Goal: Information Seeking & Learning: Learn about a topic

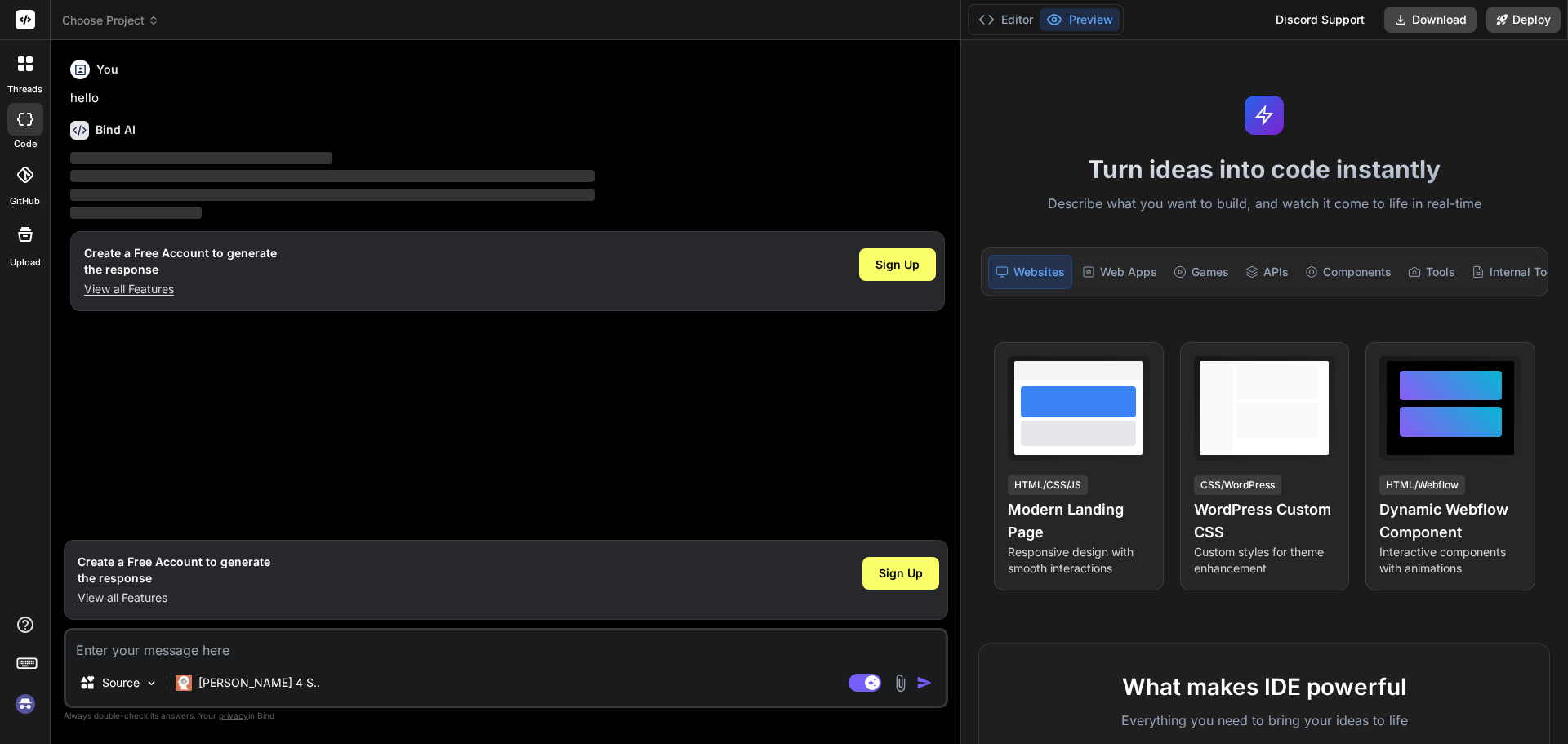
drag, startPoint x: 551, startPoint y: 57, endPoint x: 1530, endPoint y: 64, distance: 979.0
click at [1533, 62] on div "Choose Project Created with Pixso. Bind AI Web Search Created with Pixso. Code …" at bounding box center [809, 372] width 1517 height 744
click at [889, 581] on span "Sign Up" at bounding box center [901, 573] width 44 height 16
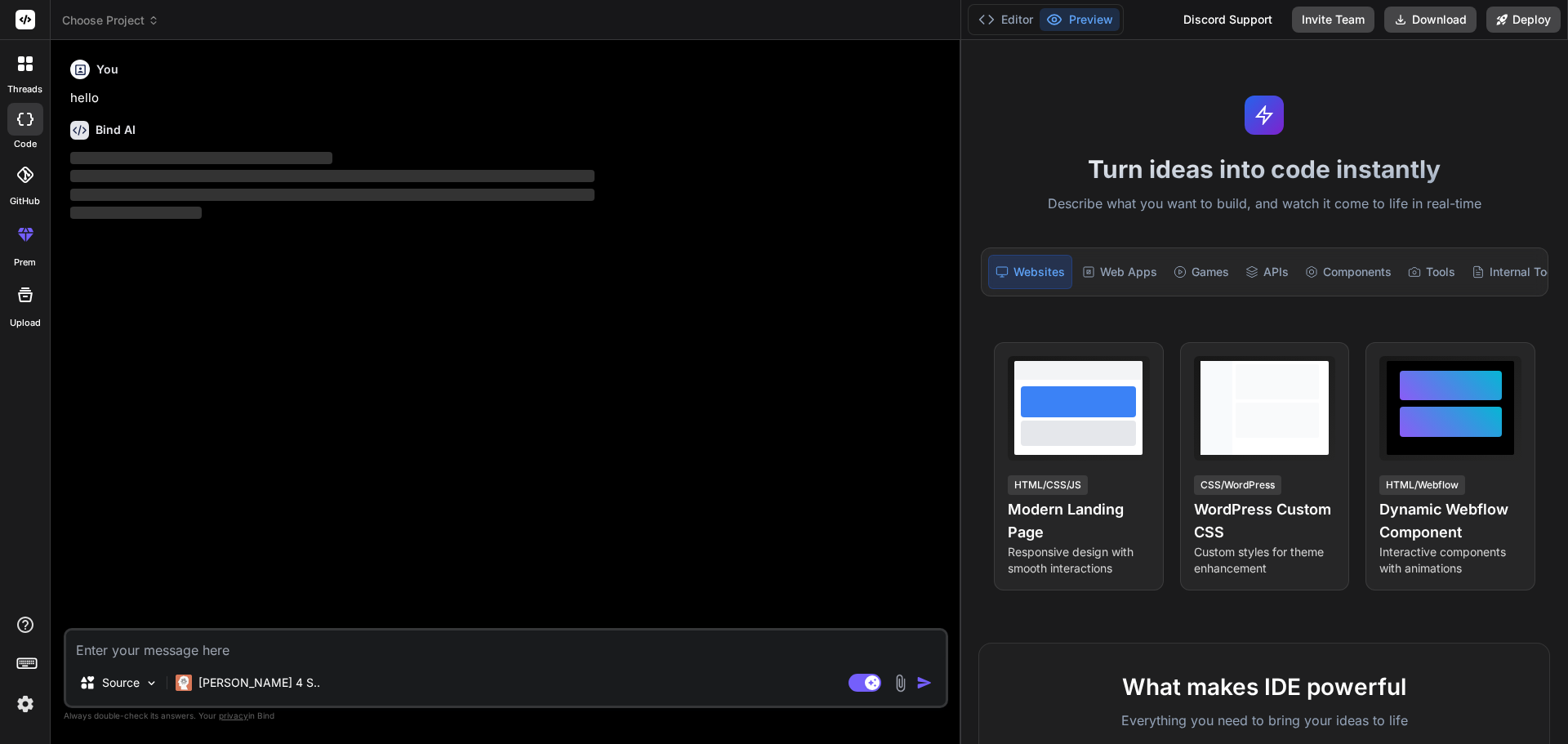
click at [219, 655] on textarea at bounding box center [506, 645] width 880 height 29
drag, startPoint x: 204, startPoint y: 625, endPoint x: 206, endPoint y: 643, distance: 18.1
click at [207, 633] on div "You hello Bind AI ‌ ‌ ‌ ‌ Source [PERSON_NAME] 4 S.. Agent Mode. When this togg…" at bounding box center [506, 398] width 884 height 690
click at [201, 651] on textarea at bounding box center [506, 645] width 880 height 29
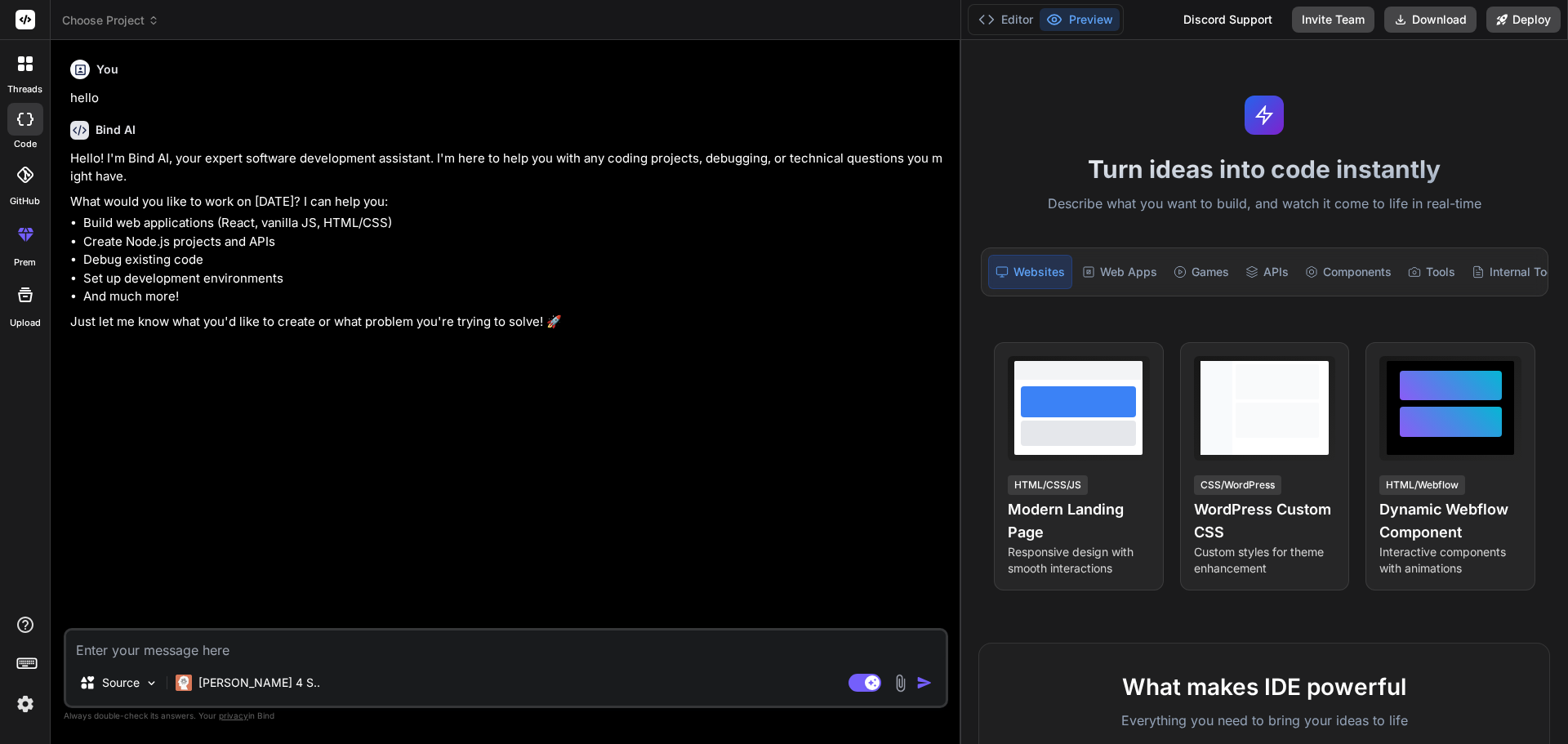
click at [254, 636] on textarea at bounding box center [506, 645] width 880 height 29
click at [901, 687] on img at bounding box center [900, 683] width 19 height 19
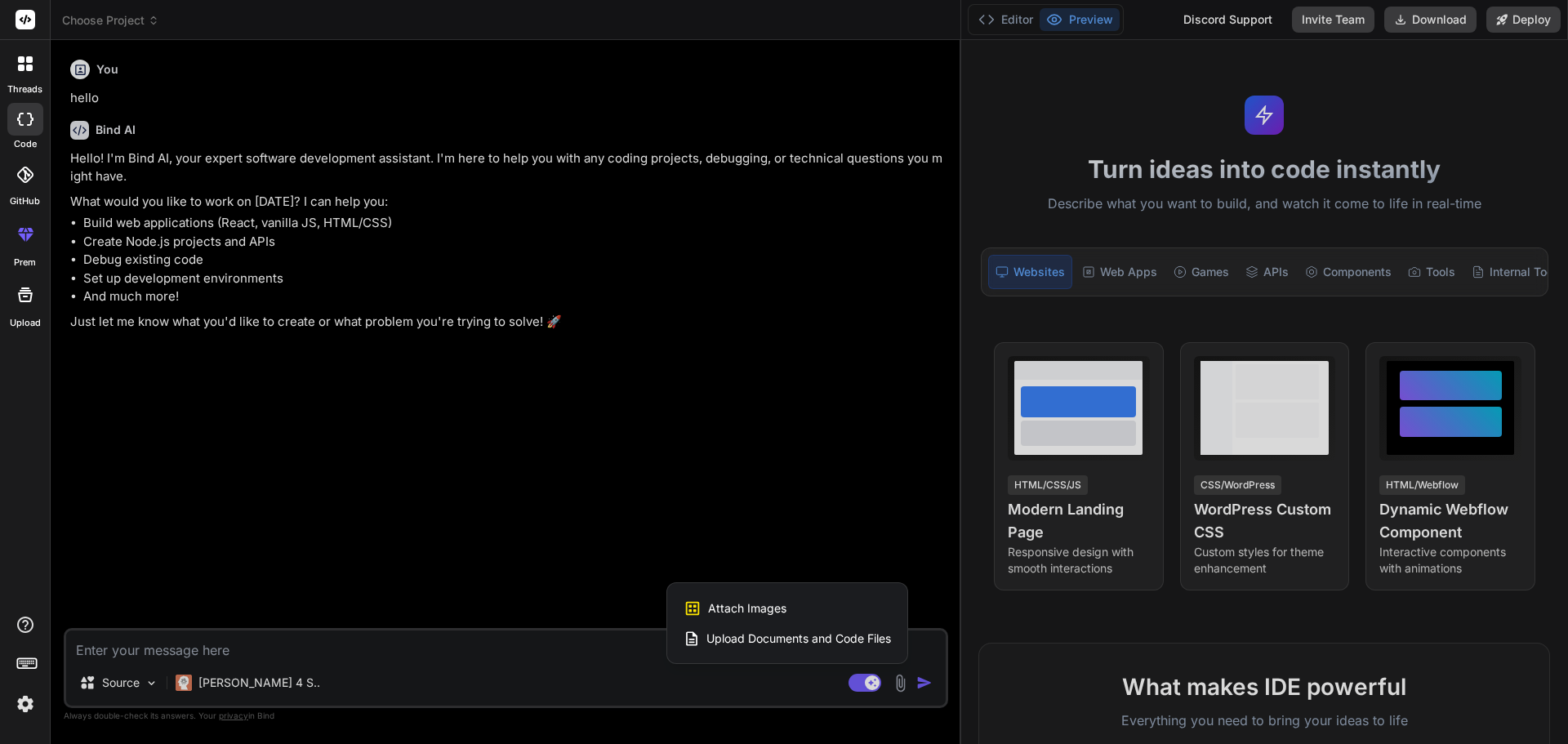
click at [780, 607] on span "Attach Images" at bounding box center [748, 608] width 78 height 16
type textarea "x"
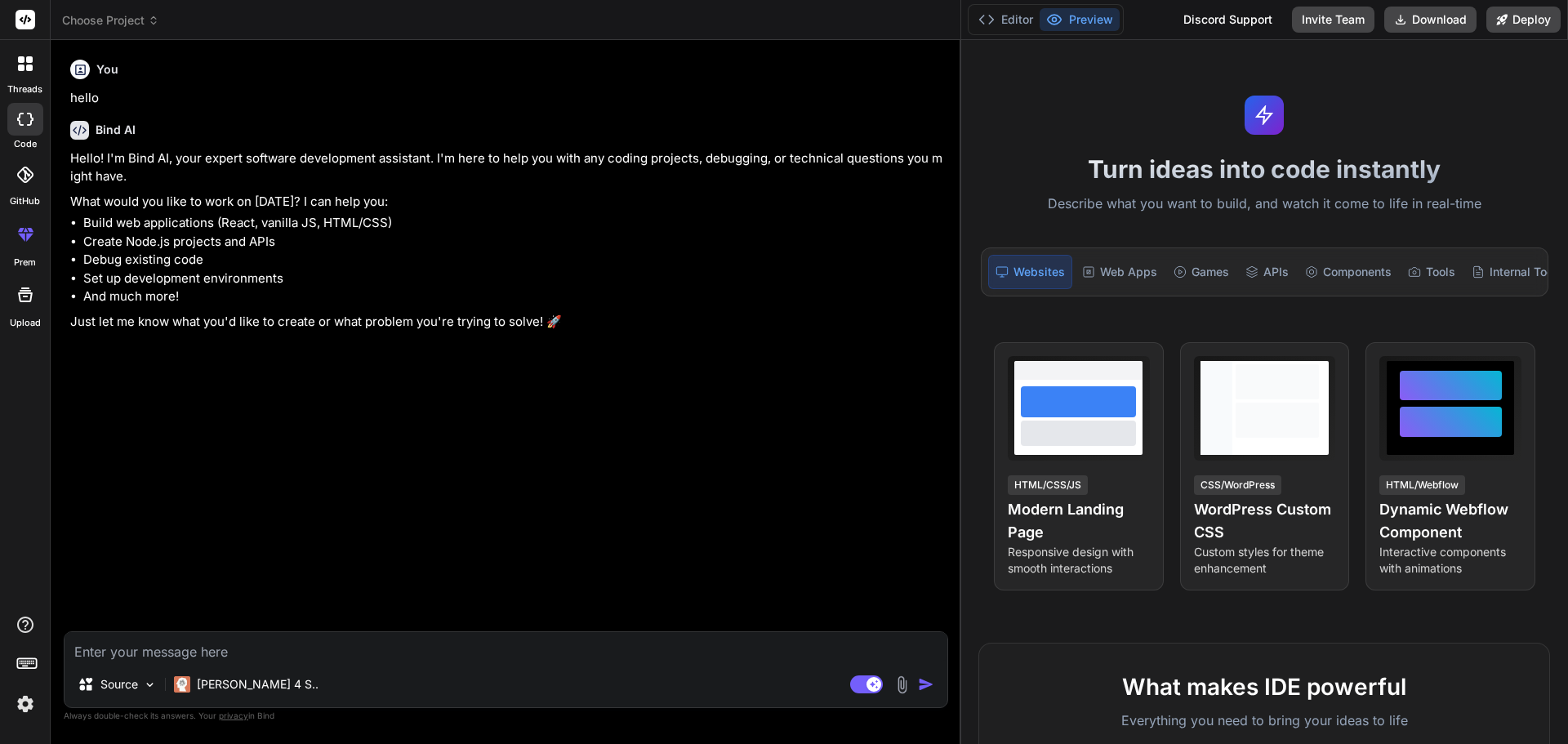
type input "C:\fakepath\Screenshot 2025-09-19 083403.png"
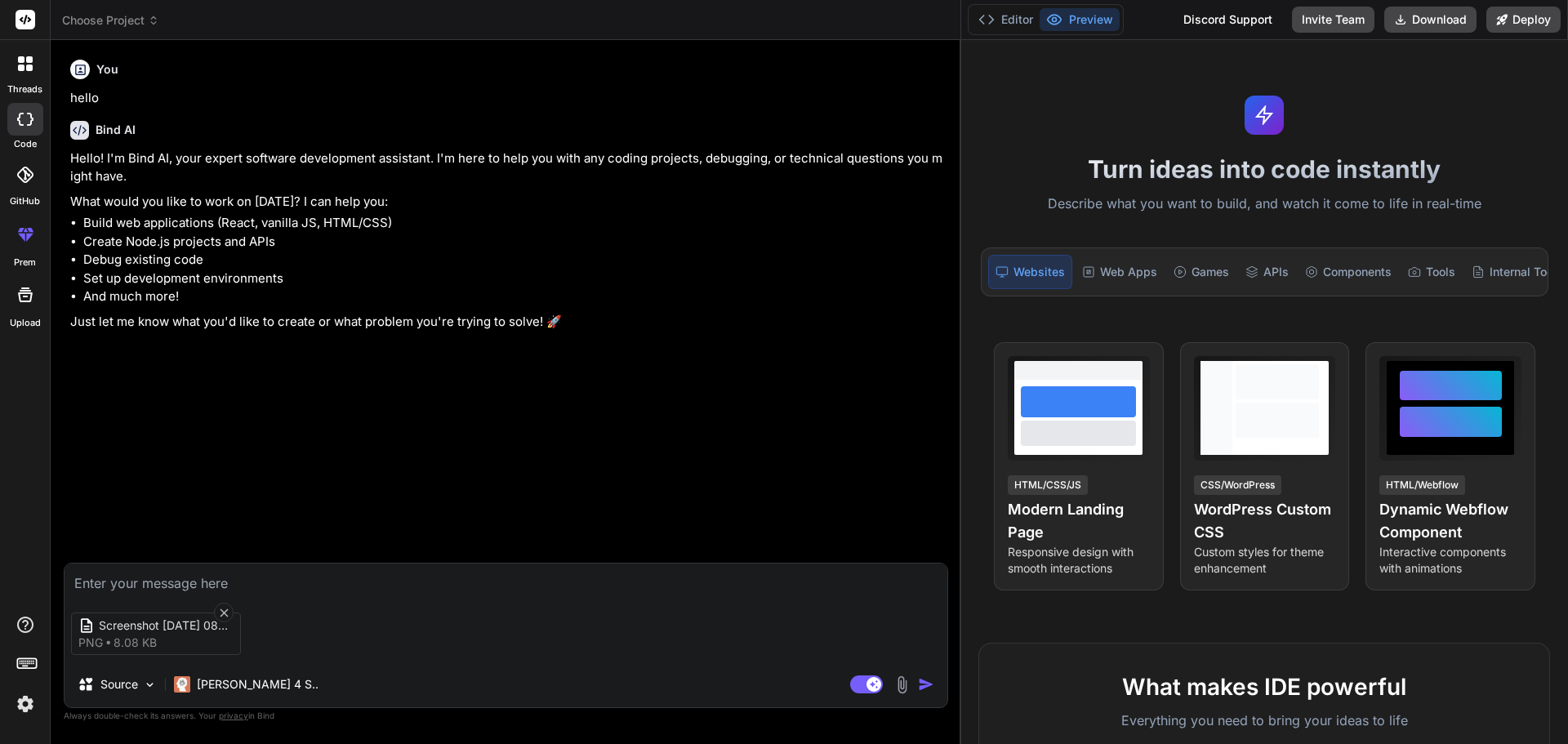
click at [223, 575] on textarea at bounding box center [506, 578] width 883 height 29
type textarea "x"
type textarea "H"
type textarea "x"
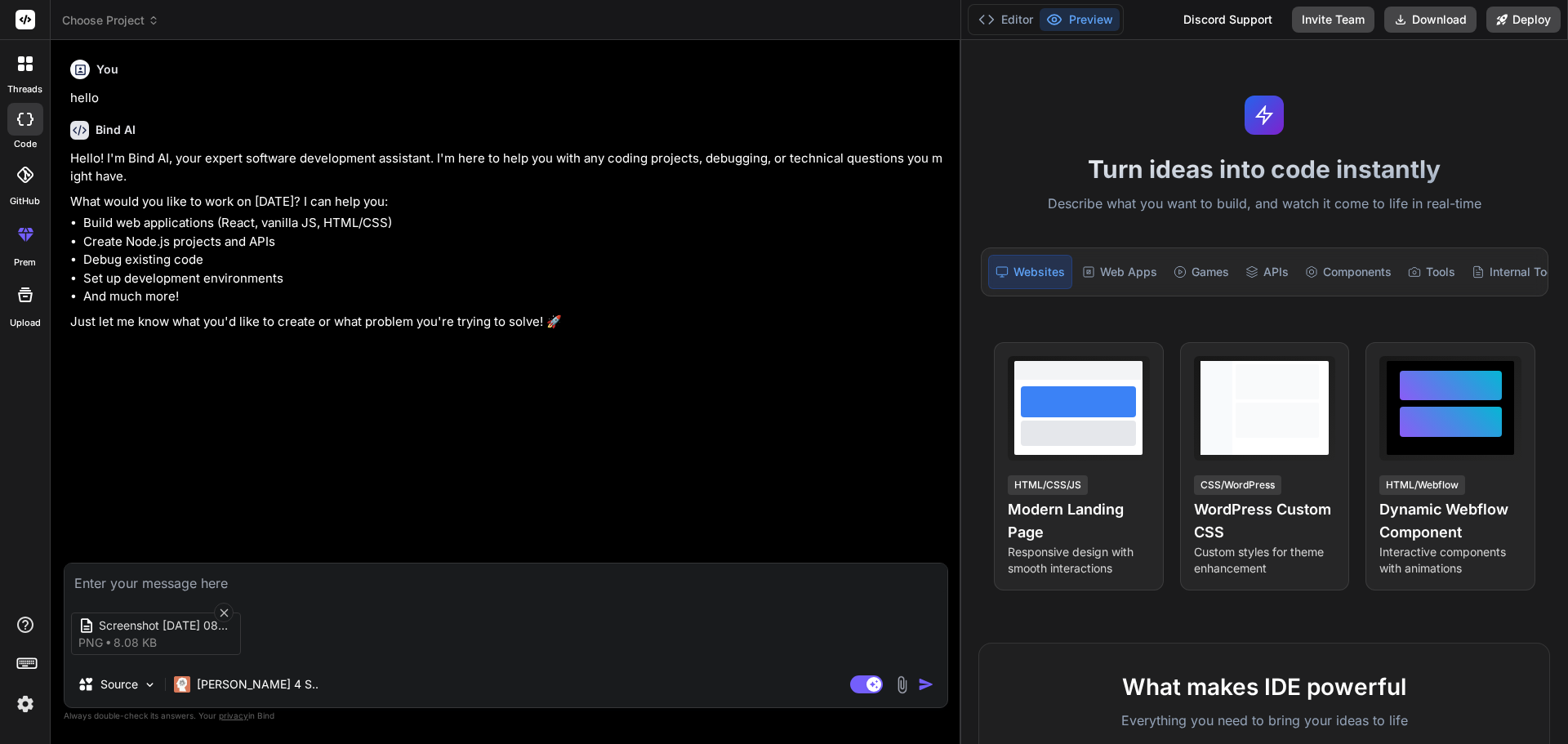
type textarea "C"
type textarea "x"
type textarea "Ca"
type textarea "x"
type textarea "Can"
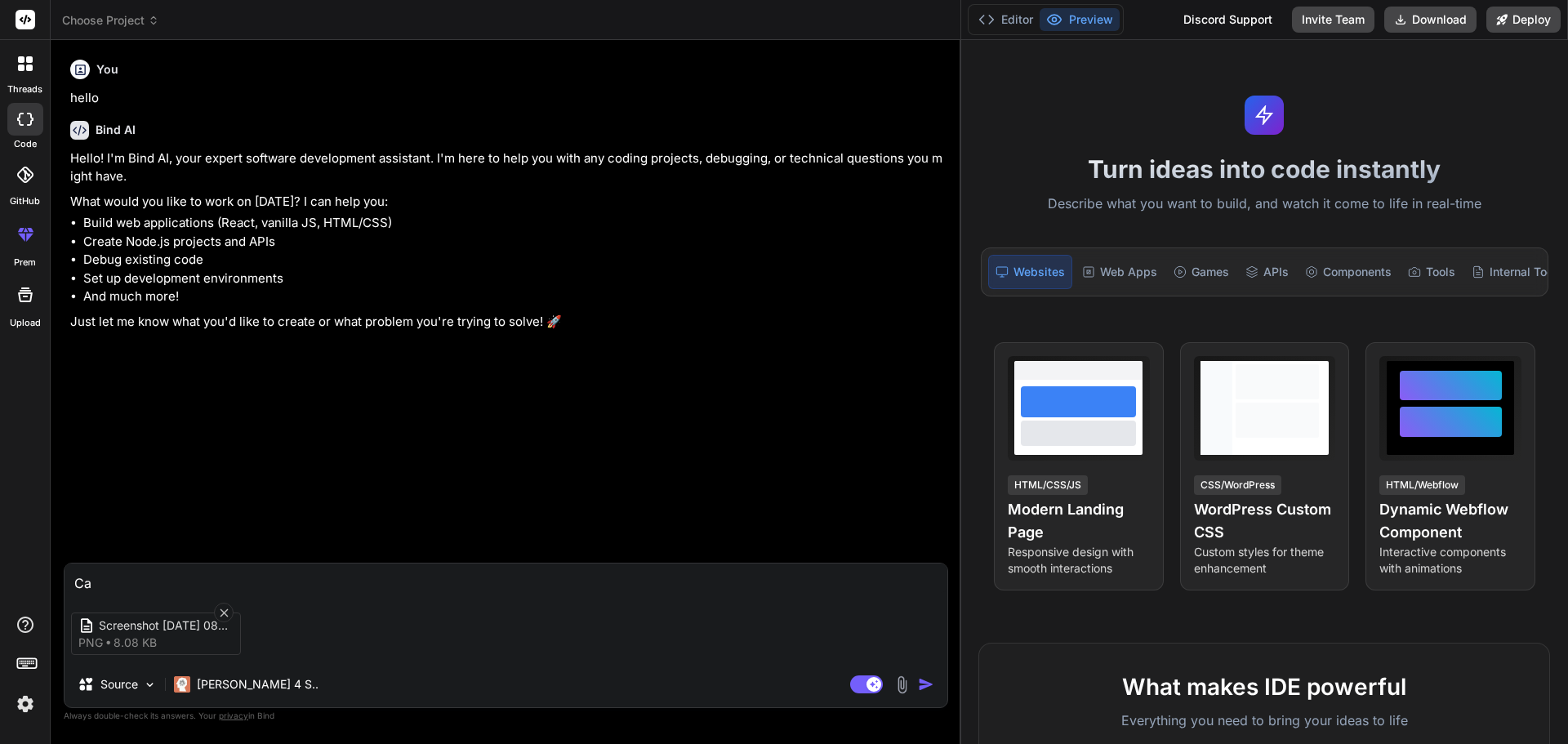
type textarea "x"
type textarea "Can"
type textarea "x"
type textarea "Can y"
type textarea "x"
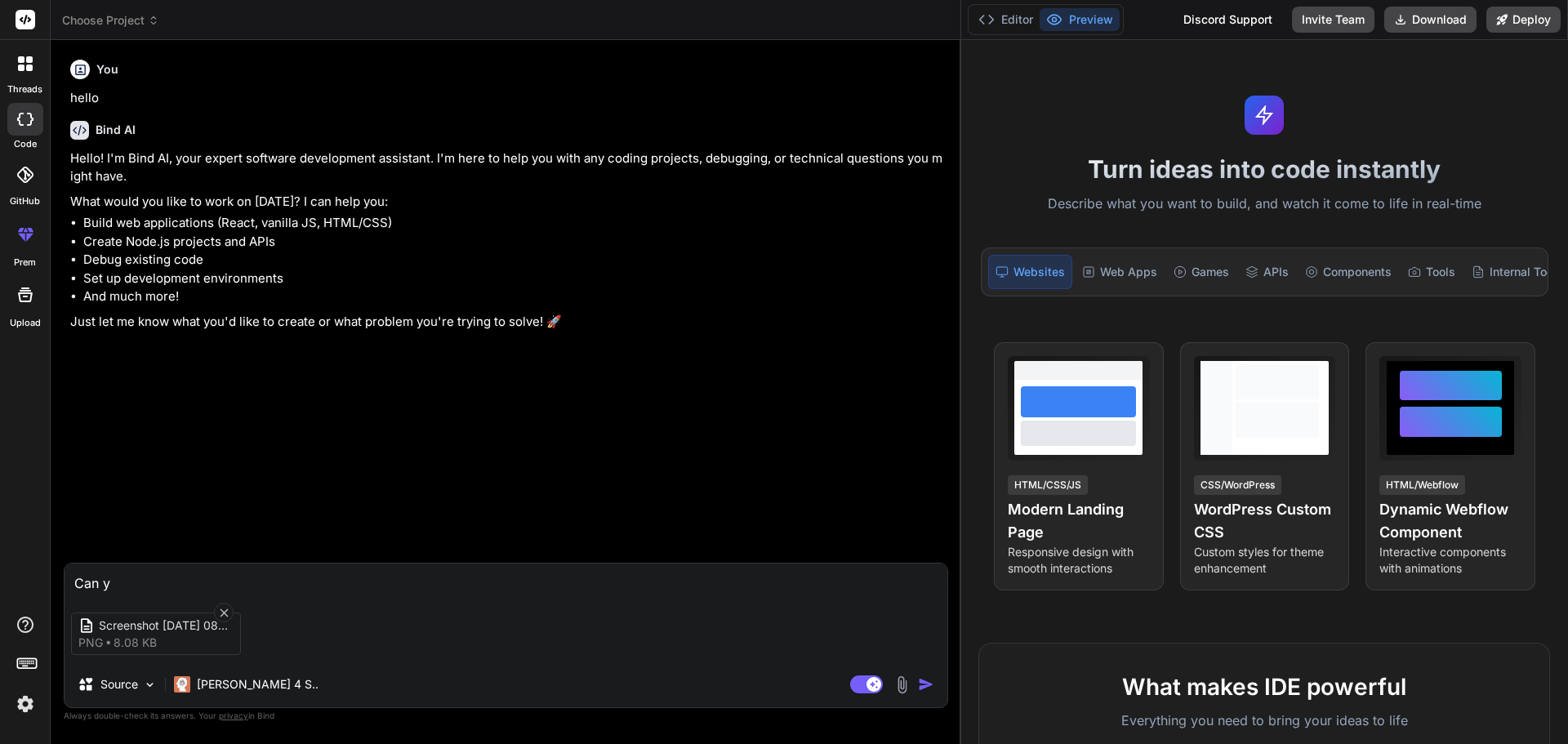
type textarea "Can yo"
type textarea "x"
type textarea "Can you"
type textarea "x"
type textarea "Can you"
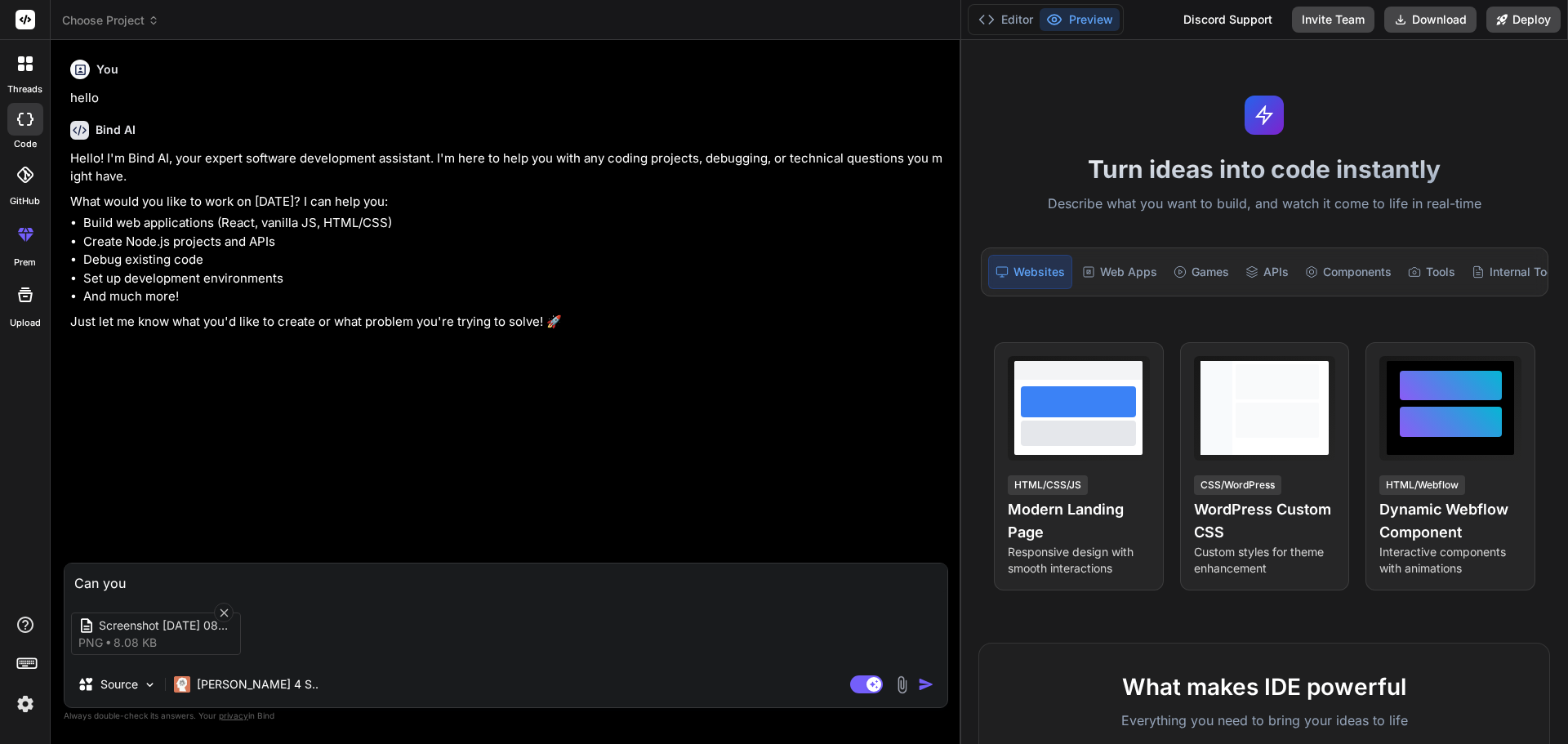
type textarea "x"
type textarea "Can you h"
type textarea "x"
type textarea "Can you he"
type textarea "x"
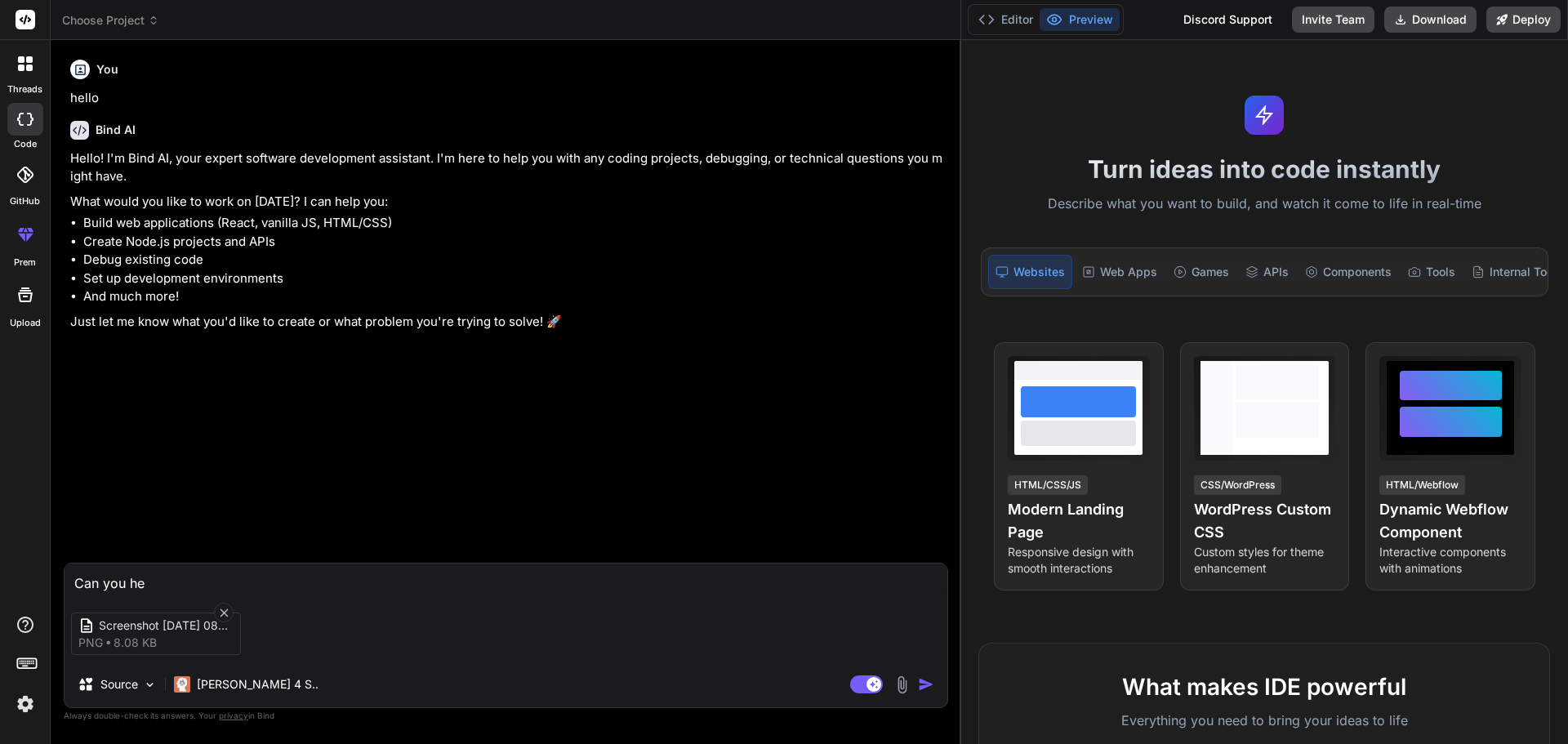
type textarea "Can you hel"
type textarea "x"
type textarea "Can you help"
type textarea "x"
type textarea "Can you help"
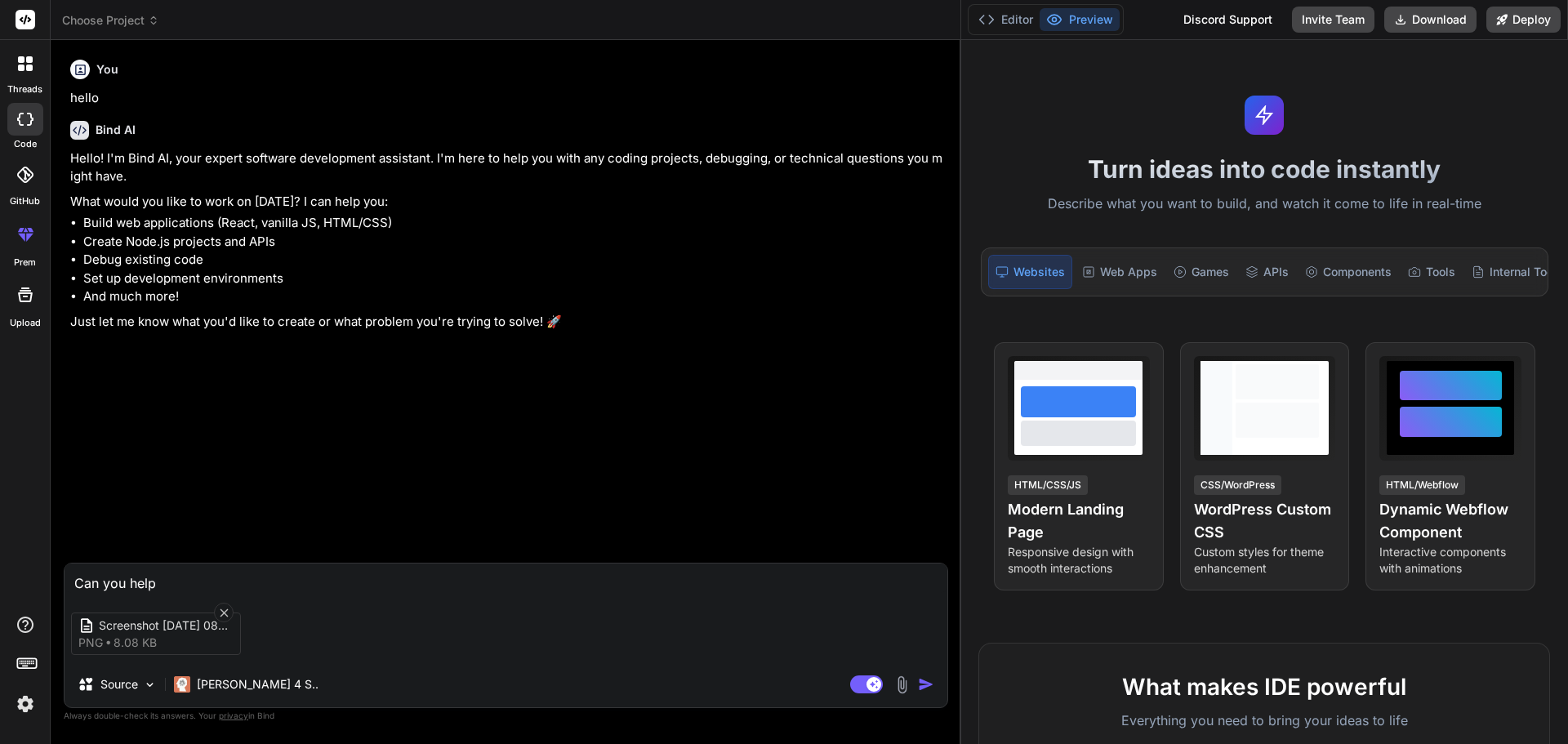
type textarea "x"
type textarea "Can you help r"
type textarea "x"
type textarea "Can you help re"
type textarea "x"
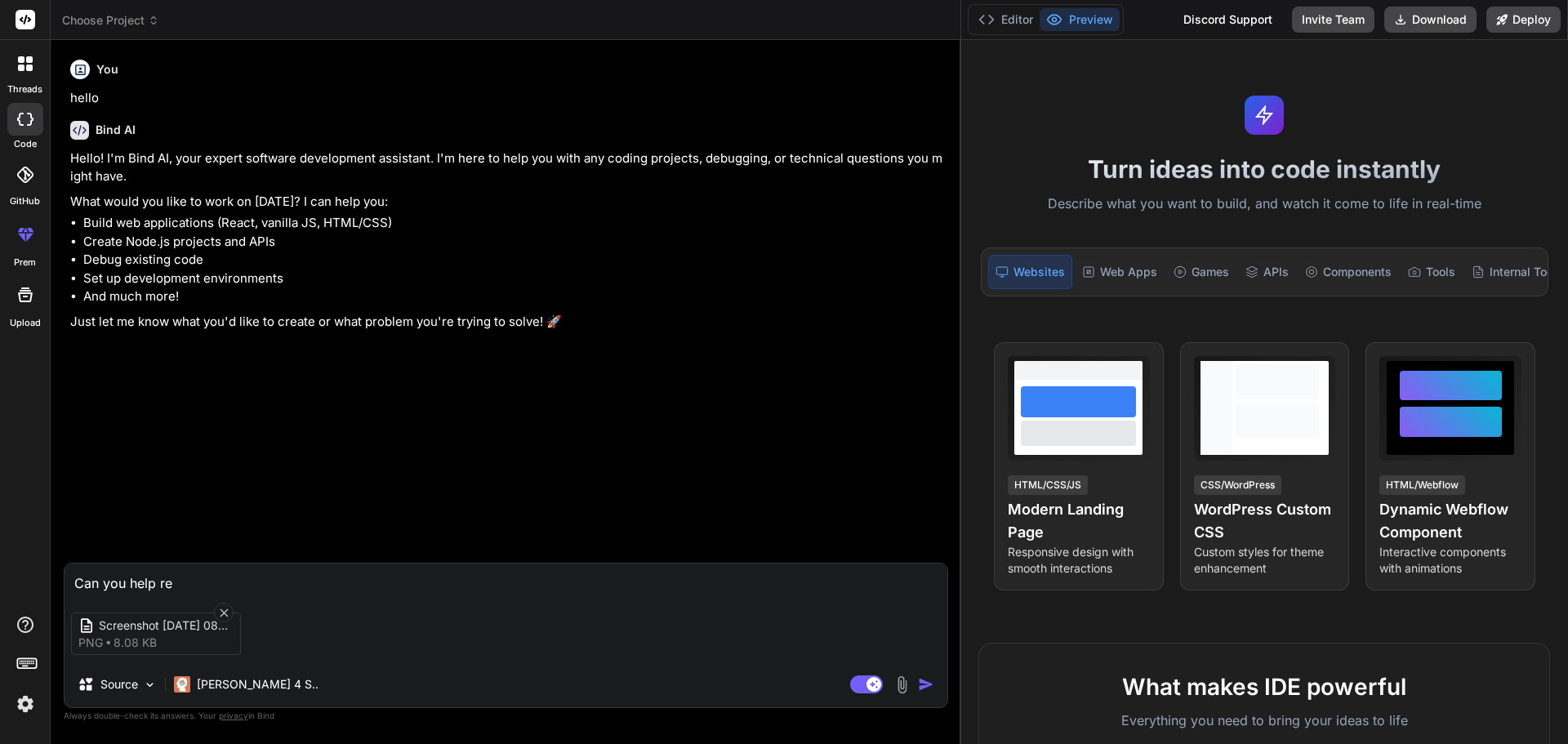
type textarea "Can you help rec"
type textarea "x"
type textarea "Can you help recr"
type textarea "x"
type textarea "Can you help recre"
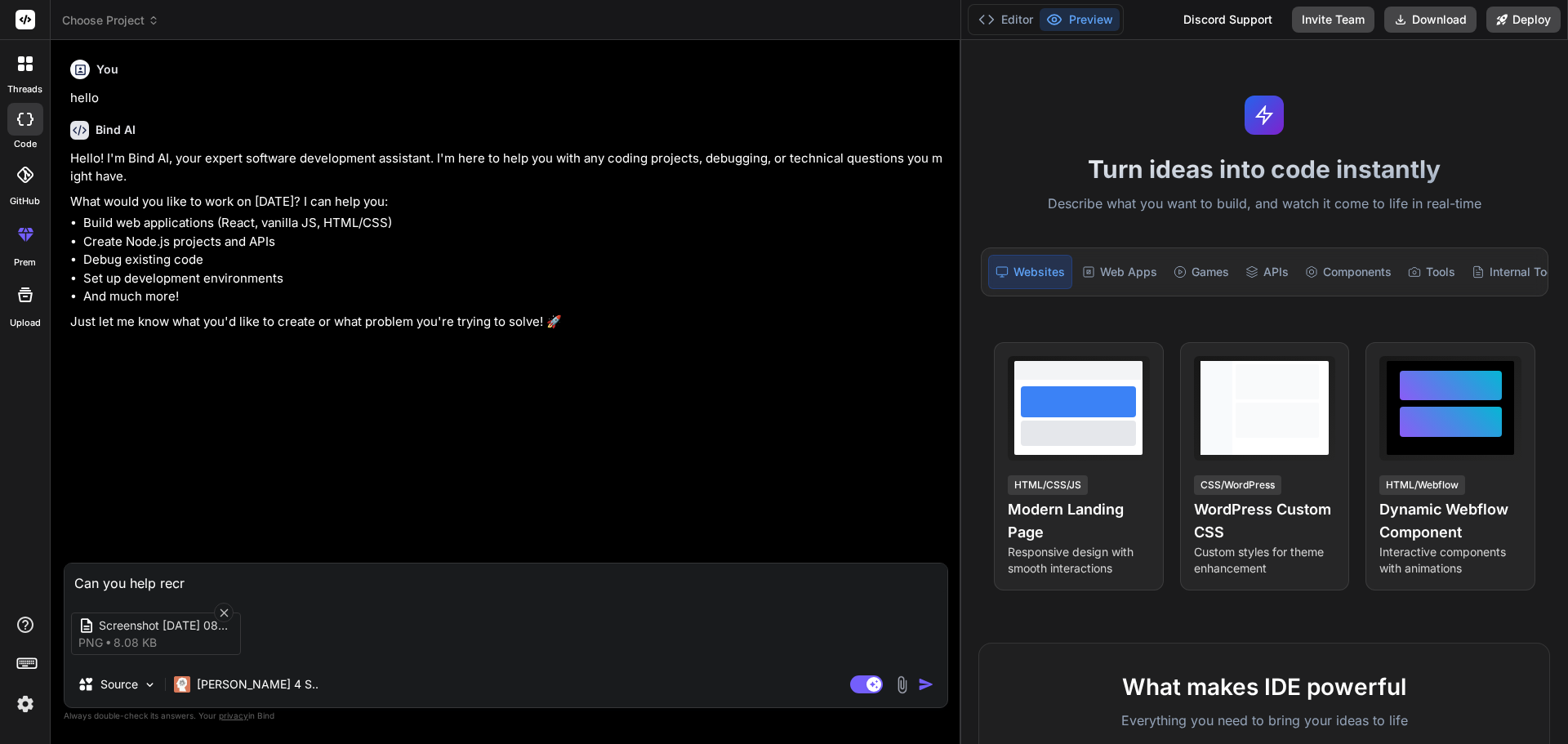
type textarea "x"
type textarea "Can you help recrea"
type textarea "x"
type textarea "Can you help recreat"
type textarea "x"
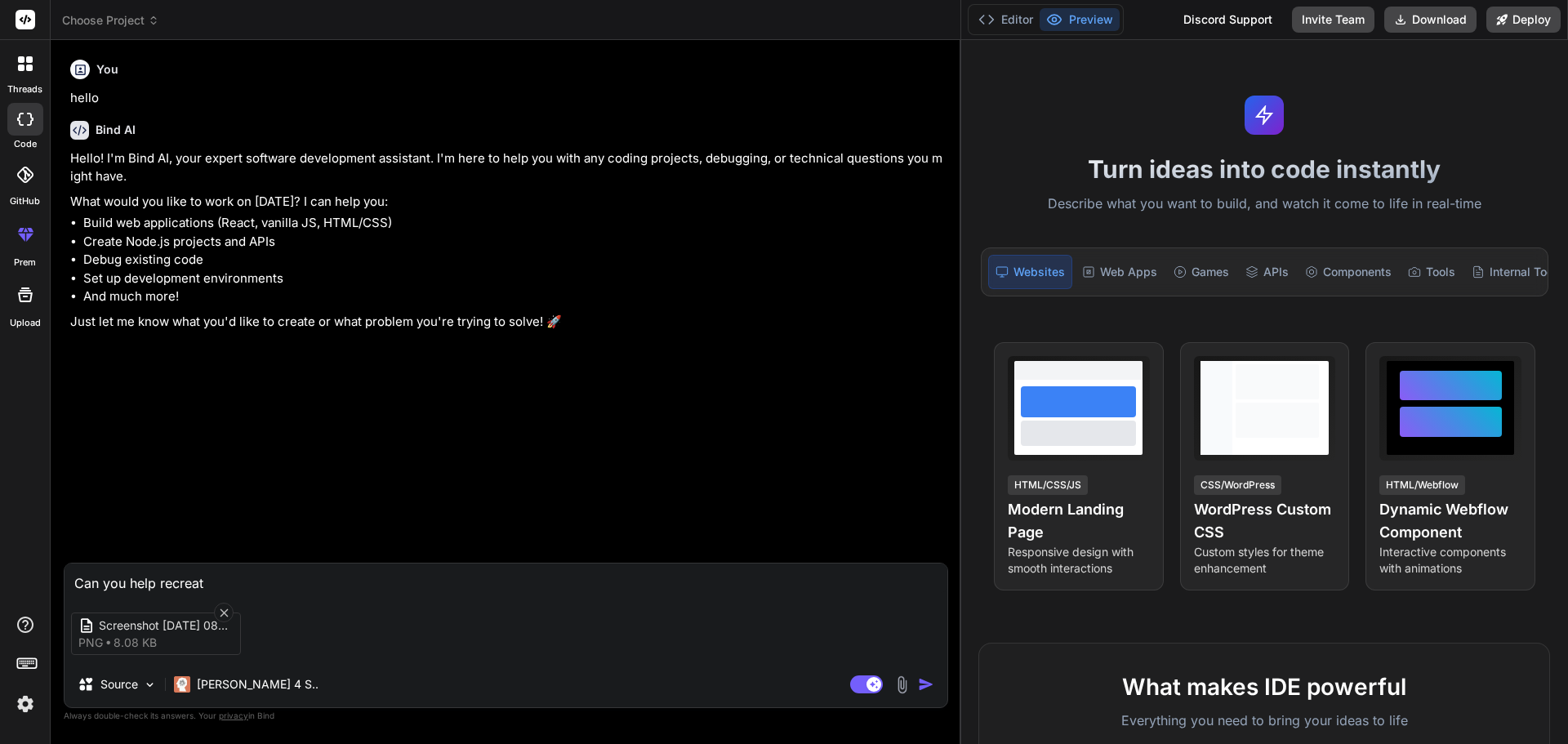
type textarea "Can you help recreate"
type textarea "x"
type textarea "Can you help recreate"
type textarea "x"
type textarea "Can you help recreate t"
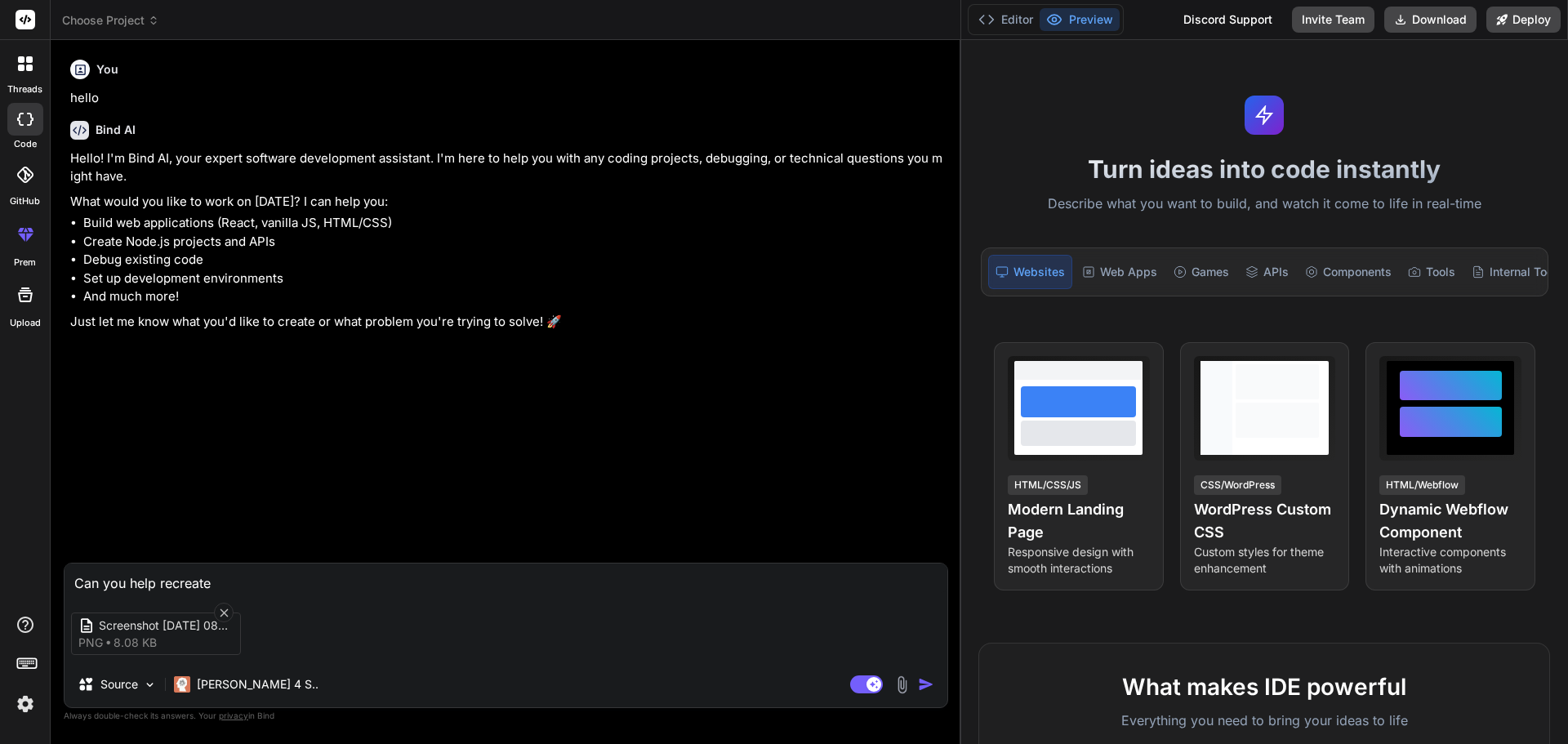
type textarea "x"
type textarea "Can you help recreate th"
type textarea "x"
type textarea "Can you help recreate thi"
type textarea "x"
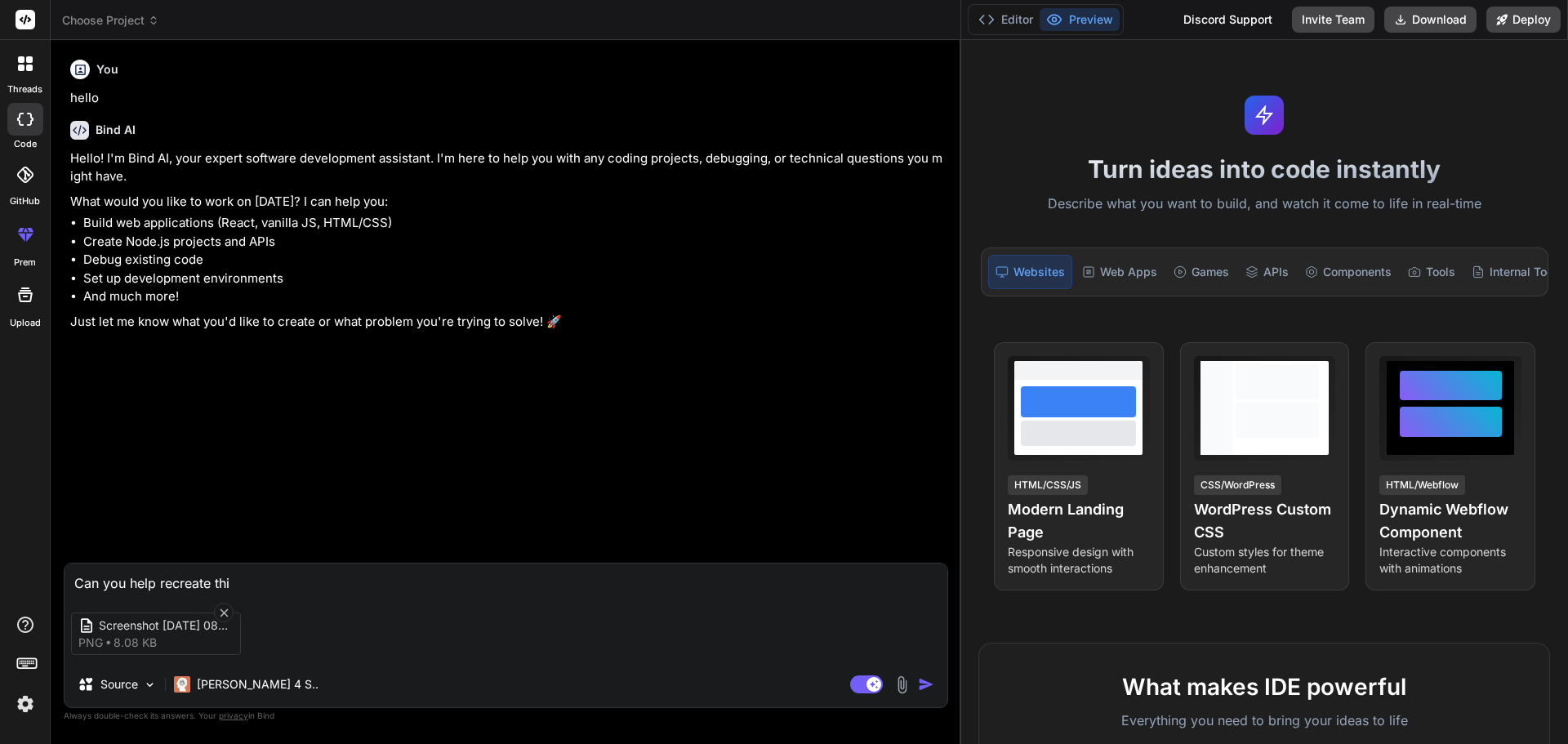
type textarea "Can you help recreate this"
type textarea "x"
type textarea "Can you help recreate this"
type textarea "x"
type textarea "Can you help recreate this c"
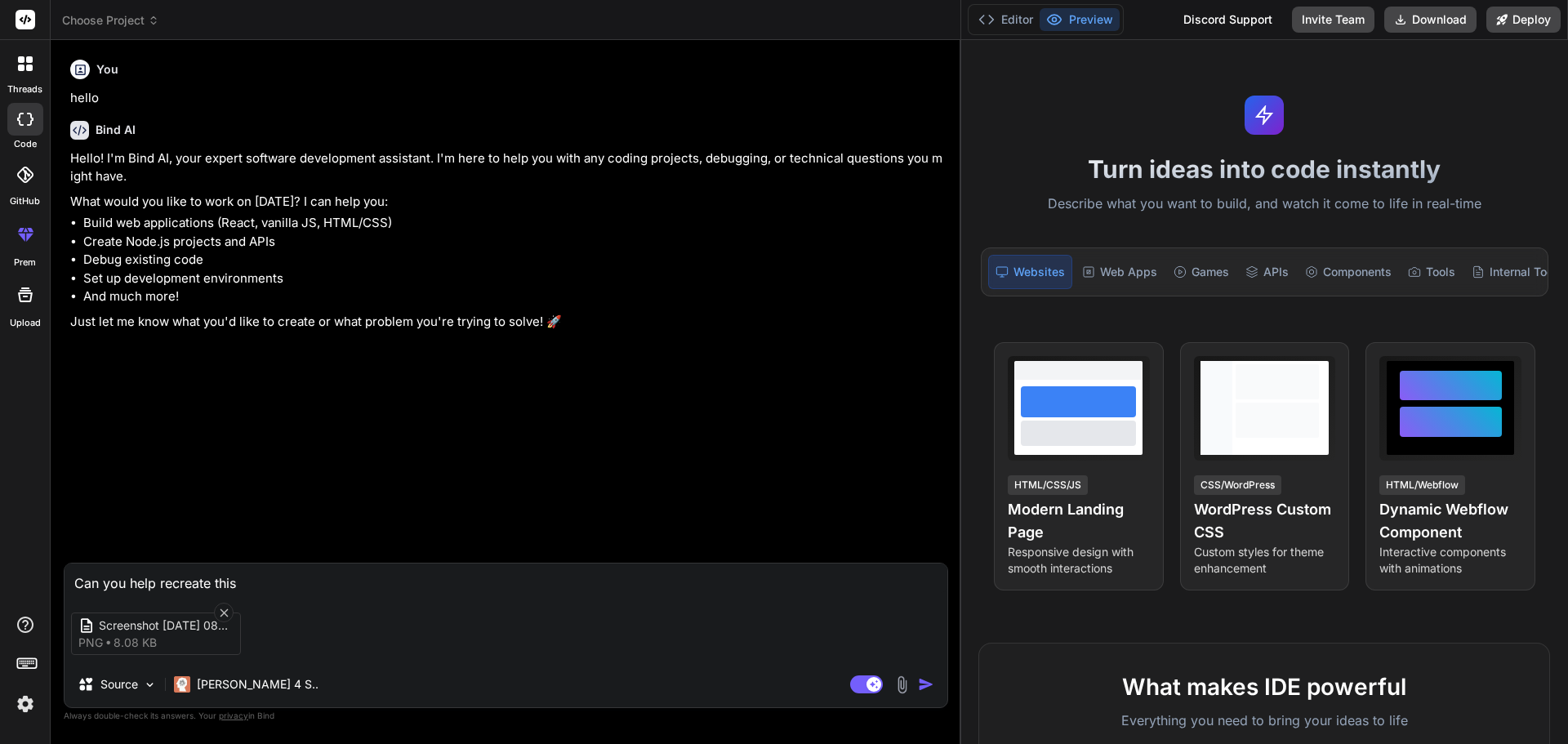
type textarea "x"
type textarea "Can you help recreate this co"
type textarea "x"
type textarea "Can you help recreate this cod"
type textarea "x"
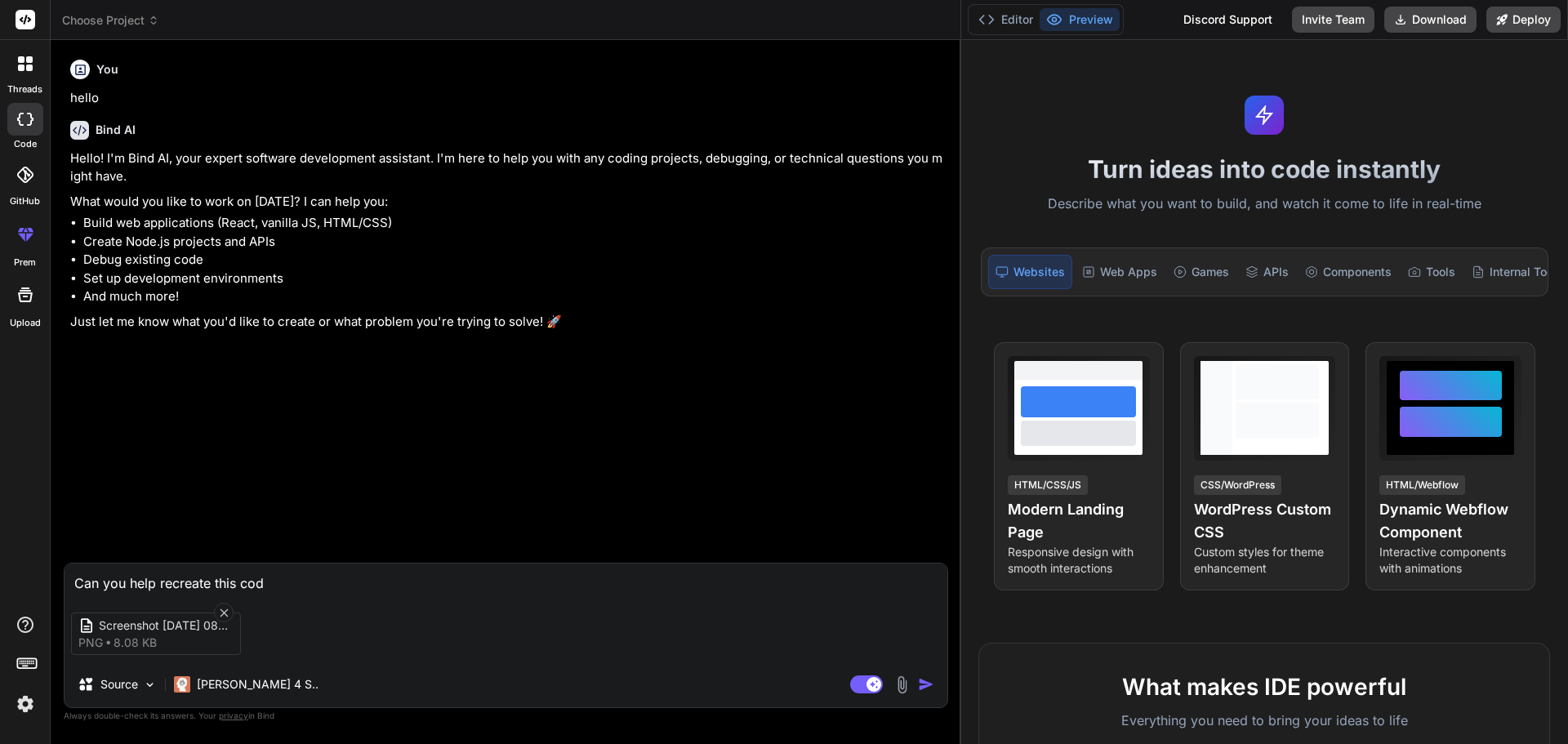
type textarea "Can you help recreate this code"
type textarea "x"
type textarea "Can you help recreate this code"
type textarea "x"
type textarea "Can you help recreate this code w"
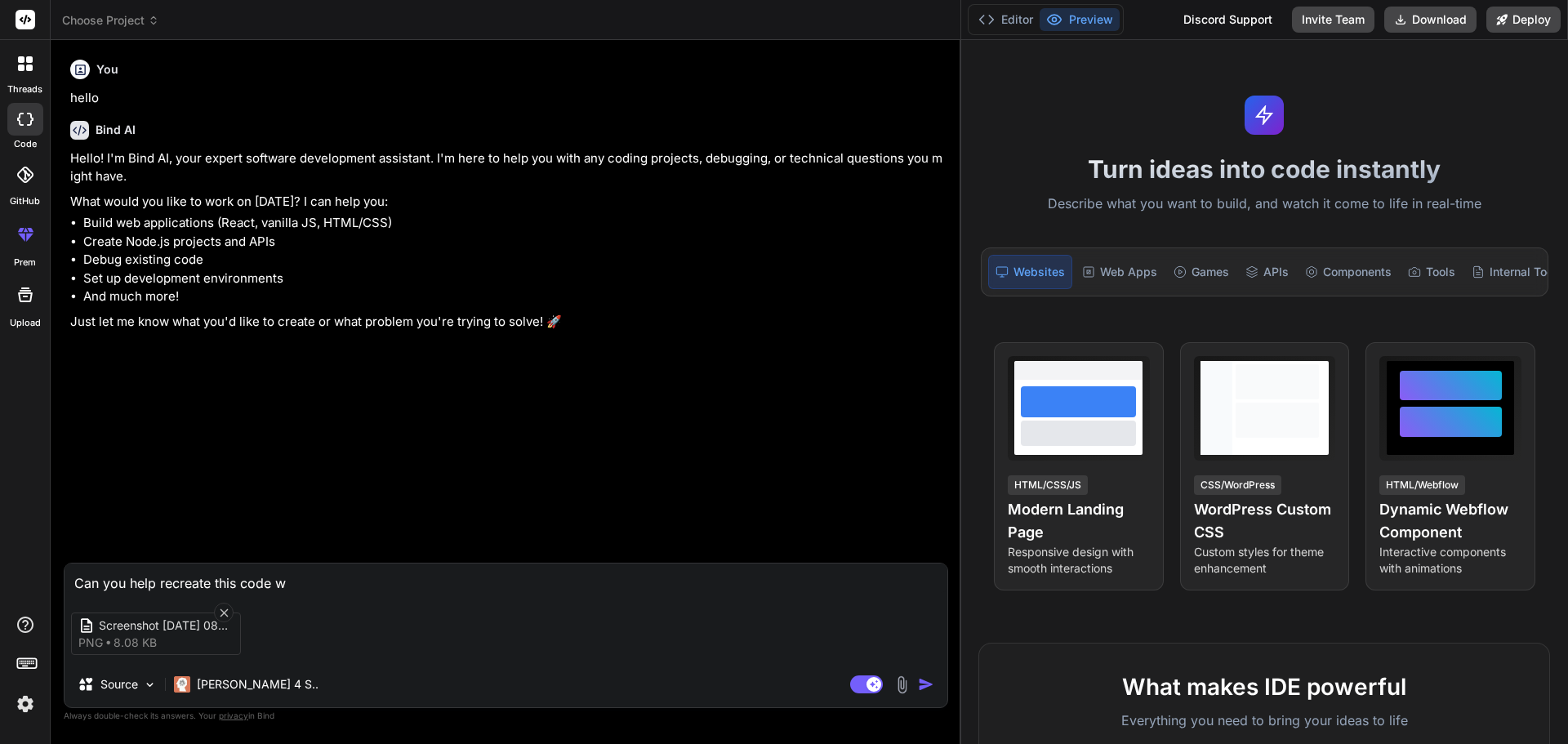
type textarea "x"
type textarea "Can you help recreate this code wi"
type textarea "x"
type textarea "Can you help recreate this code wit"
type textarea "x"
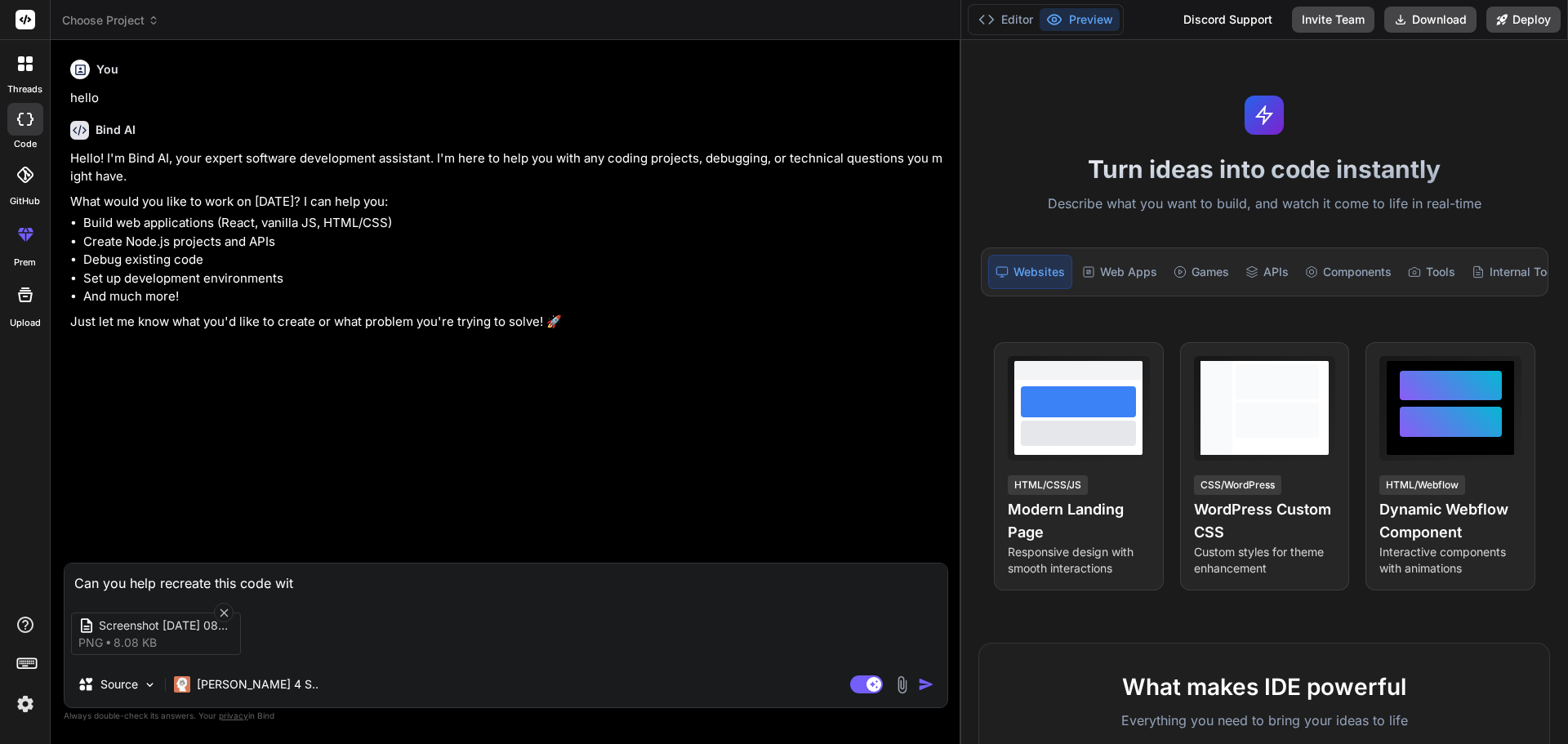
type textarea "Can you help recreate this code with"
type textarea "x"
type textarea "Can you help recreate this code witho"
type textarea "x"
type textarea "Can you help recreate this code withou"
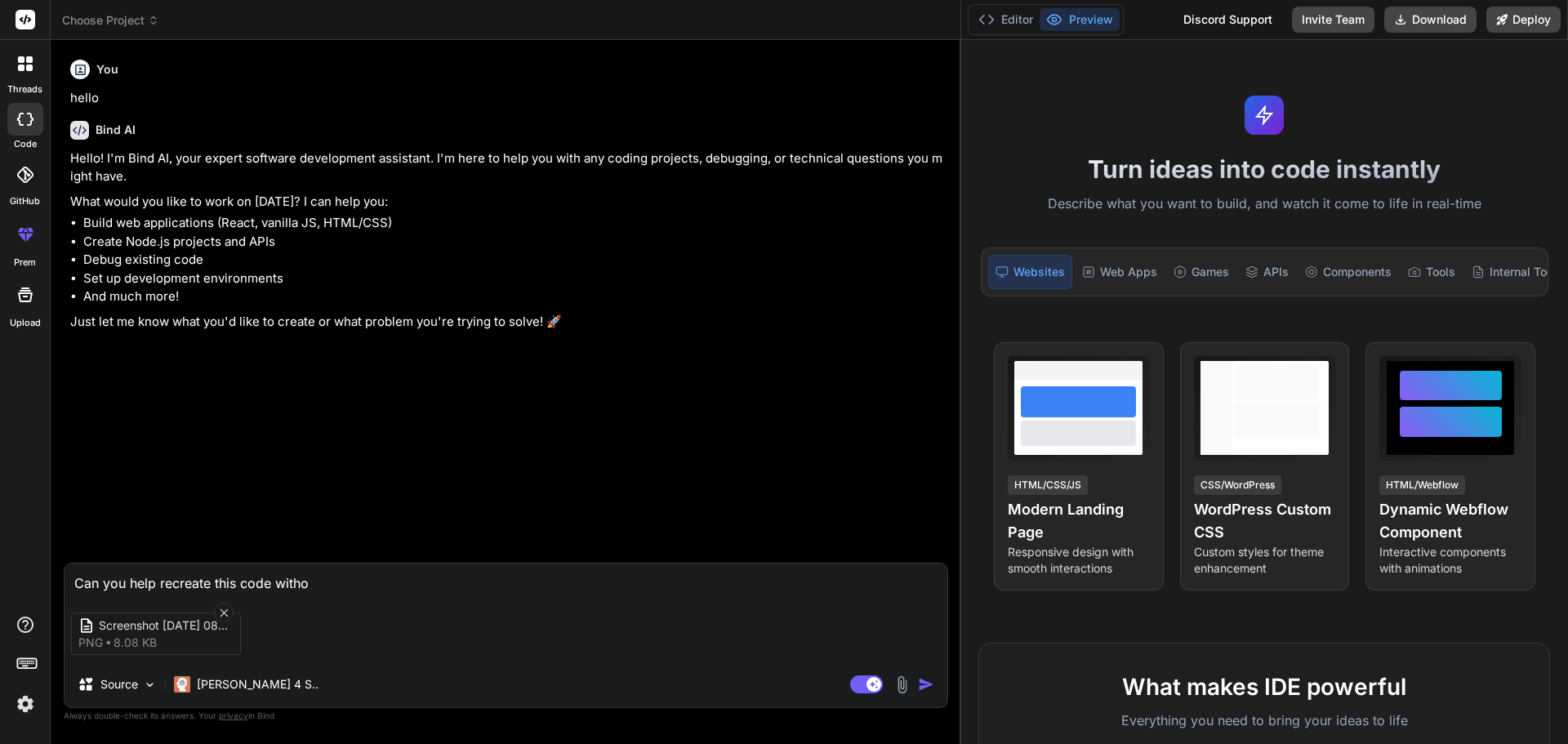
type textarea "x"
type textarea "Can you help recreate this code without"
type textarea "x"
type textarea "Can you help recreate this code without"
type textarea "x"
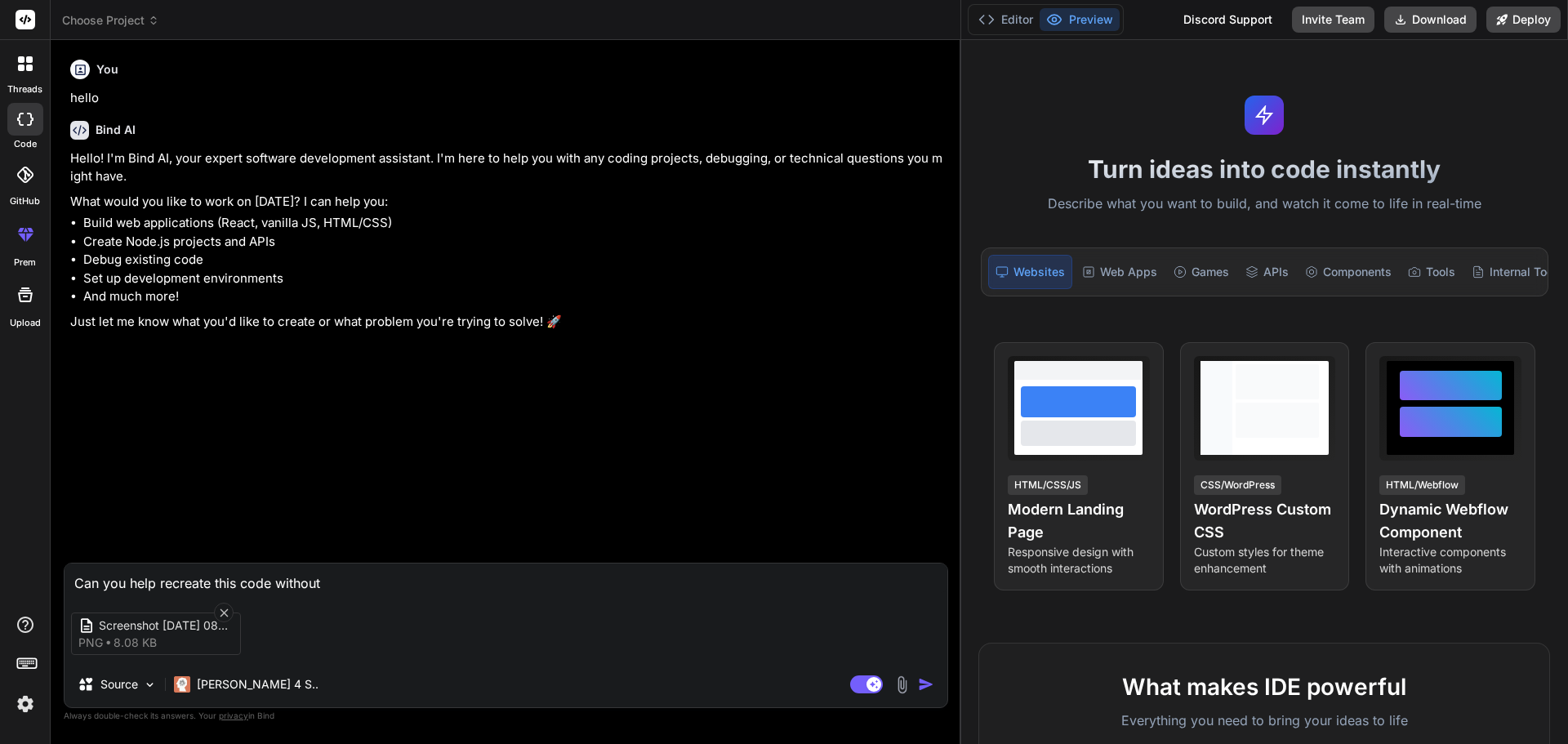
type textarea "Can you help recreate this code without v"
type textarea "x"
type textarea "Can you help recreate this code without ve"
type textarea "x"
type textarea "Can you help recreate this code without ver"
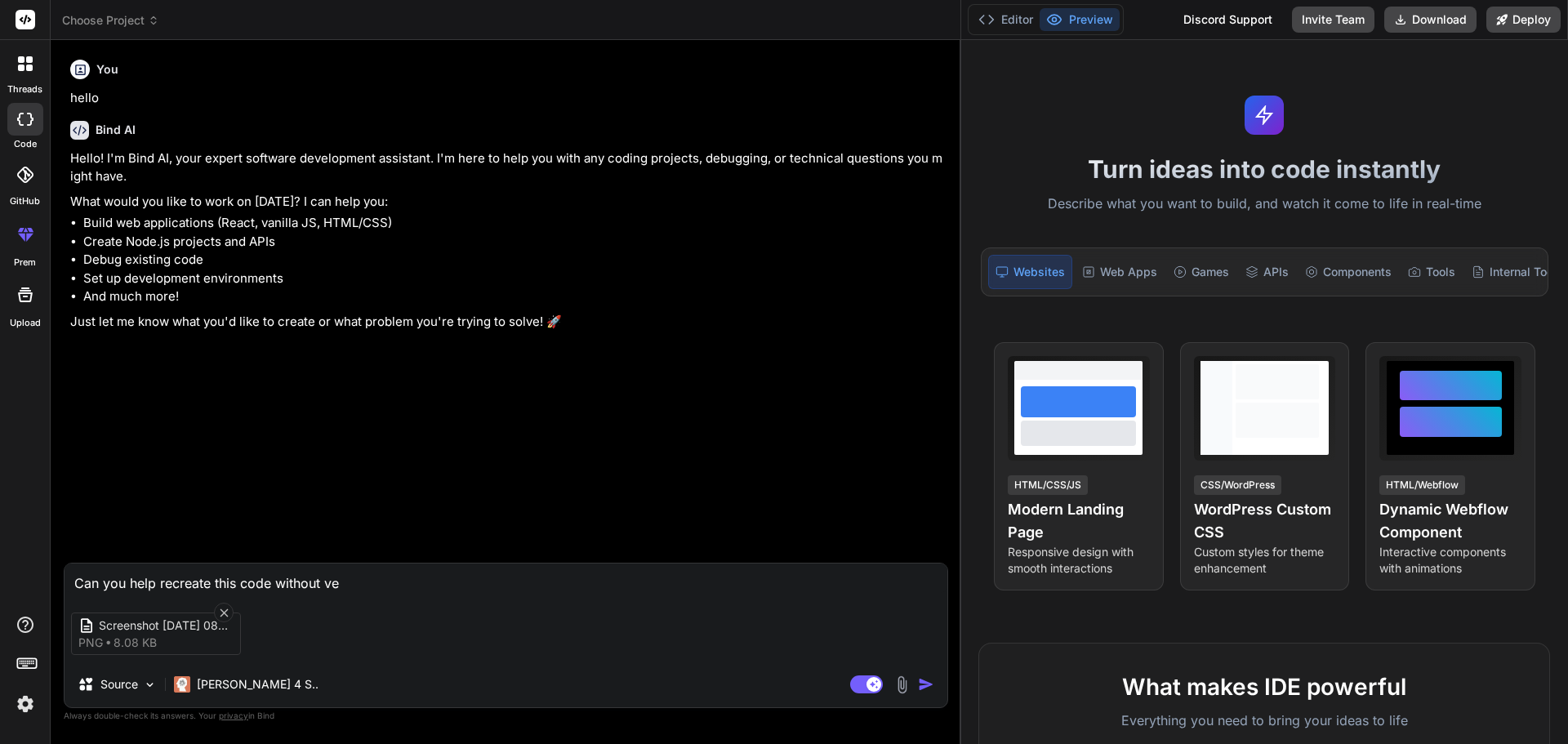
type textarea "x"
type textarea "Can you help recreate this code without ve"
type textarea "x"
type textarea "Can you help recreate this code without v"
type textarea "x"
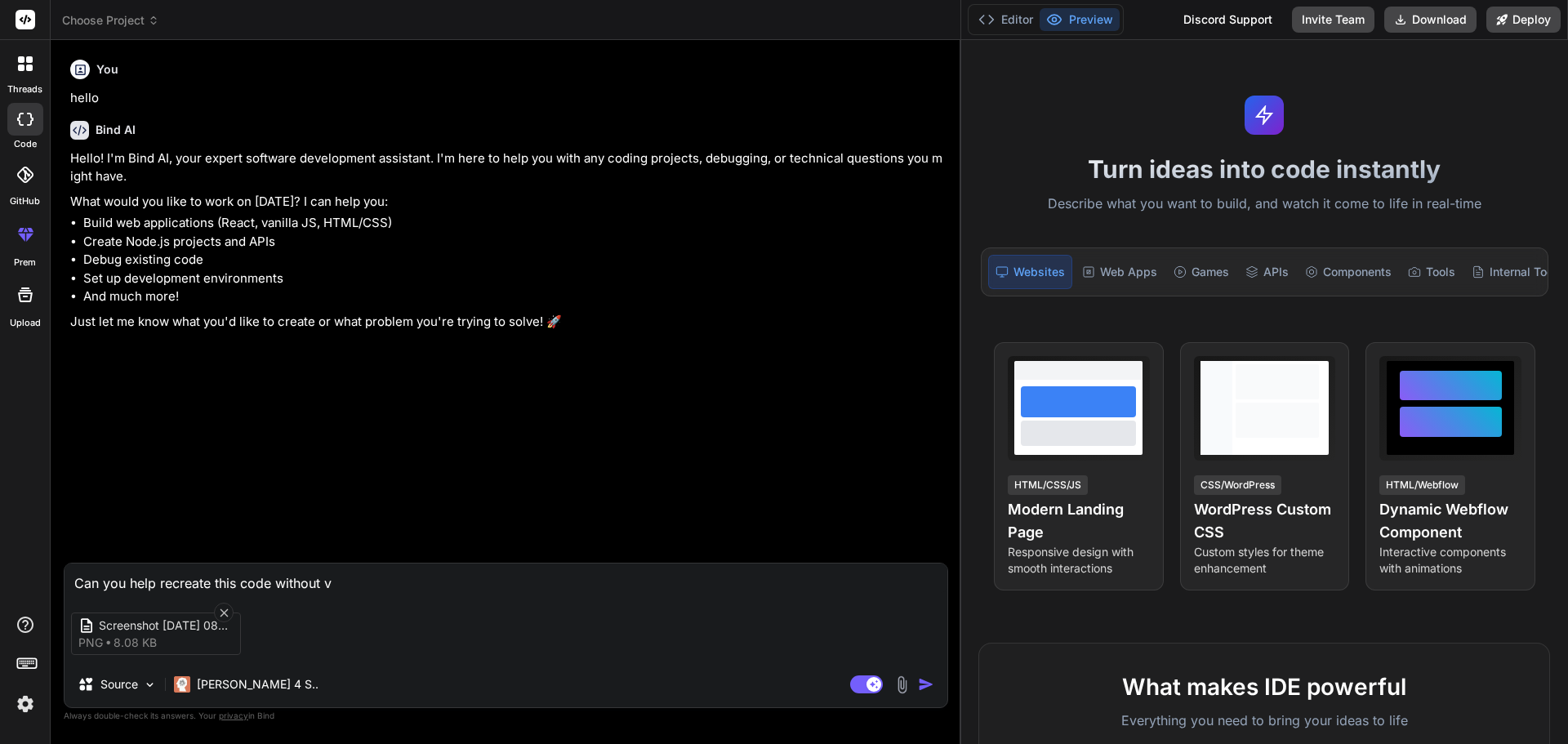
type textarea "Can you help recreate this code without va"
type textarea "x"
type textarea "Can you help recreate this code without var"
type textarea "x"
type textarea "Can you help recreate this code without vari"
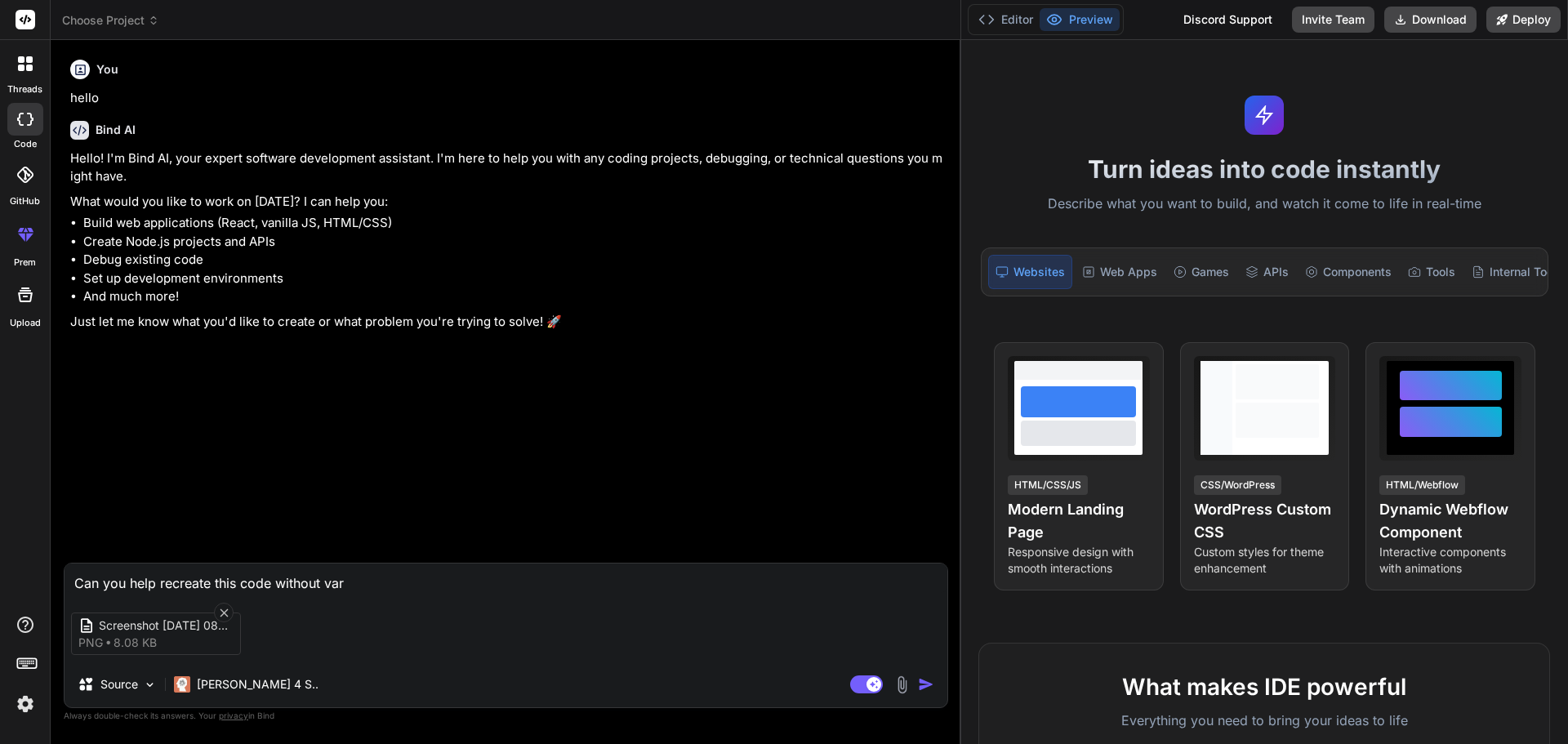
type textarea "x"
type textarea "Can you help recreate this code without varia"
type textarea "x"
type textarea "Can you help recreate this code without variab"
type textarea "x"
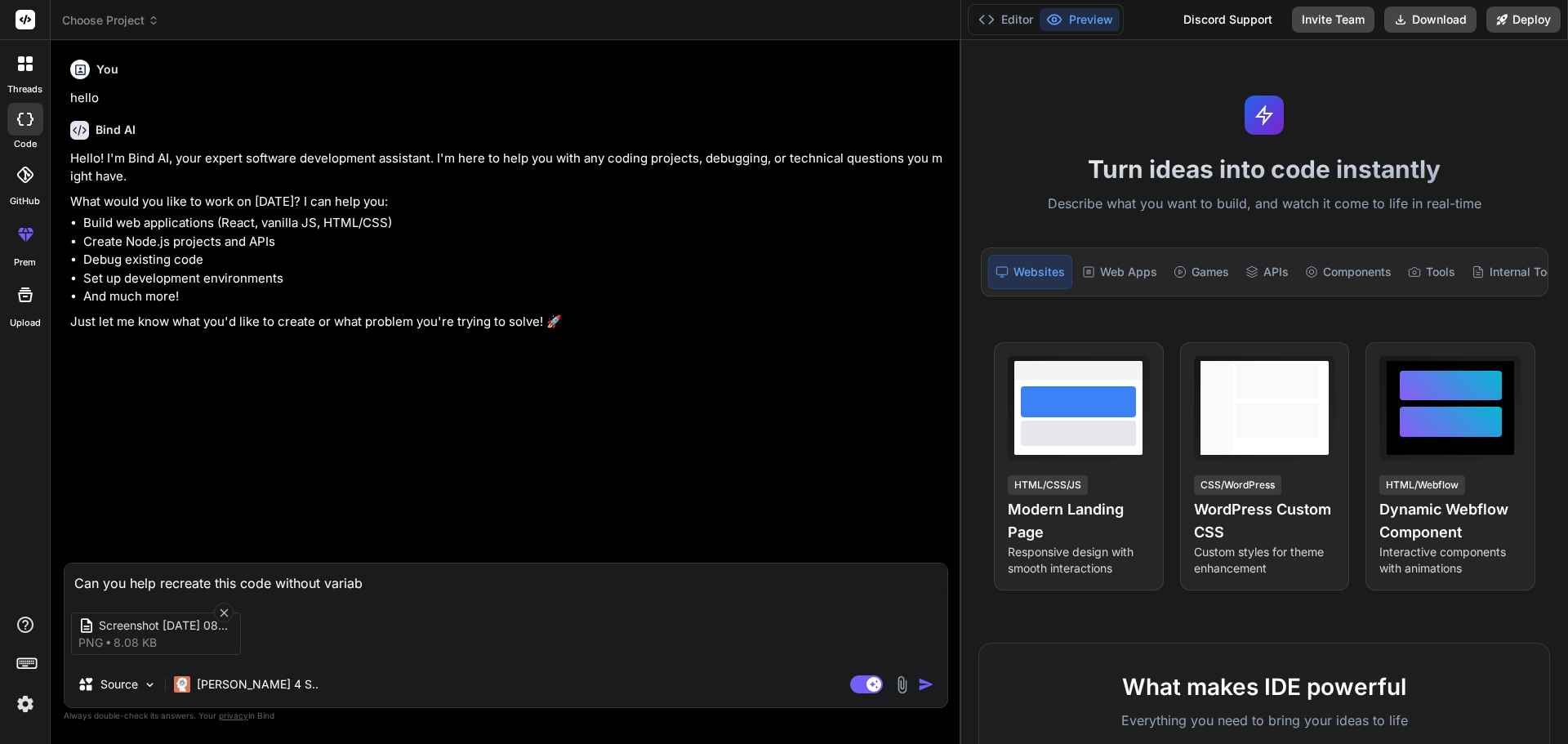
type textarea "Can you help recreate this code without variabl"
type textarea "x"
type textarea "Can you help recreate this code without variable"
type textarea "x"
type textarea "Can you help recreate this code without variables"
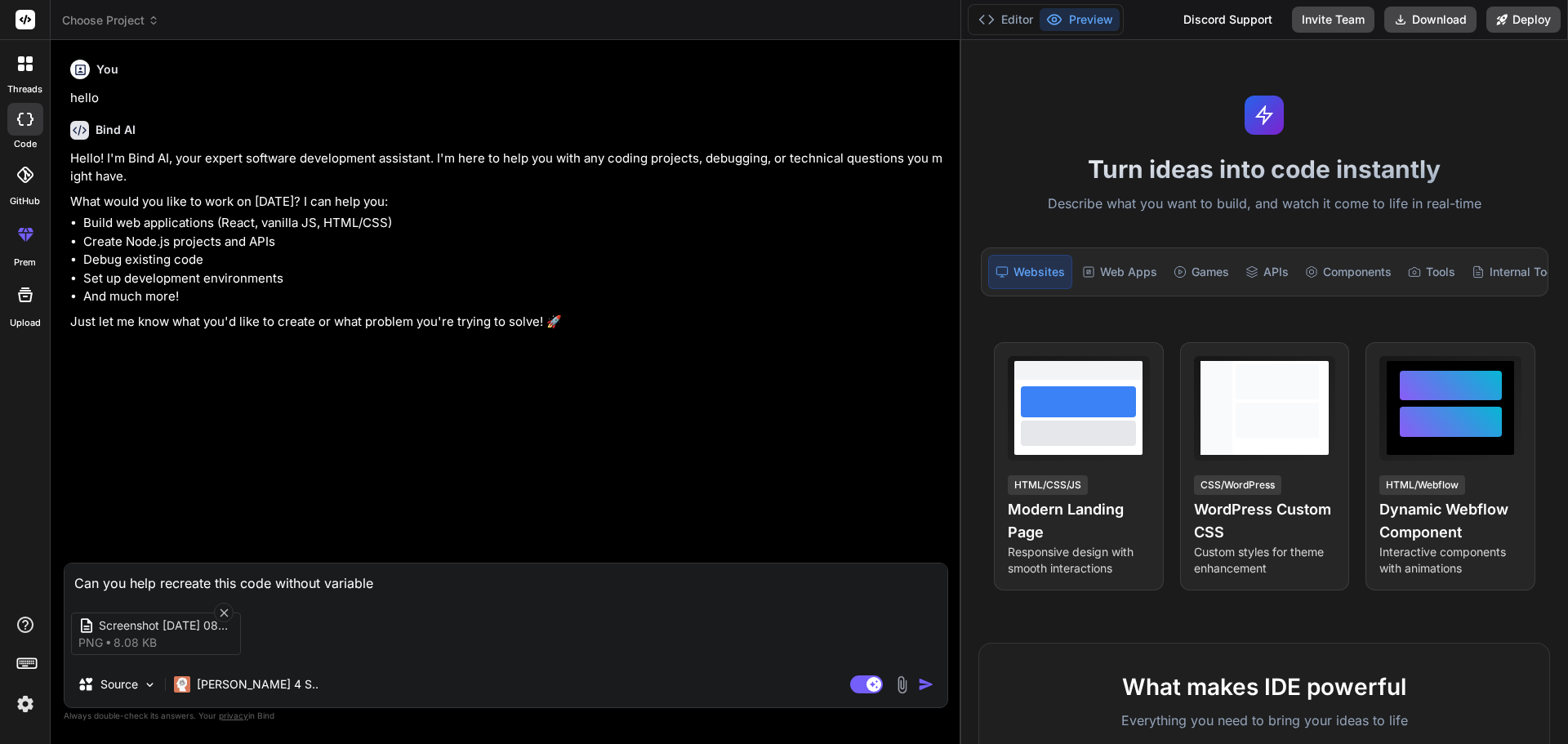
type textarea "x"
type textarea "Can you help recreate this code without variables?"
type textarea "x"
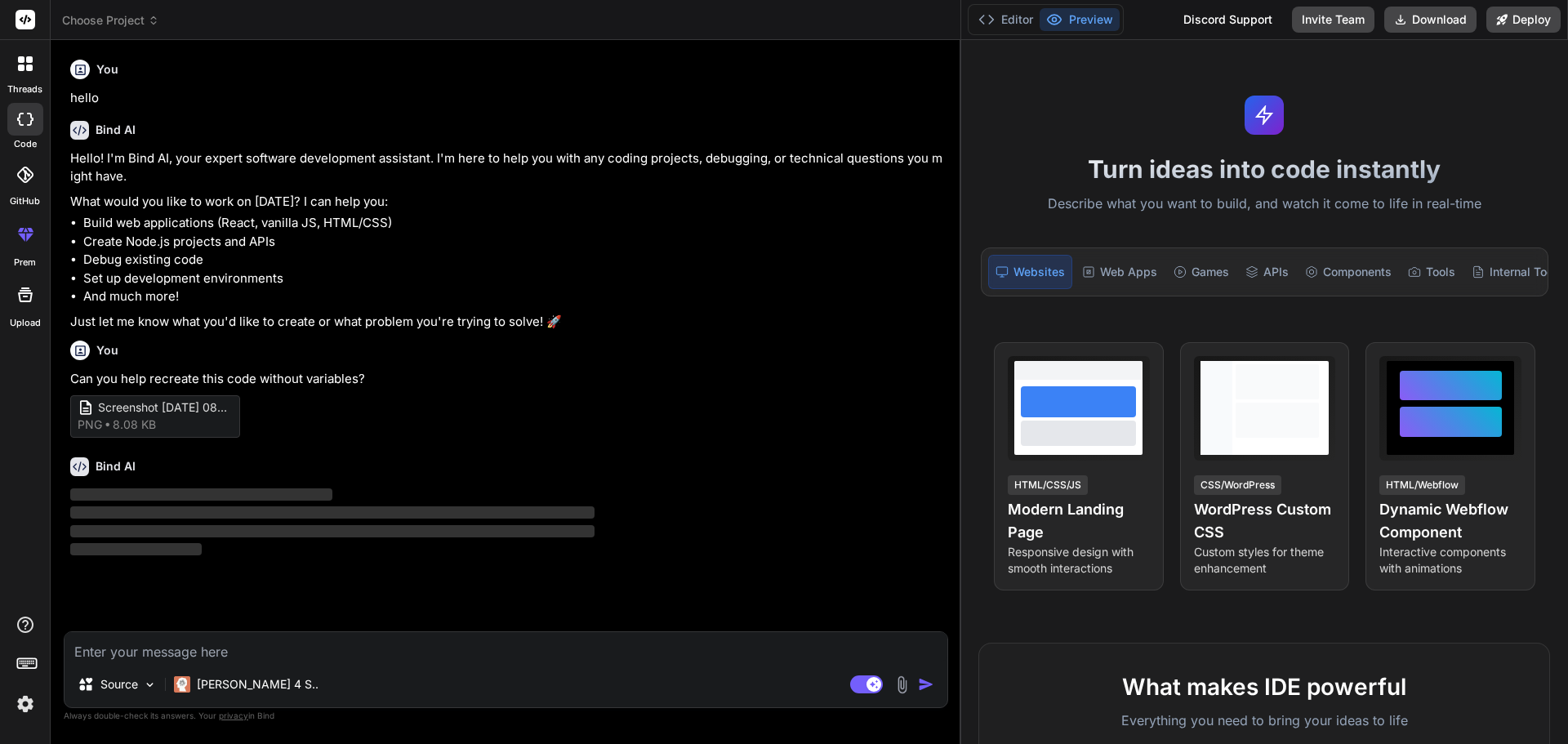
click at [252, 648] on textarea at bounding box center [506, 646] width 883 height 29
paste textarea "1.18.5: Double Tennis Balls Code Editor ball = 0"
type textarea "1.18.5: Double Tennis Balls Code Editor ball = 0"
type textarea "x"
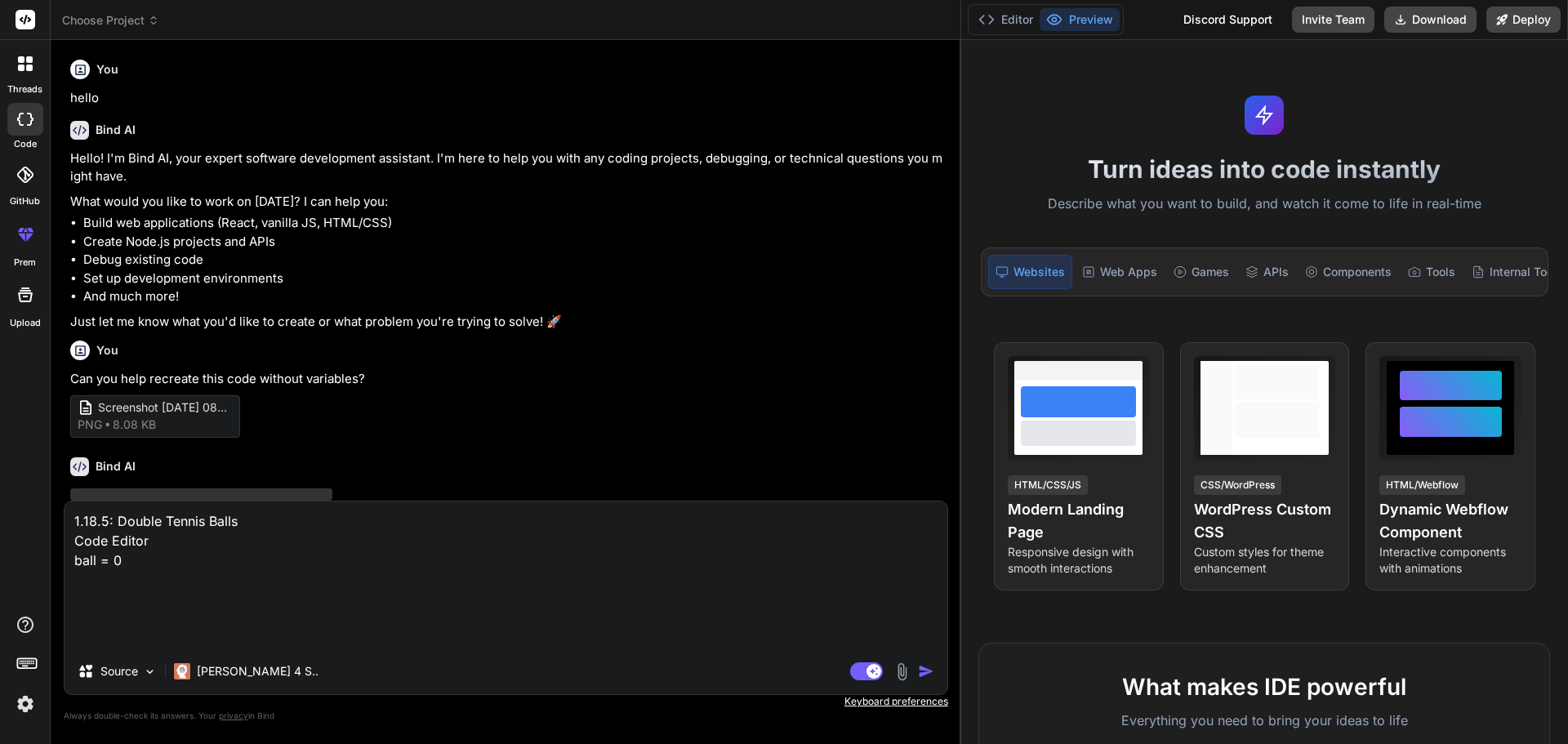
drag, startPoint x: 115, startPoint y: 598, endPoint x: 62, endPoint y: 547, distance: 73.6
click at [62, 547] on div "Bind AI Web Search Created with Pixso. Code Generator You hello Bind AI Hello! …" at bounding box center [506, 391] width 911 height 703
type textarea "1.18.5: Double Tennis Balls"
type textarea "x"
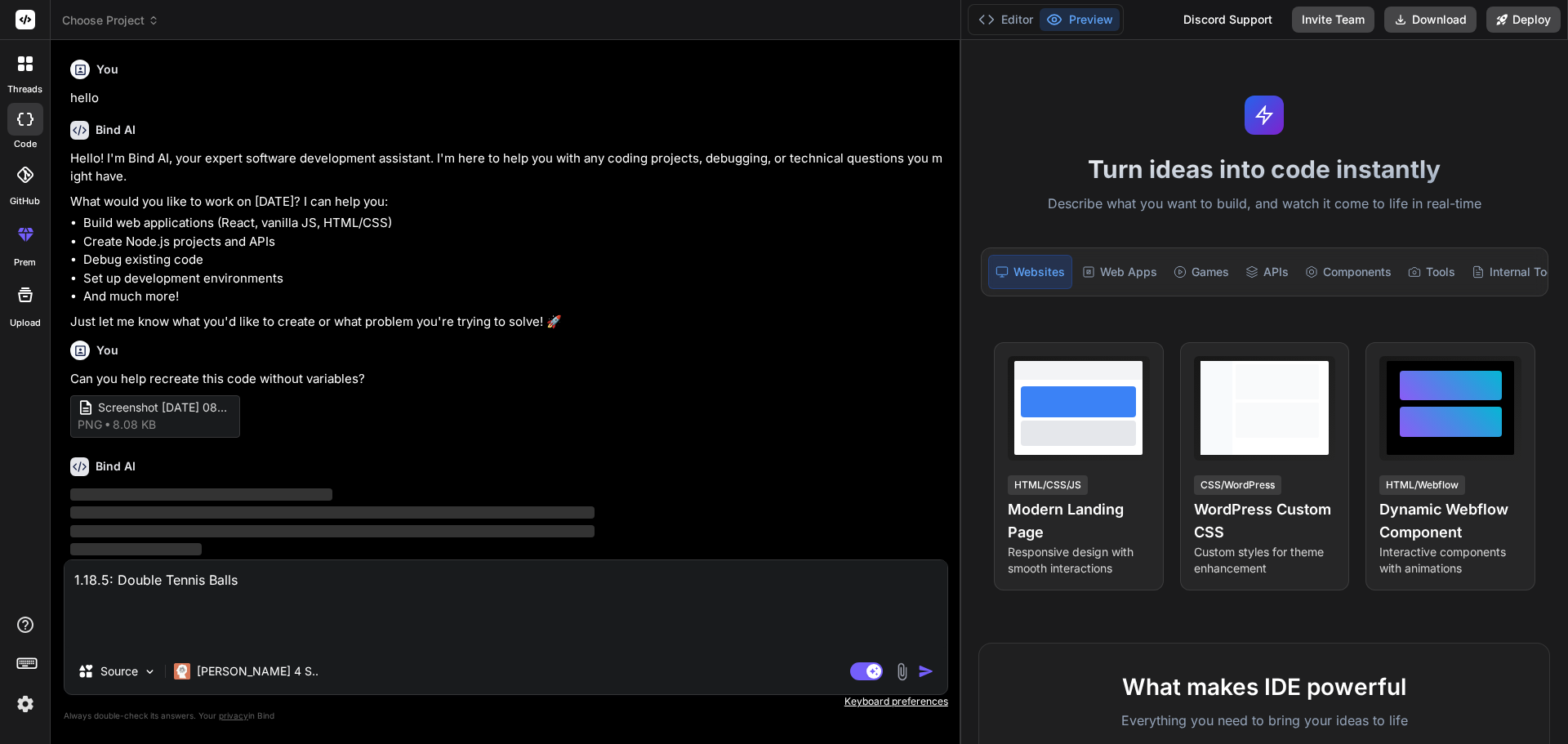
type textarea "1.18.5: Double Tennis Balls"
type textarea "x"
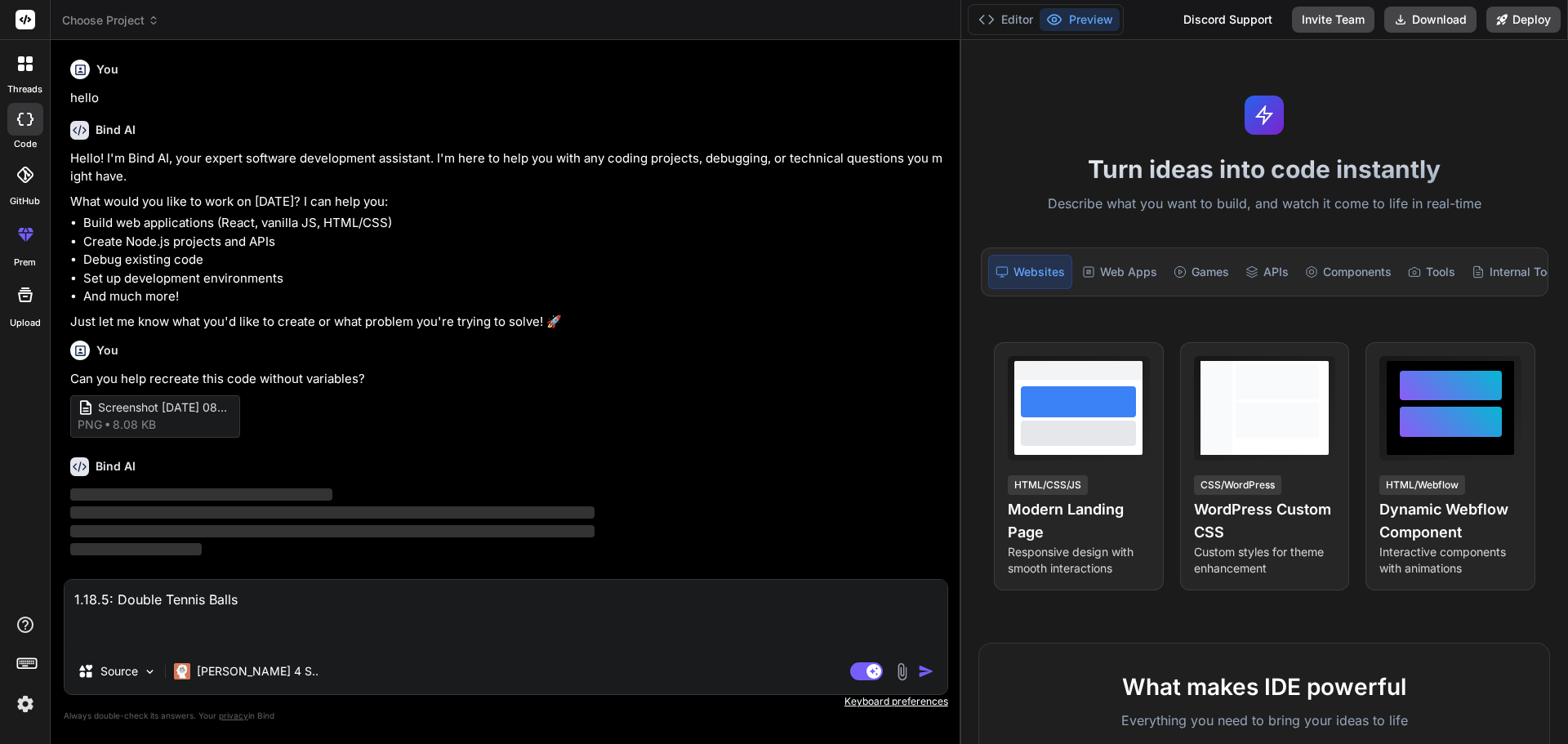
type textarea "1.18.5: Double Tennis Balls"
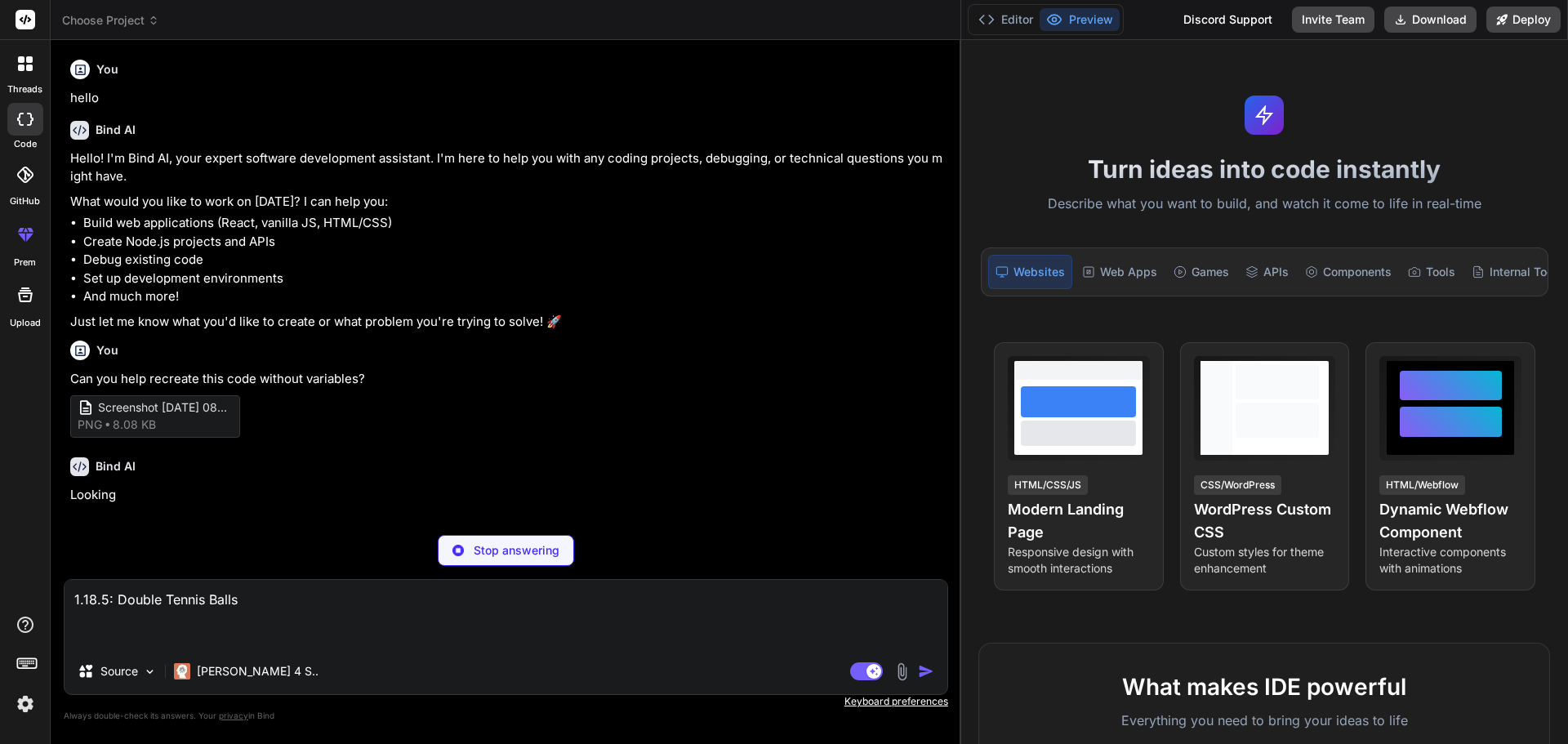
type textarea "x"
type textarea "1.18.5: Double Tennis Balls |"
type textarea "x"
type textarea "1.18.5: Double Tennis Balls |"
type textarea "x"
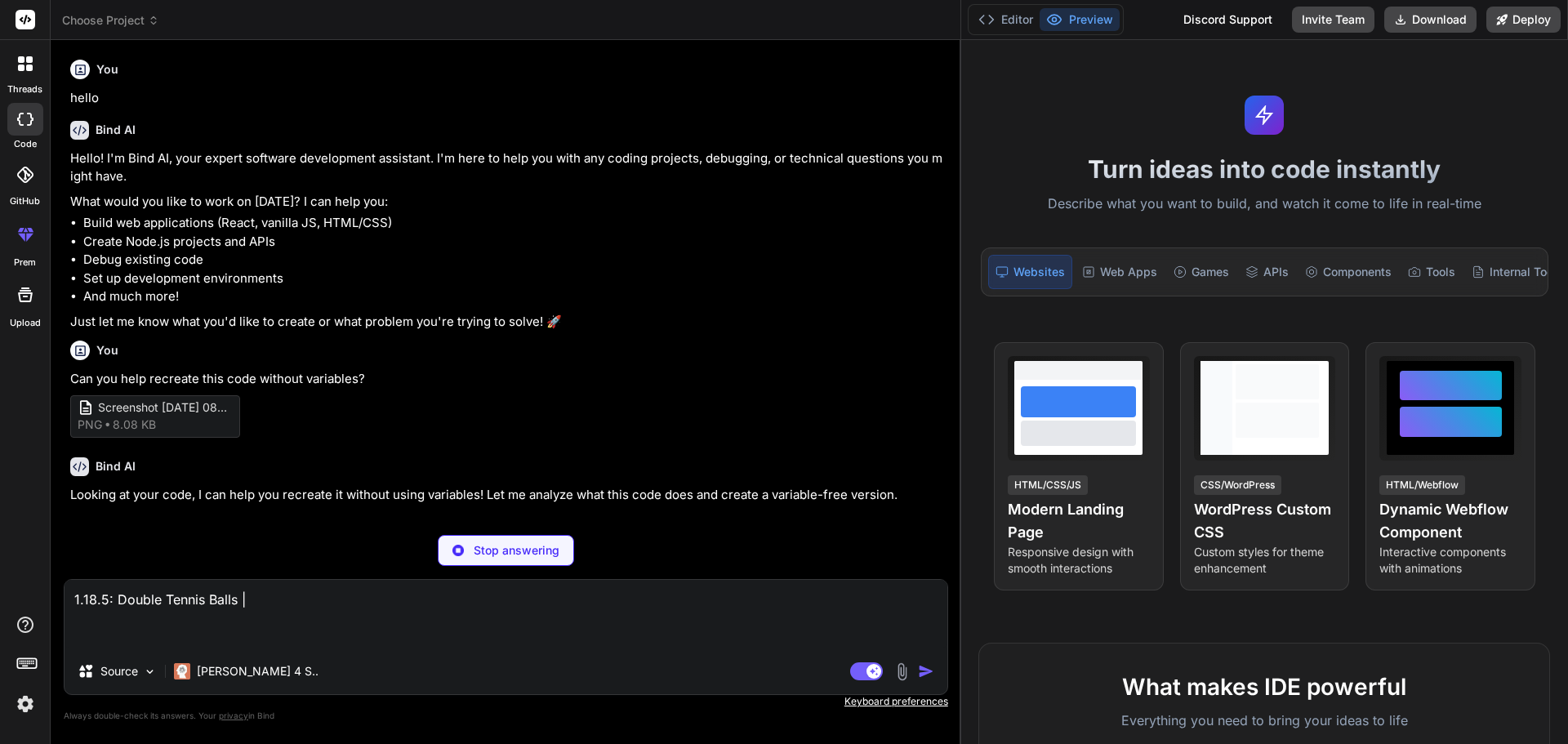
type textarea "1.18.5: Double Tennis Balls | C"
type textarea "x"
type textarea "1.18.5: Double Tennis Balls | Co"
type textarea "x"
type textarea "1.18.5: Double Tennis Balls | Cod"
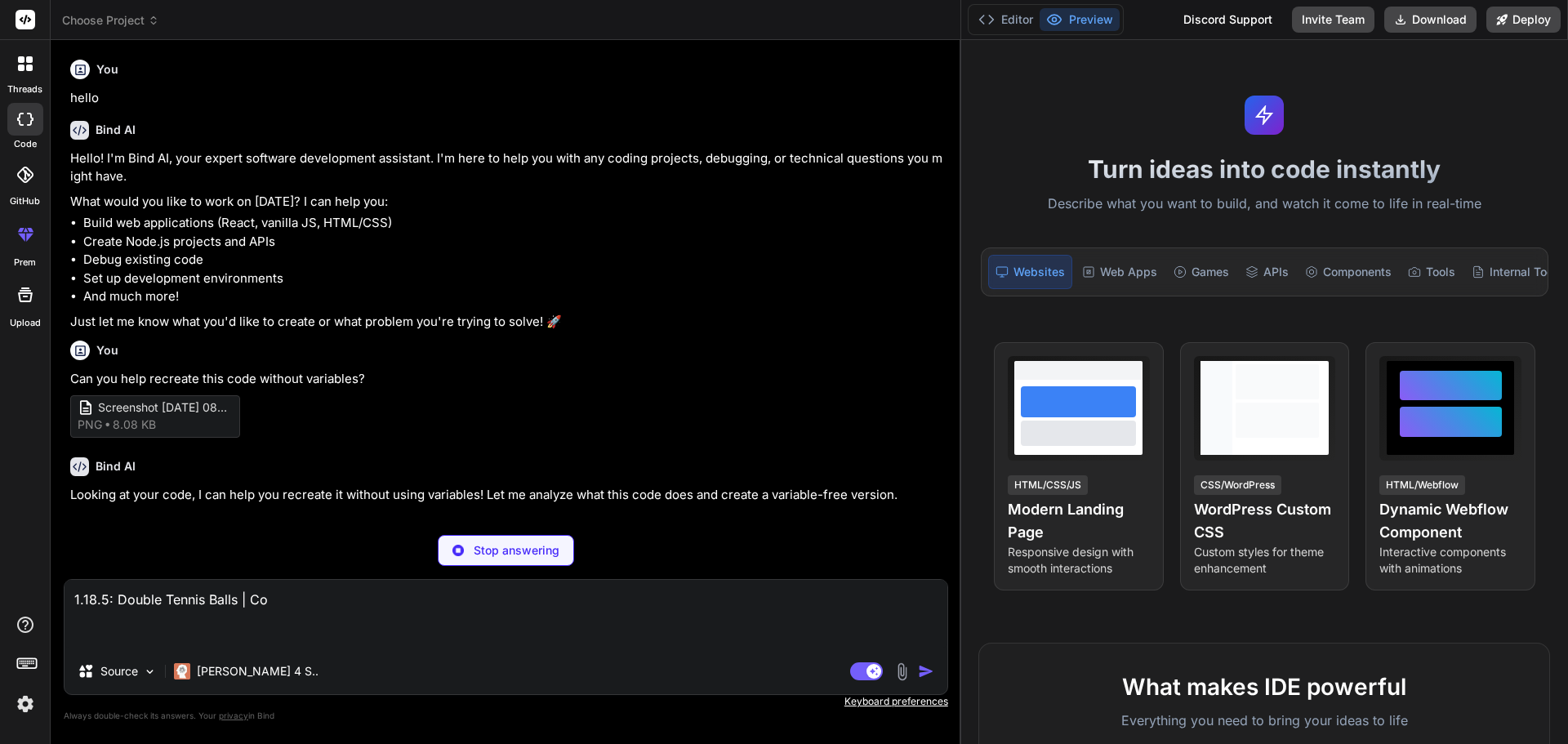
type textarea "x"
type textarea "1.18.5: Double Tennis Balls | Code"
type textarea "x"
type textarea "1.18.5: Double Tennis Balls | CodeH"
type textarea "x"
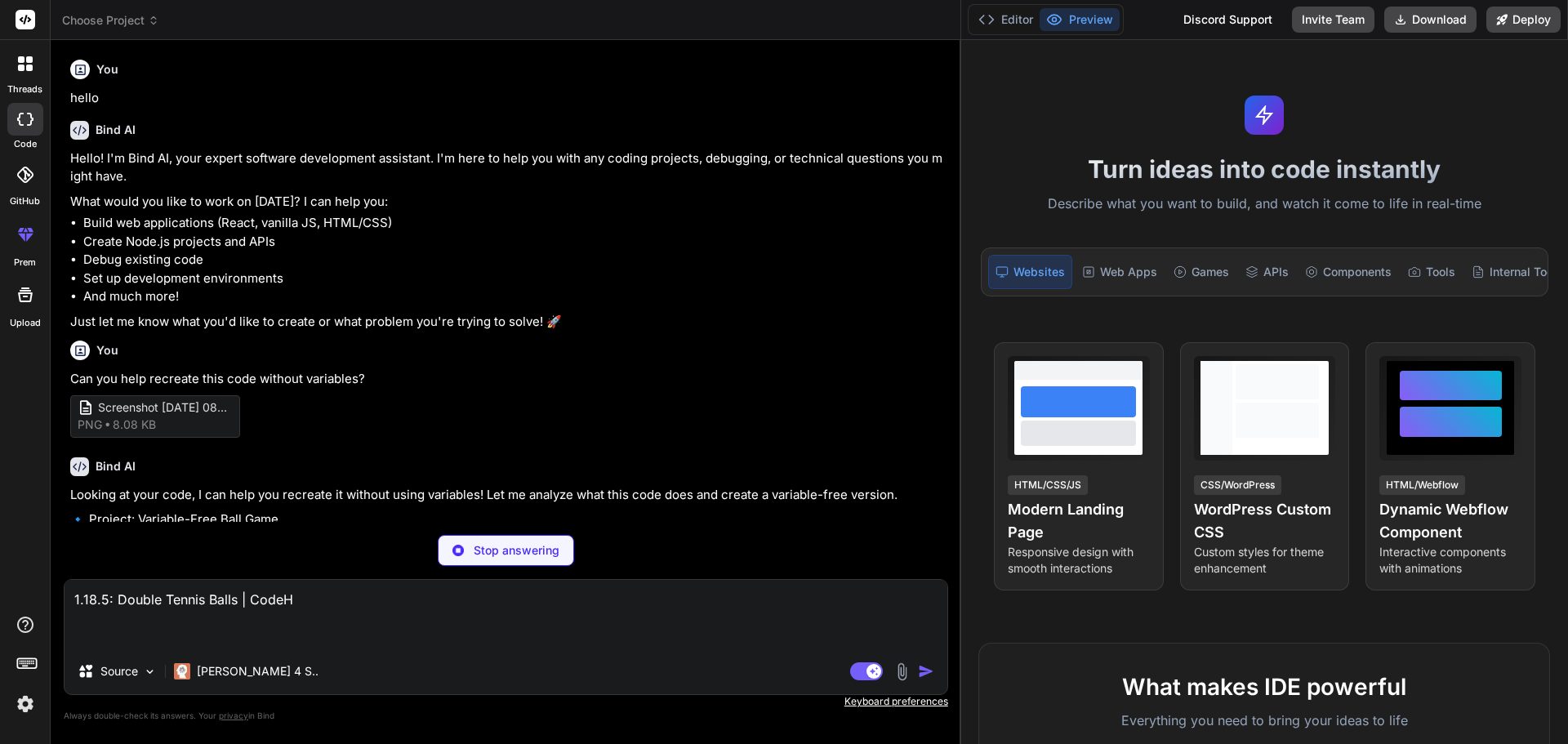
type textarea "1.18.5: Double Tennis Balls | CodeHS"
type textarea "x"
type textarea "1.18.5: Double Tennis Balls | CodeHS"
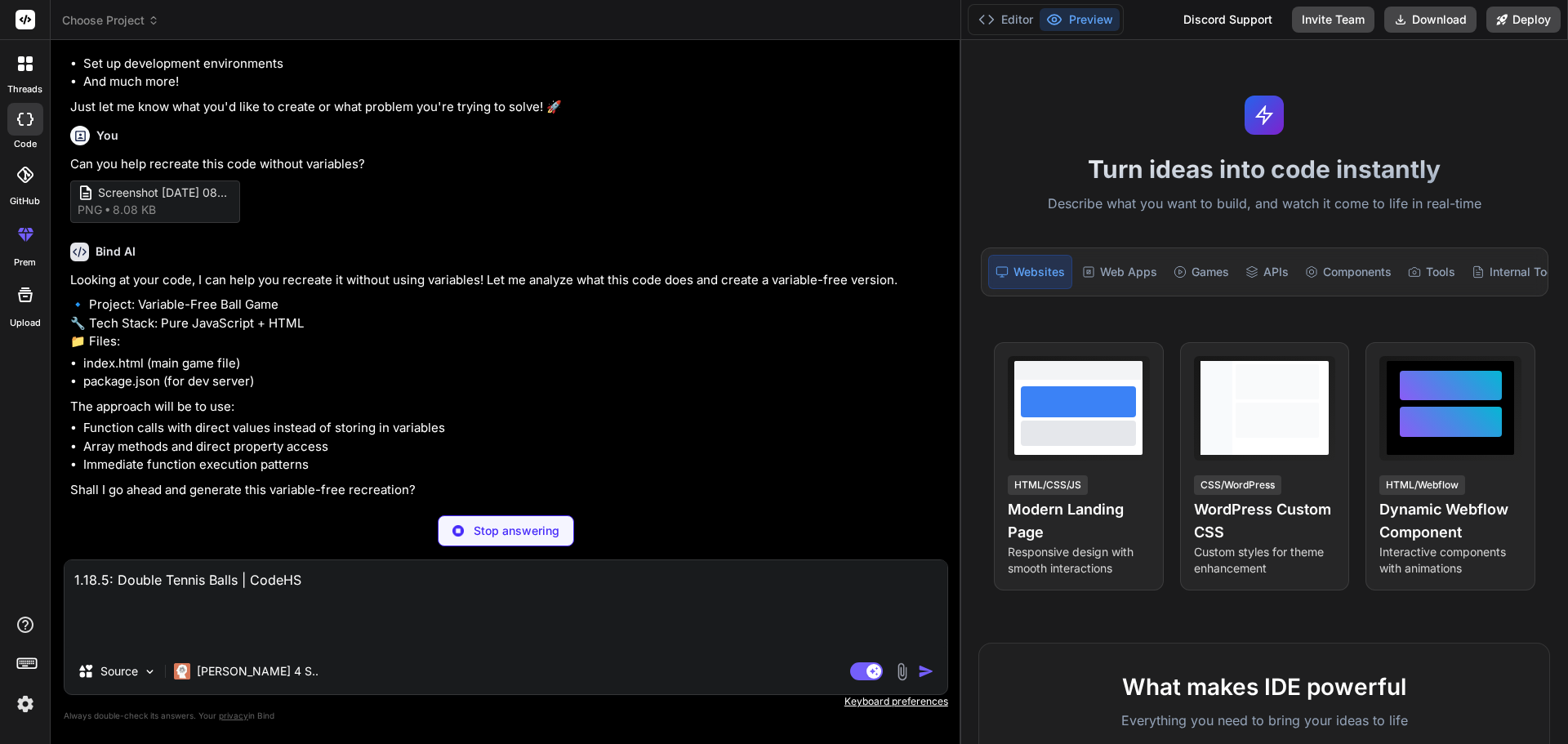
scroll to position [194, 0]
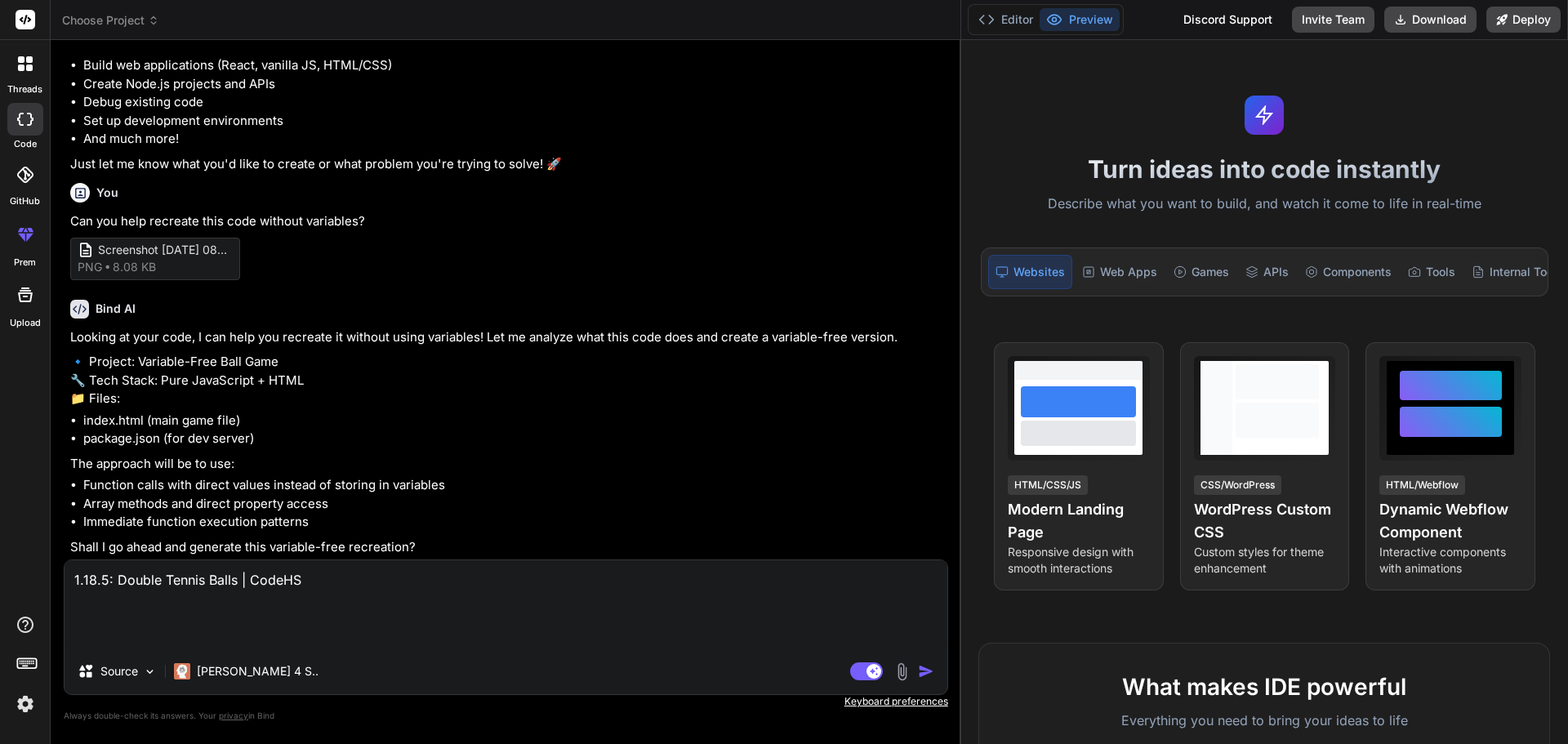
type textarea "x"
type textarea "1.18.5: Double Tennis Balls | CodeHS"
click at [926, 674] on img "button" at bounding box center [926, 671] width 16 height 16
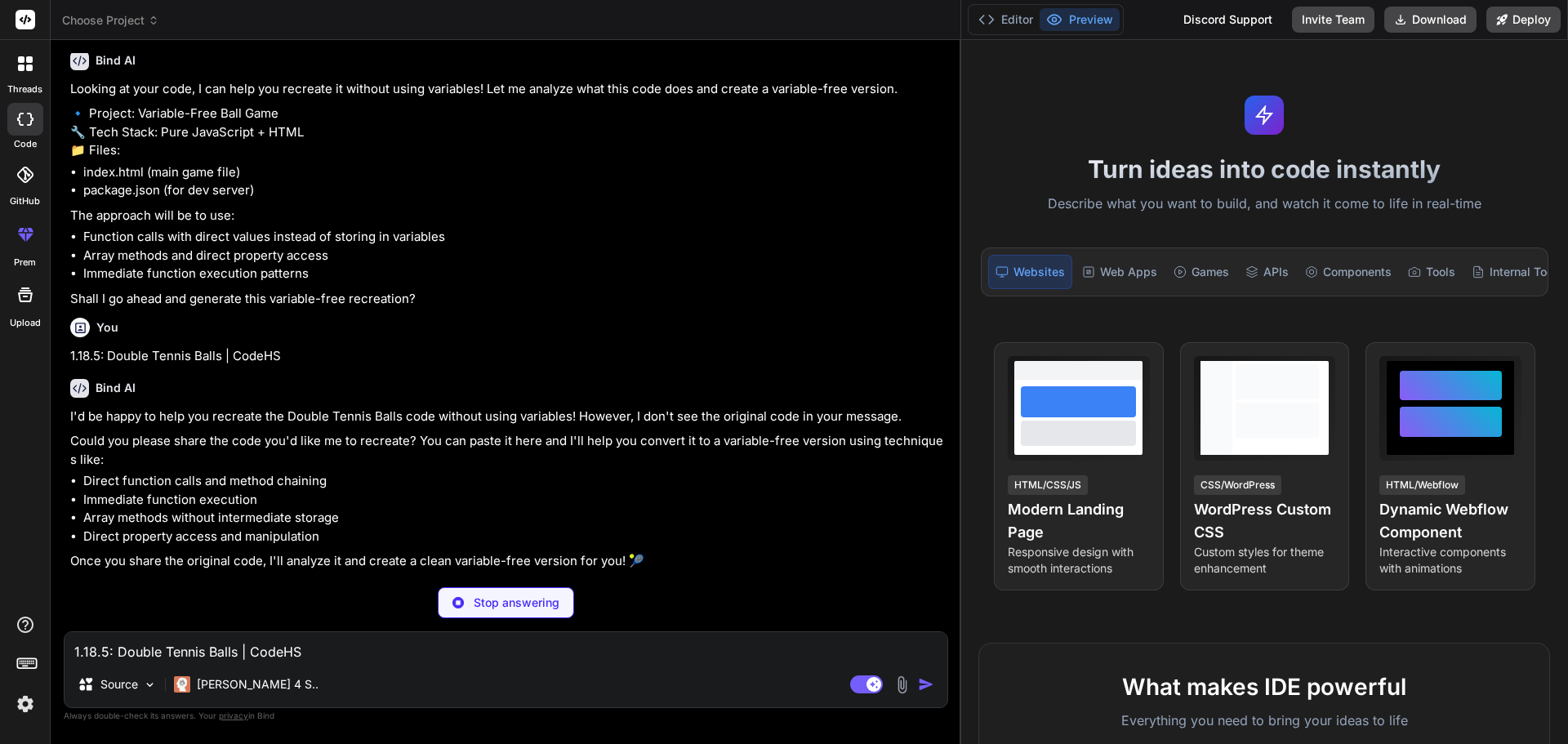
scroll to position [386, 0]
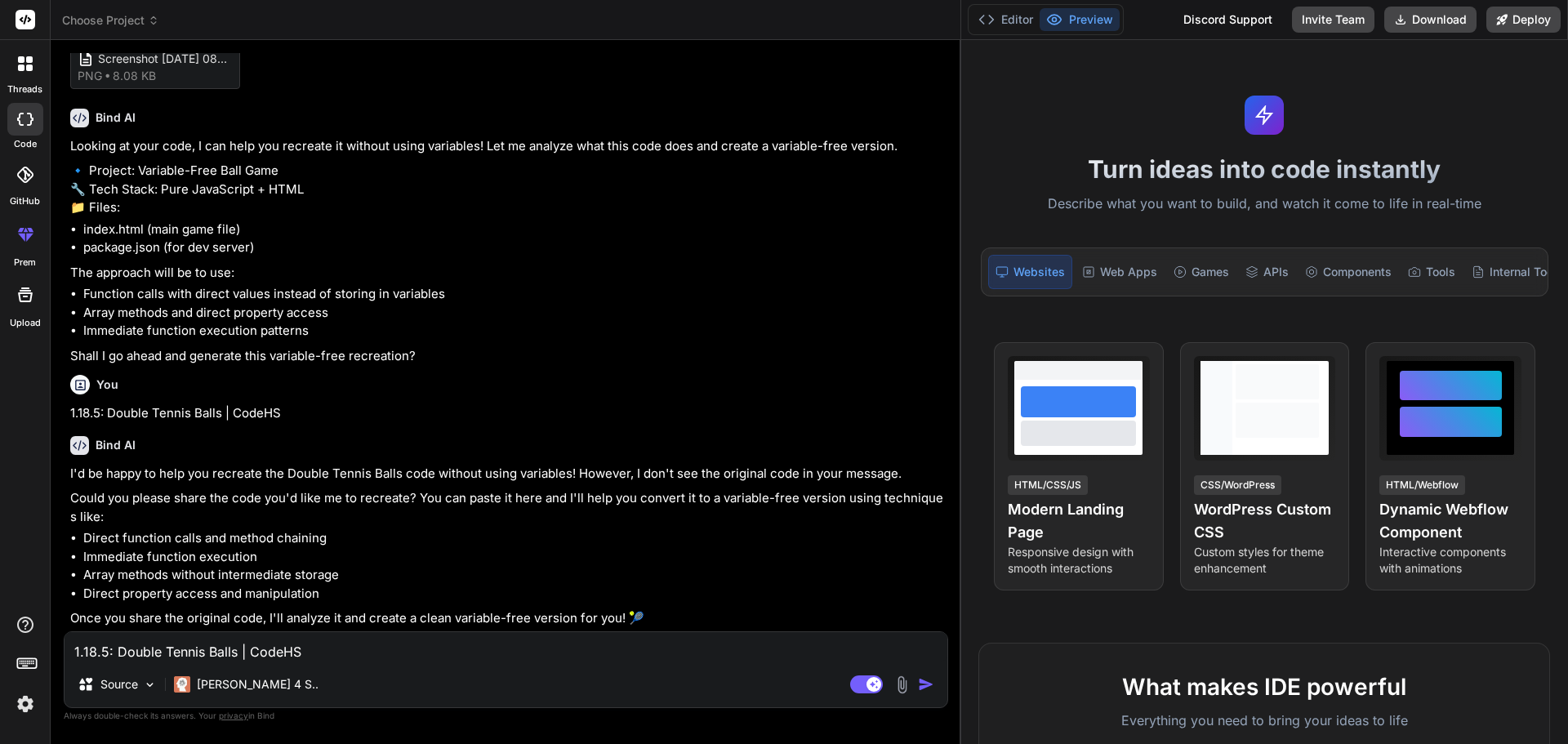
type textarea "x"
click at [78, 646] on textarea "1.18.5: Double Tennis Balls | CodeHS" at bounding box center [506, 646] width 883 height 29
click at [230, 646] on textarea "1.18.5: Double Tennis Balls | CodeHS" at bounding box center [506, 646] width 883 height 29
click at [370, 645] on textarea "1.18.5: Double Tennis Balls | CodeHS" at bounding box center [506, 646] width 883 height 29
paste textarea "ball = 0 move() while balls_present(): take_ball() ball ball + 1 for i in range…"
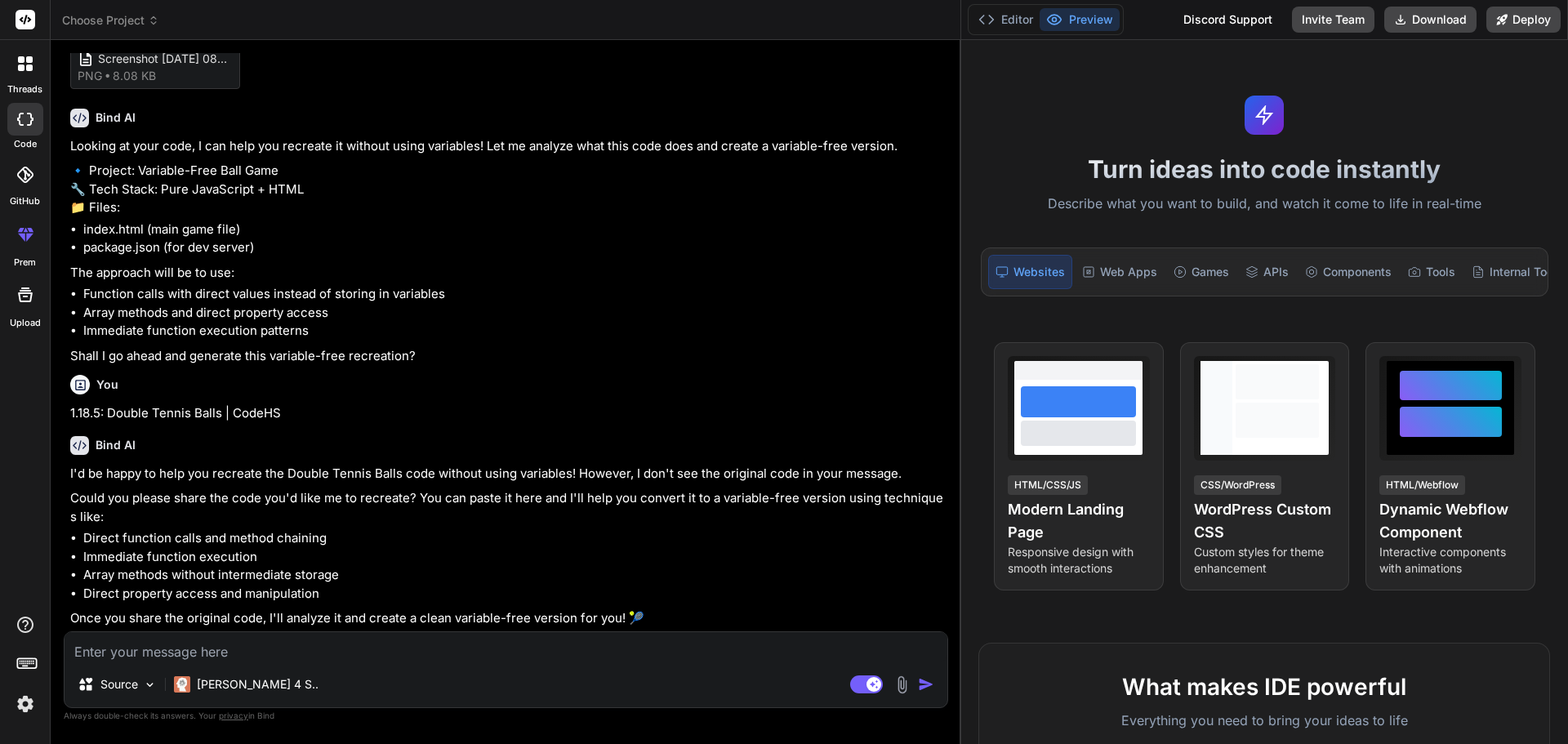
type textarea "ball = 0 move() while balls_present(): take_ball() ball ball + 1 for i in range…"
type textarea "x"
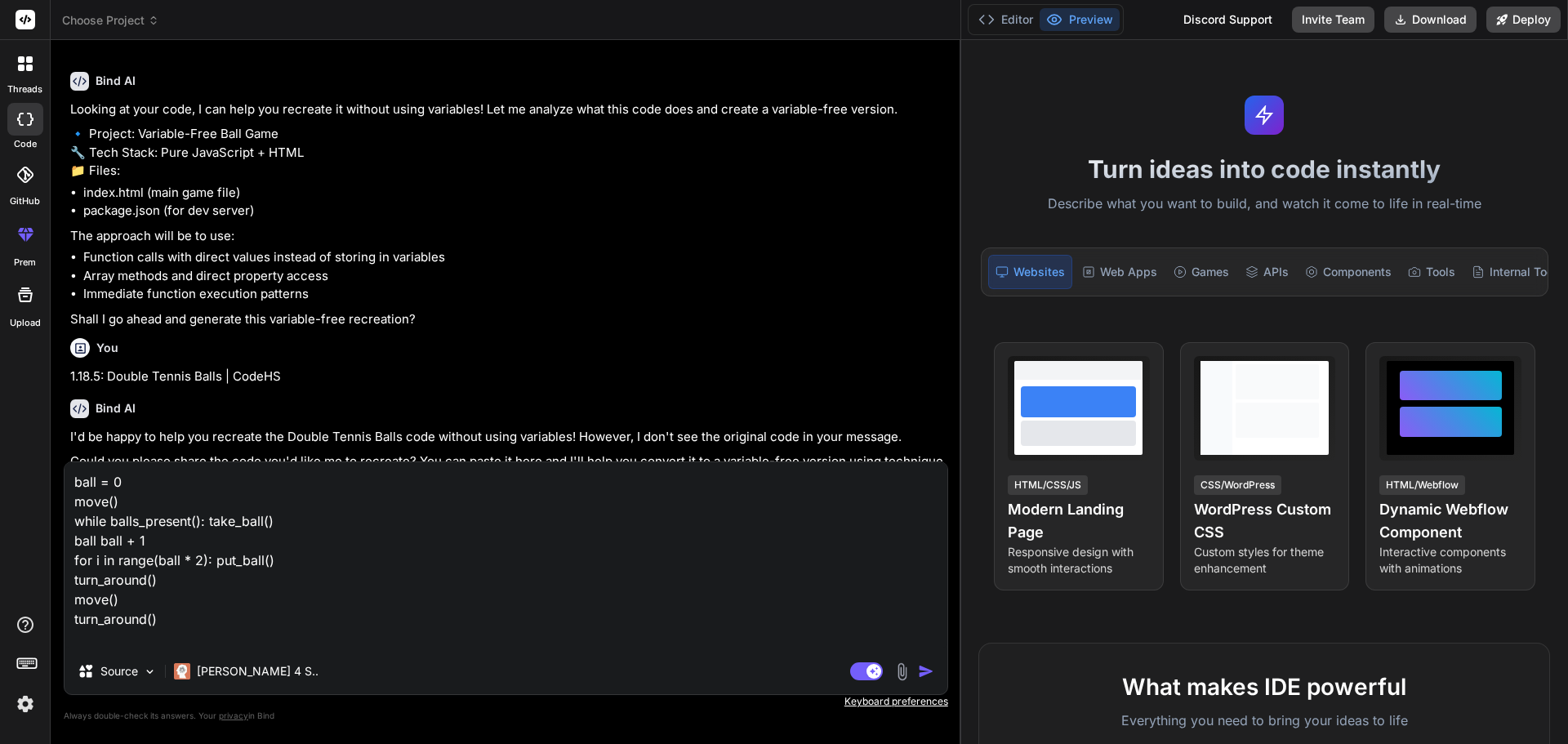
type textarea "ball = 0 move() while balls_present(): take_ball() ball ball + 1 for i in range…"
click at [921, 670] on img "button" at bounding box center [926, 671] width 16 height 16
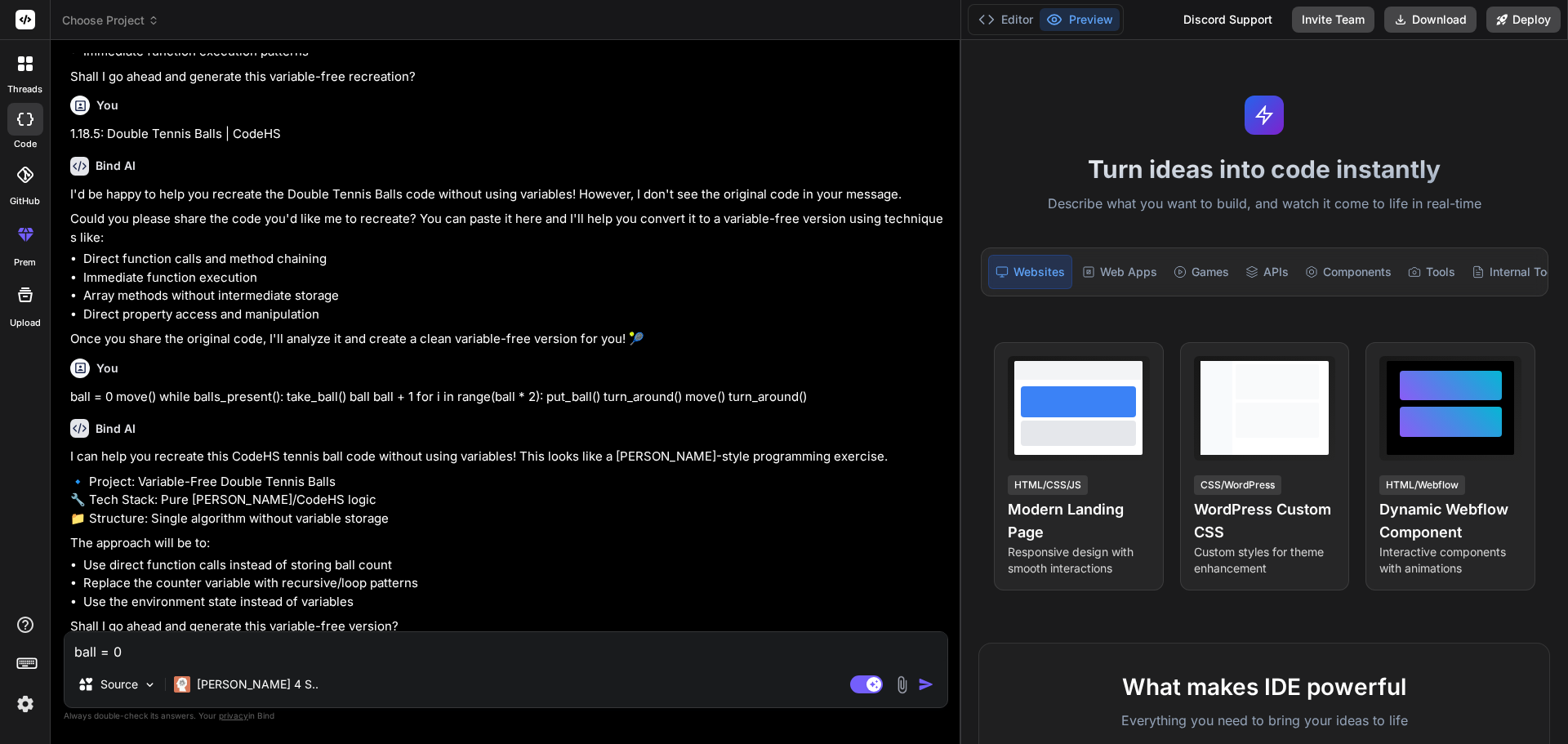
scroll to position [709, 0]
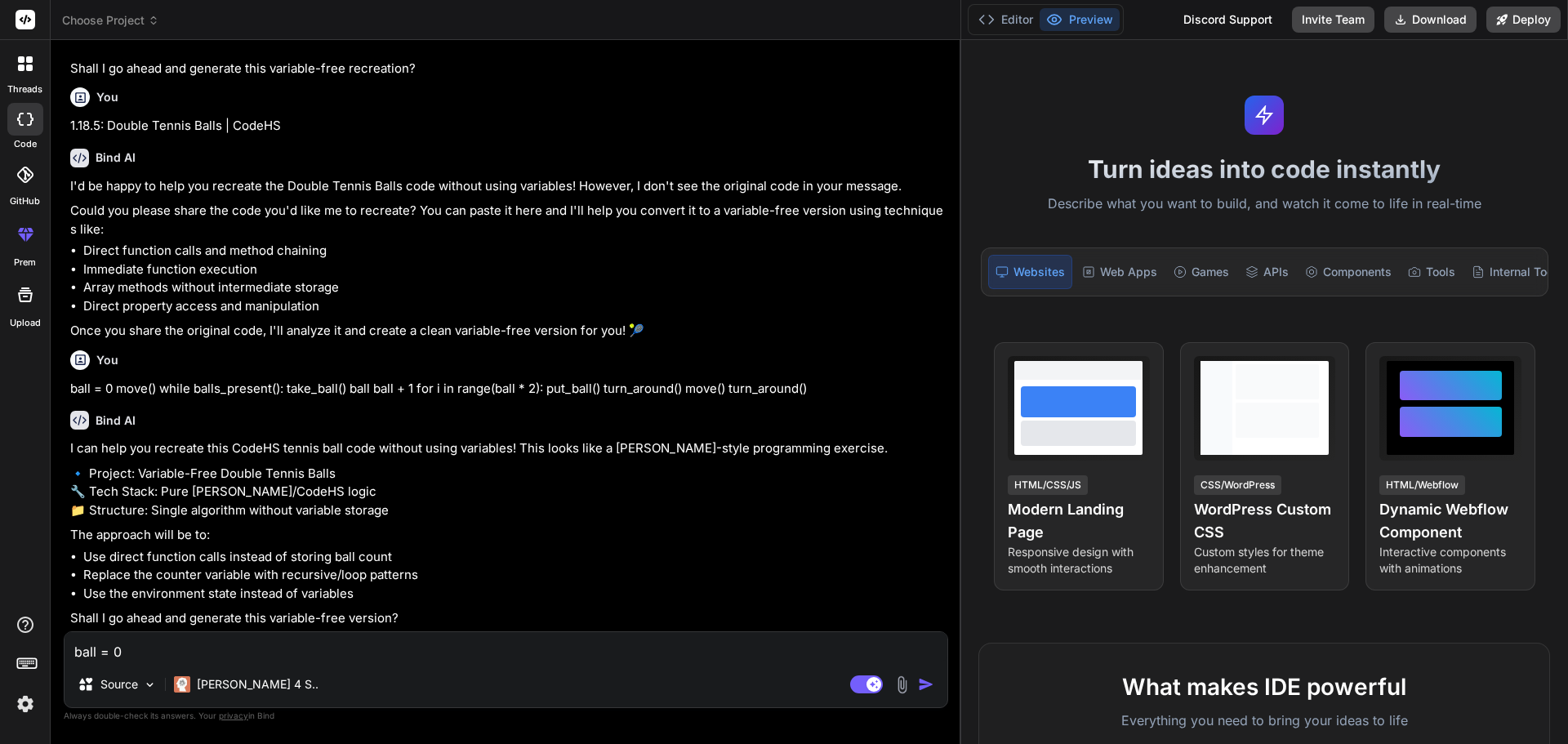
type textarea "x"
drag, startPoint x: 86, startPoint y: 560, endPoint x: 388, endPoint y: 558, distance: 302.0
click at [388, 558] on li "Use direct function calls instead of storing ball count" at bounding box center [514, 557] width 862 height 19
copy li "Use direct function calls instead of storing ball count"
click at [278, 653] on textarea "ball = 0 move() while balls_present(): take_ball() ball ball + 1 for i in range…" at bounding box center [506, 646] width 883 height 29
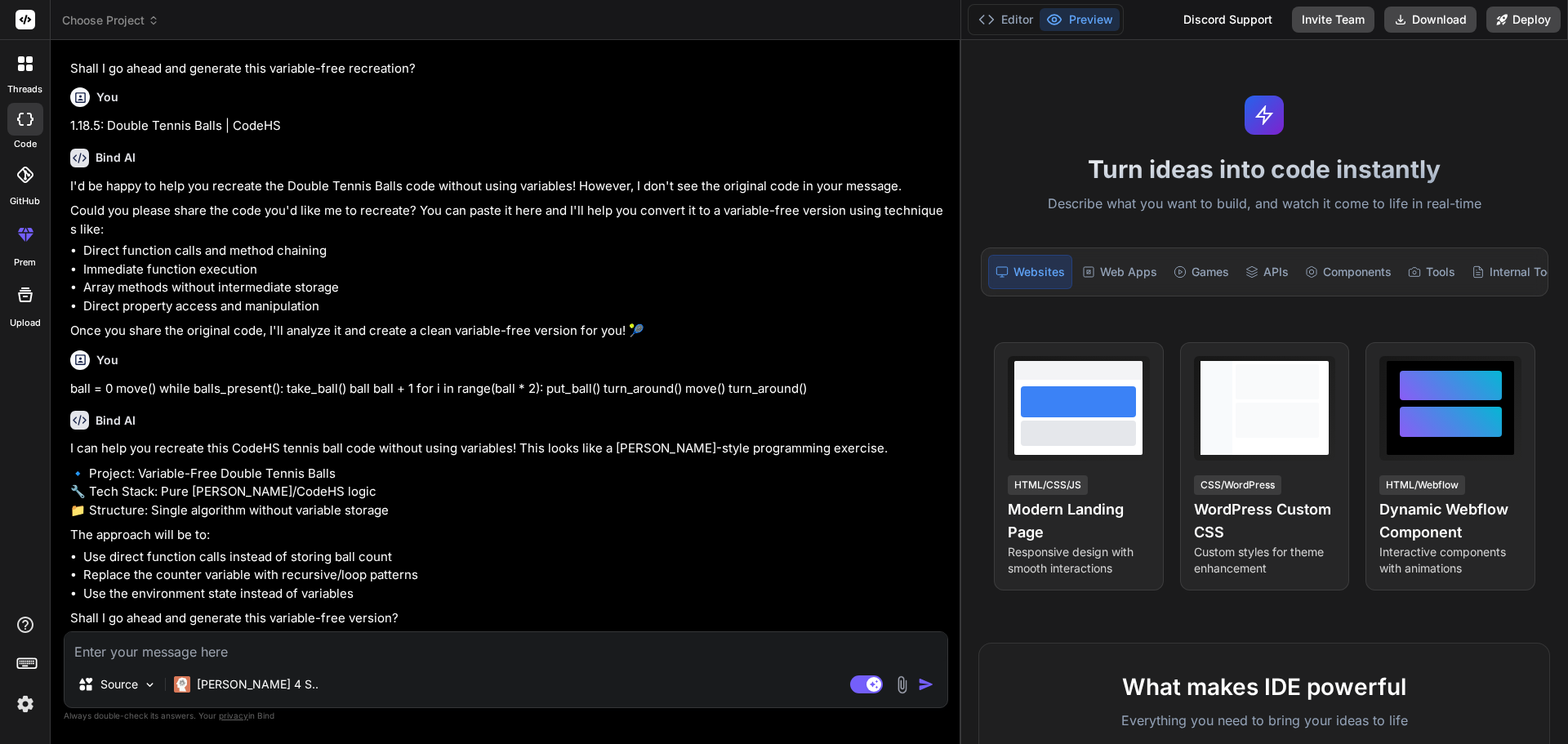
paste textarea "Use direct function calls instead of storing ball count"
type textarea "Use direct function calls instead of storing ball count"
type textarea "x"
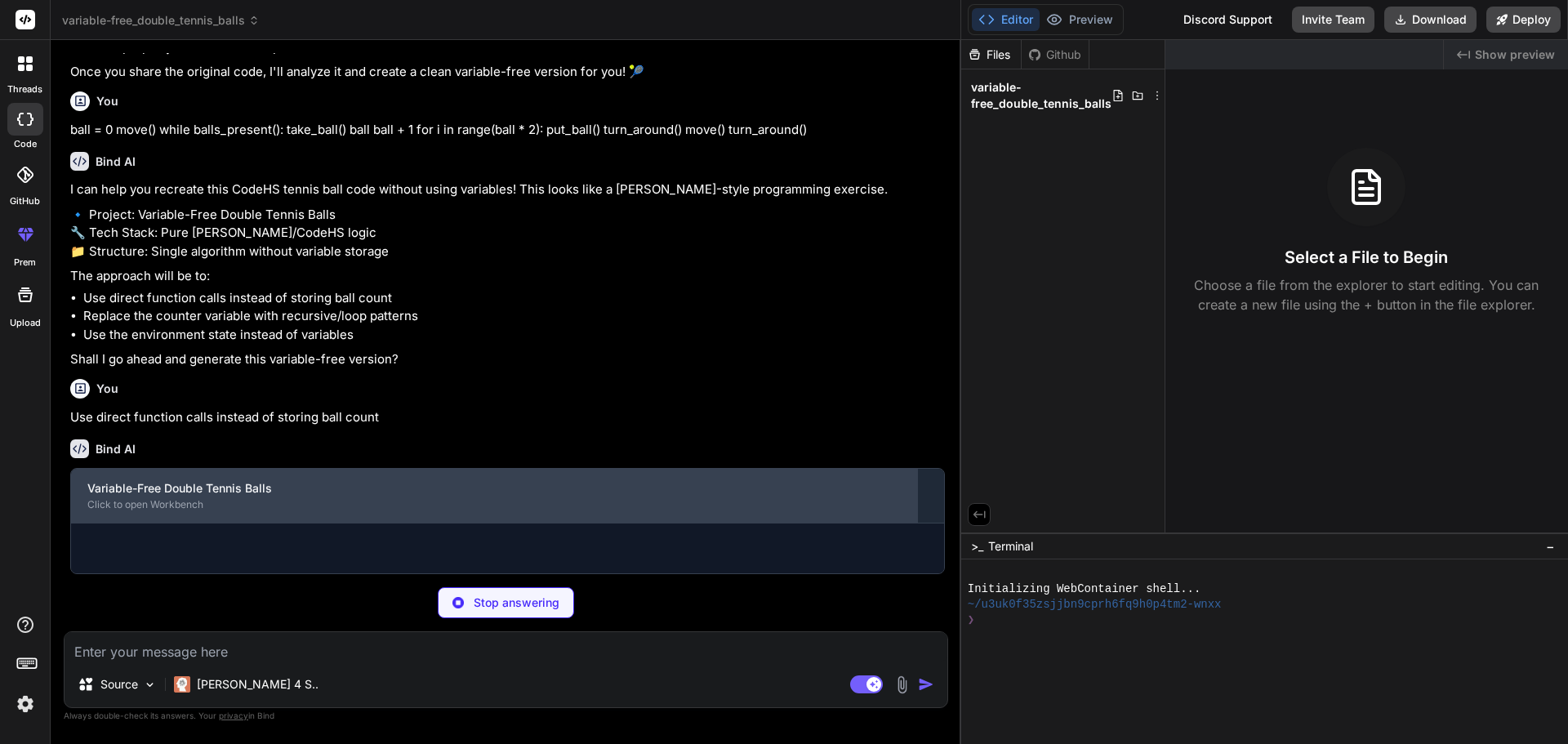
scroll to position [968, 0]
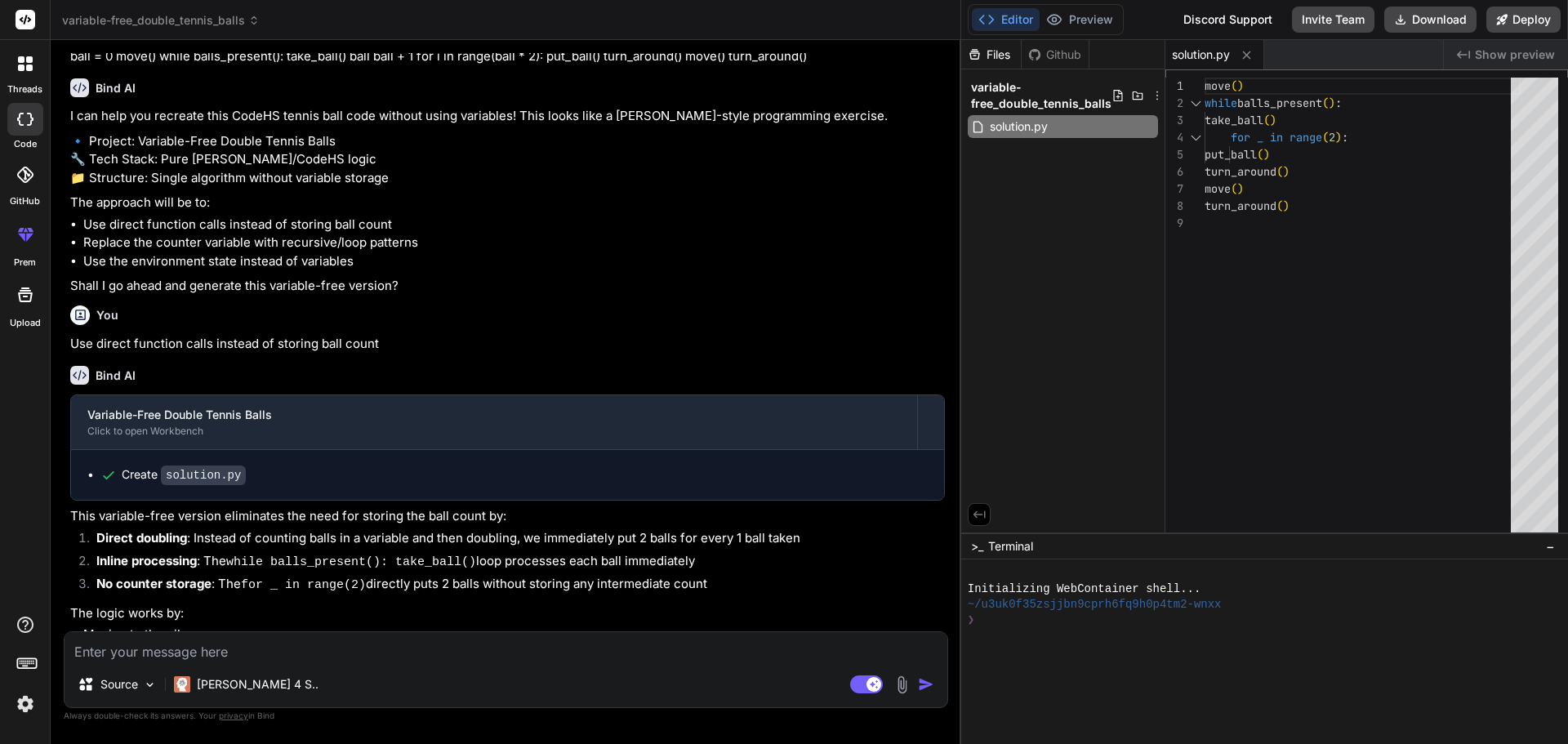
type textarea "x"
type textarea "move() while balls_present(): take_ball() for _ in range(2): put_ball() turn_ar…"
click at [1305, 211] on div "move ( ) while balls_present ( ) : take_ball ( ) for _ in range ( 2 ) : put_bal…" at bounding box center [1363, 309] width 316 height 463
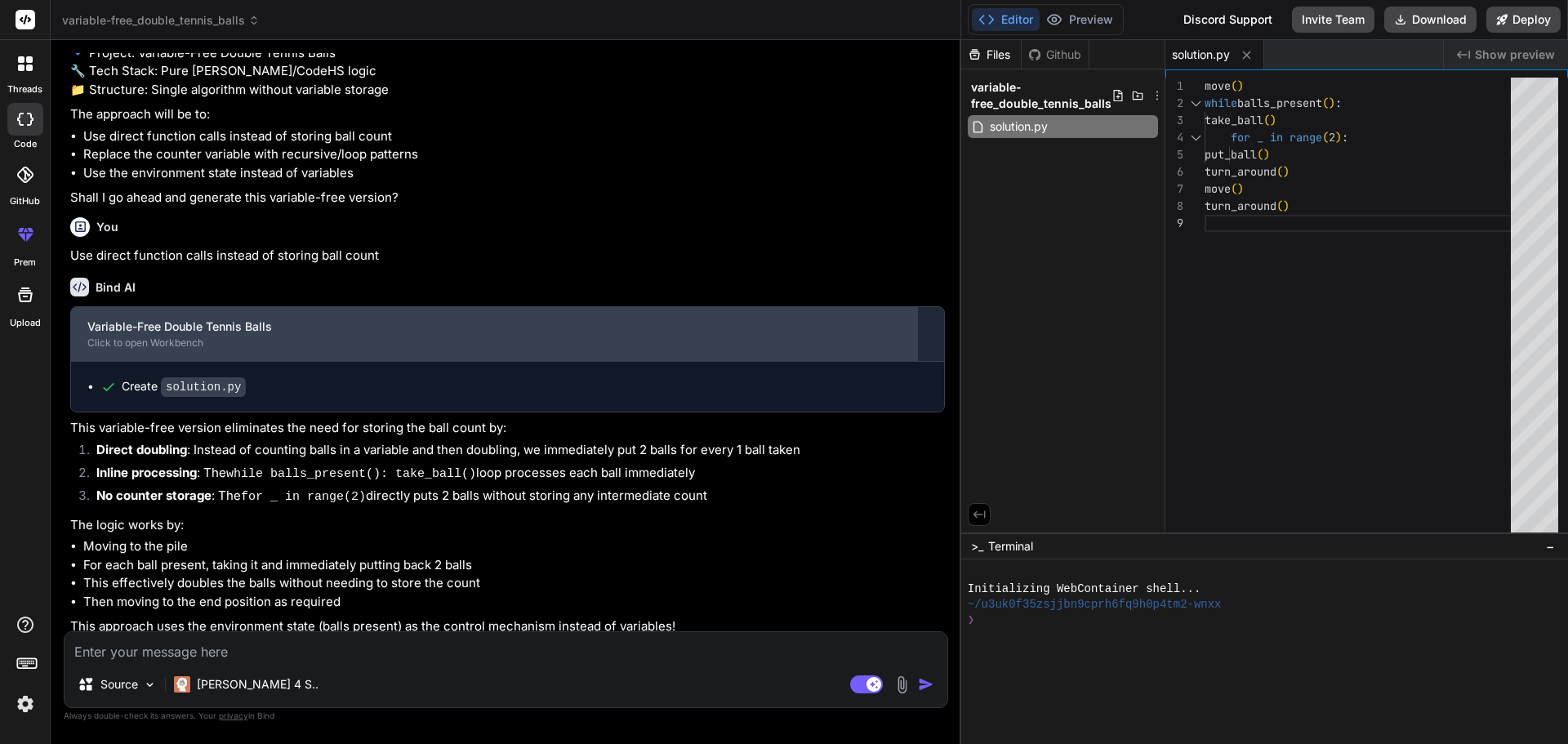
scroll to position [1139, 0]
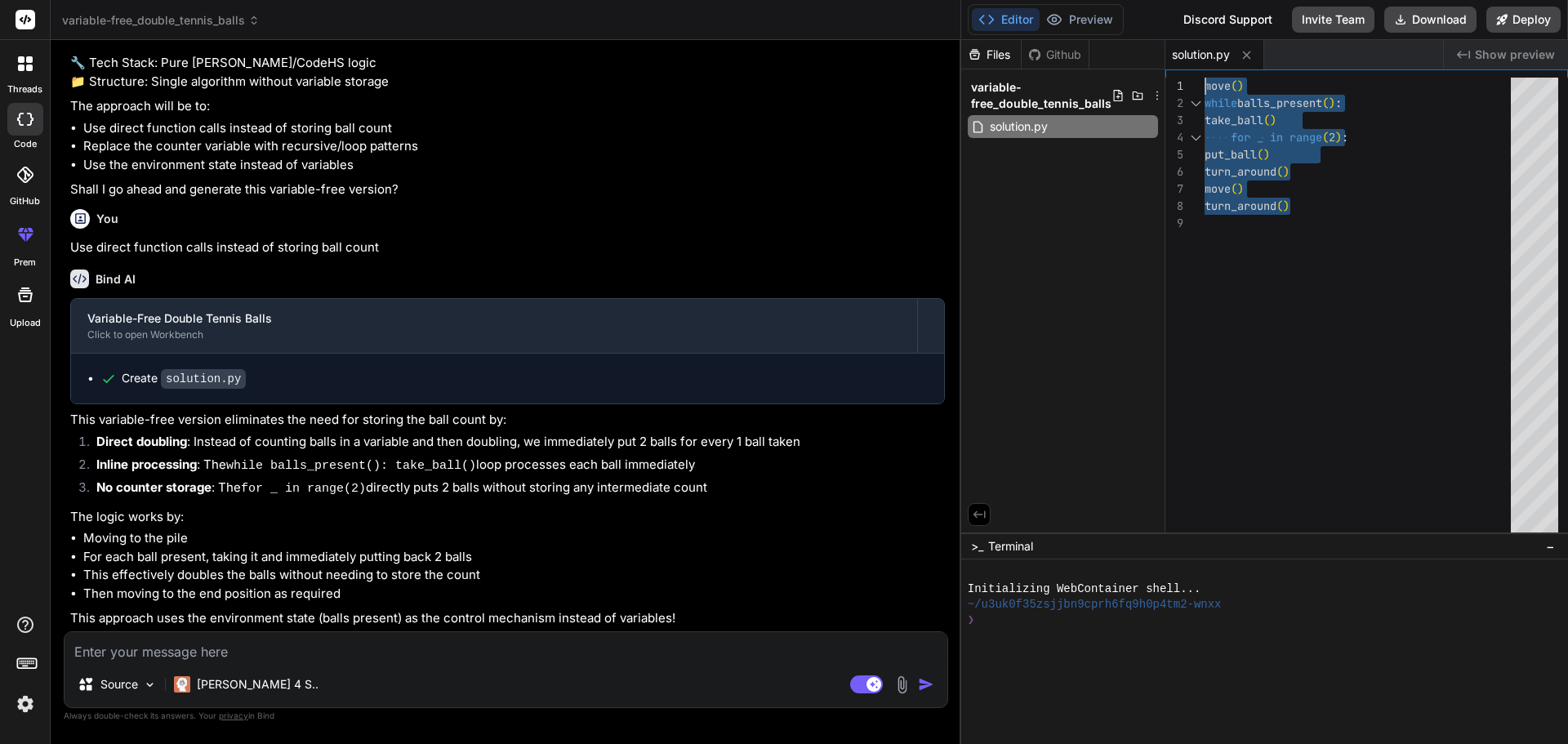
drag, startPoint x: 1449, startPoint y: 325, endPoint x: 1200, endPoint y: 82, distance: 347.9
click at [1205, 82] on div "move ( ) while balls_present ( ) : take_ball ( ) for _ in range ( 2 ) : put_bal…" at bounding box center [1363, 309] width 316 height 463
click at [1332, 264] on div "move ( ) while balls_present ( ) : take_ball ( ) for _ in range ( 2 ) : put_bal…" at bounding box center [1363, 309] width 316 height 463
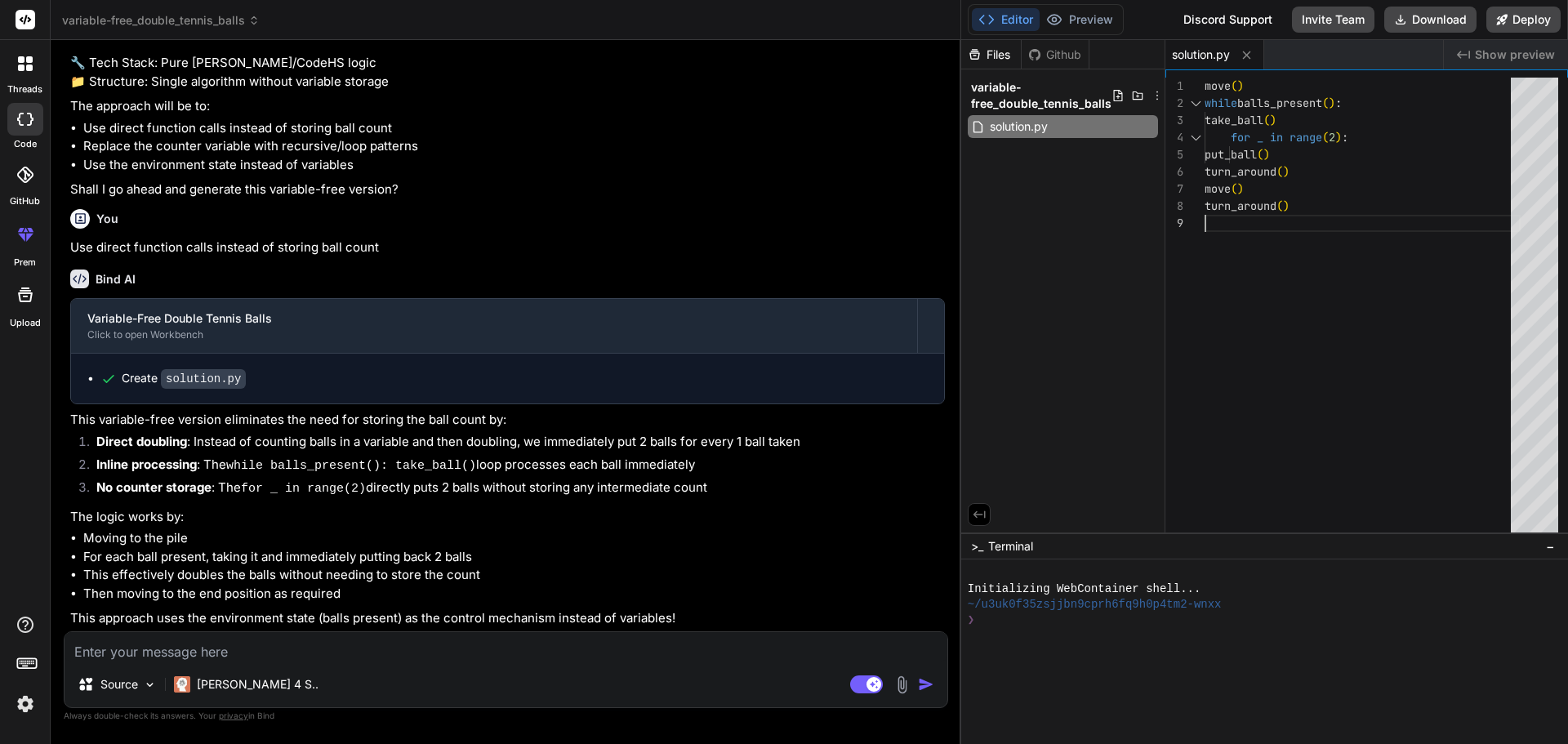
click at [1261, 138] on div "move ( ) while balls_present ( ) : take_ball ( ) for _ in range ( 2 ) : put_bal…" at bounding box center [1363, 309] width 316 height 463
click at [1263, 137] on div "move ( ) while balls_present ( ) : take_ball ( ) for _ in range ( 2 ) : put_bal…" at bounding box center [1363, 309] width 316 height 463
click at [153, 642] on textarea at bounding box center [506, 646] width 883 height 29
type textarea "I"
type textarea "x"
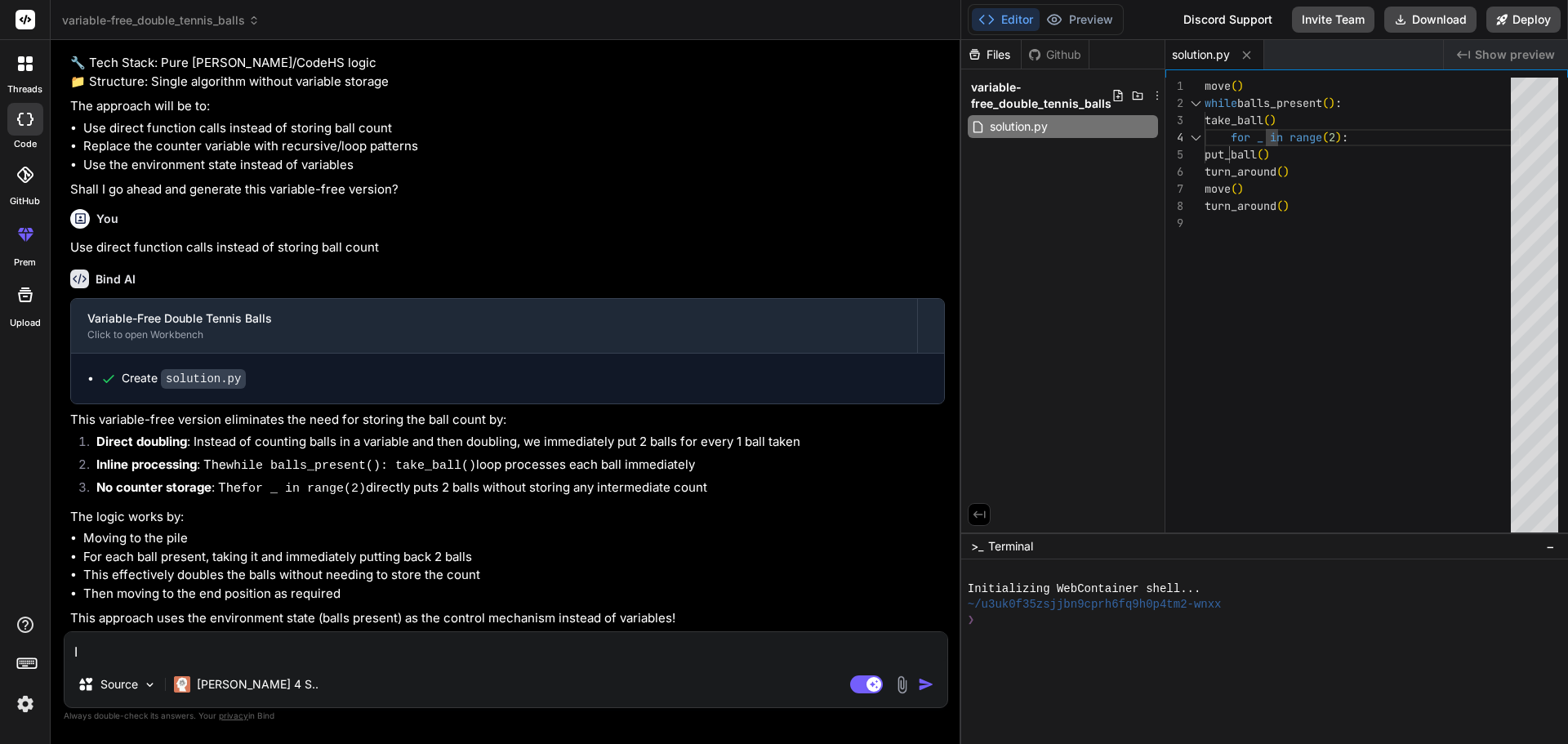
type textarea "It"
type textarea "x"
type textarea "It"
type textarea "x"
type textarea "It n"
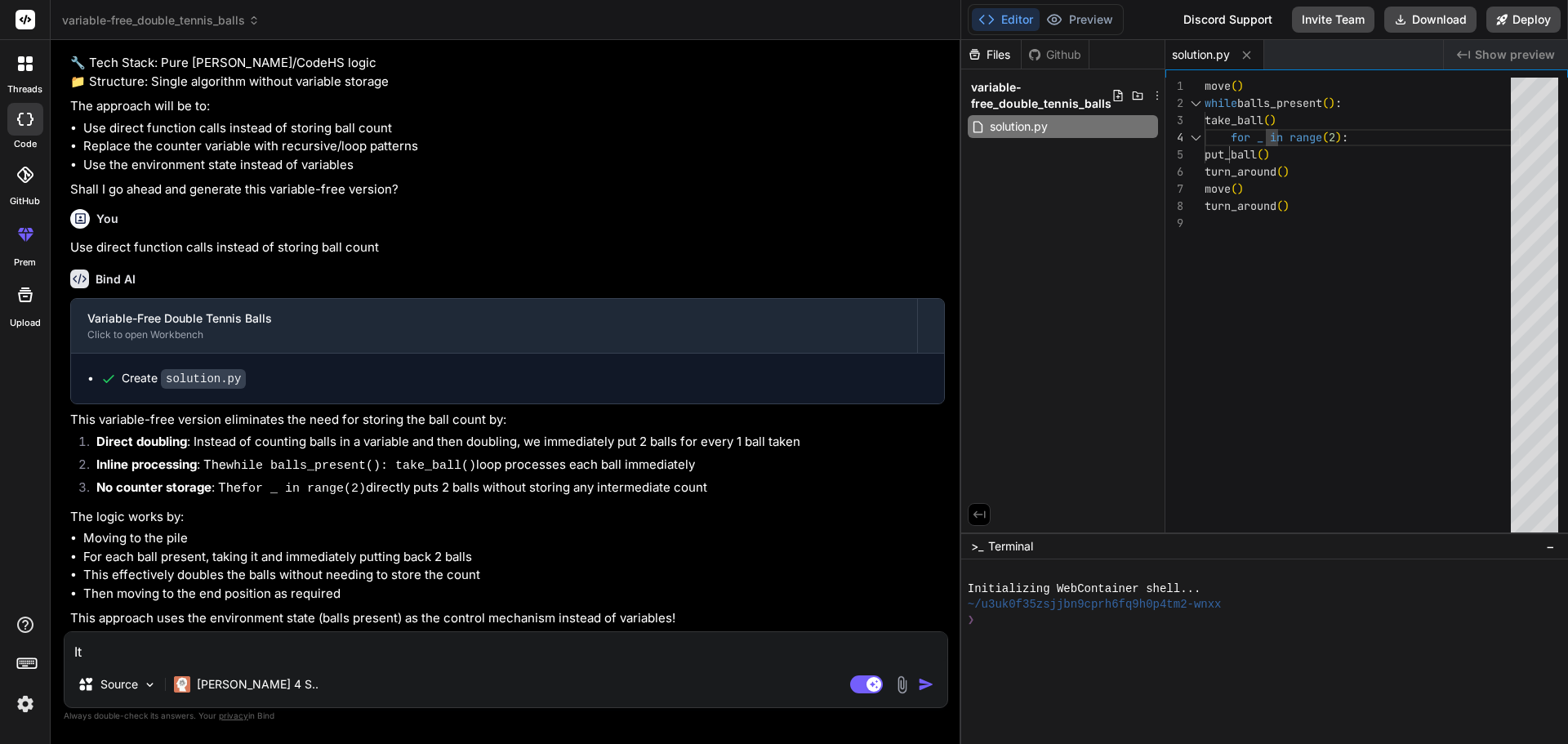
type textarea "x"
type textarea "It ne"
type textarea "x"
type textarea "It nee"
type textarea "x"
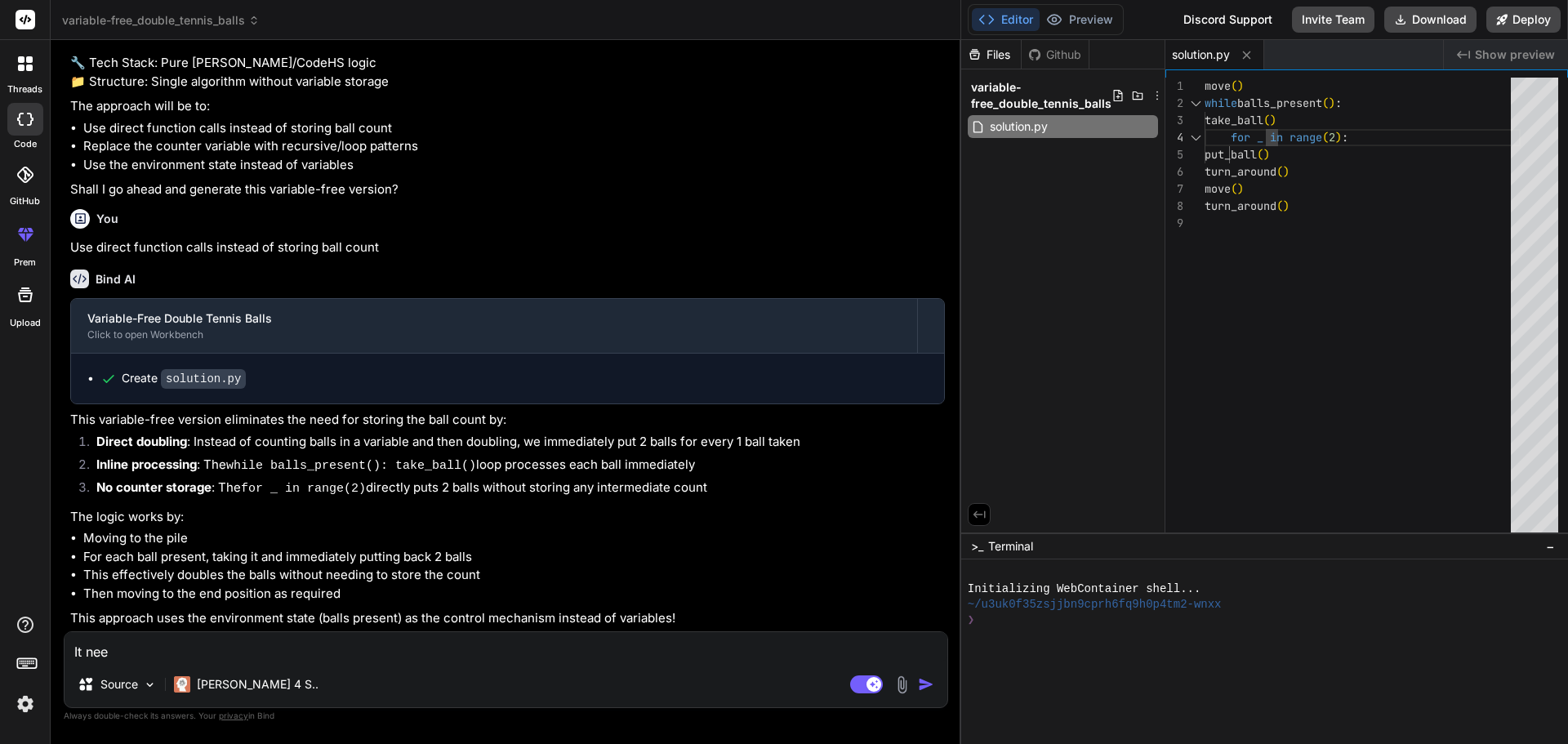
type textarea "It need"
type textarea "x"
type textarea "It needs"
type textarea "x"
type textarea "It needs"
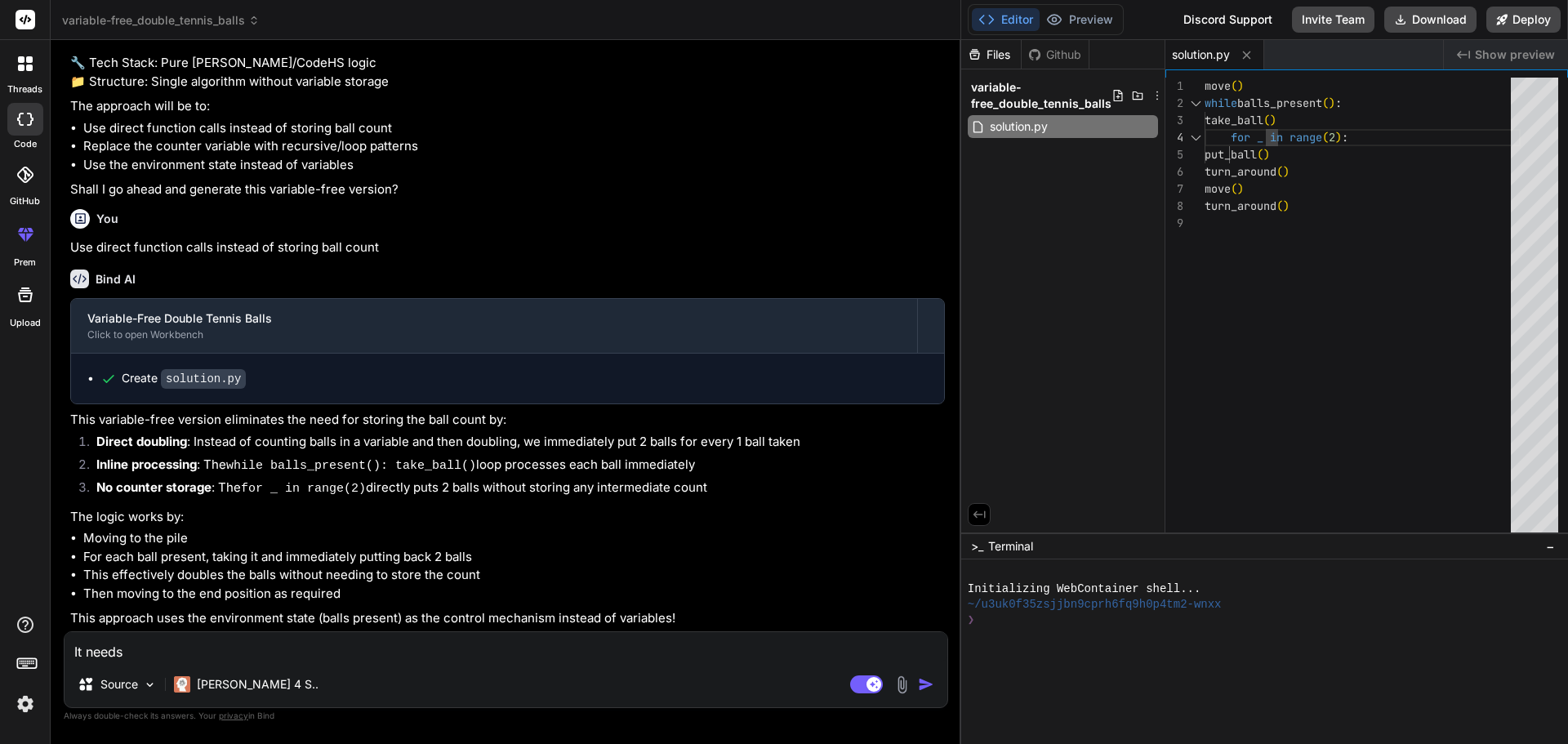
type textarea "x"
type textarea "It needs t"
type textarea "x"
type textarea "It needs to"
type textarea "x"
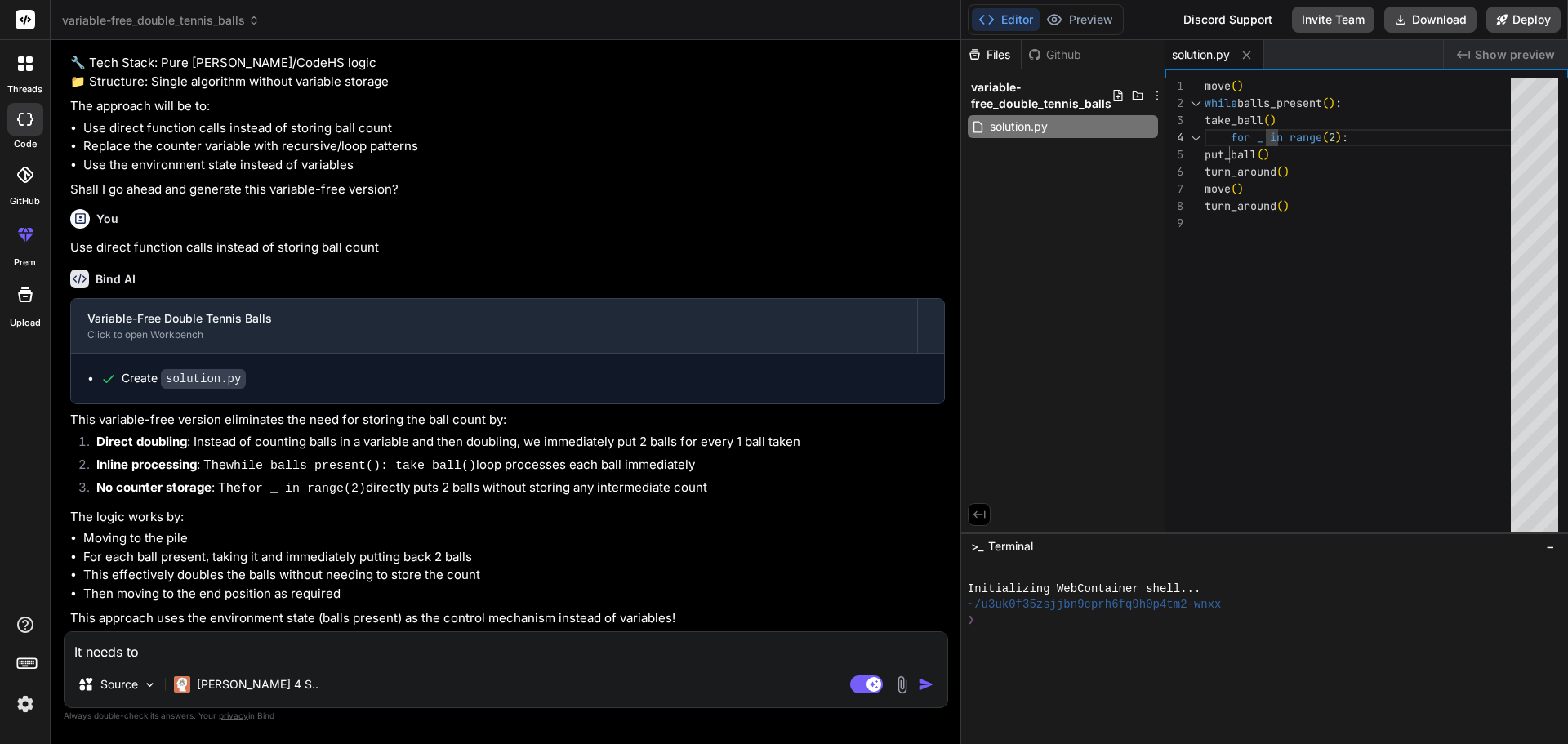
type textarea "It needs to"
type textarea "x"
type textarea "It needs to t"
type textarea "x"
type textarea "It needs to ta"
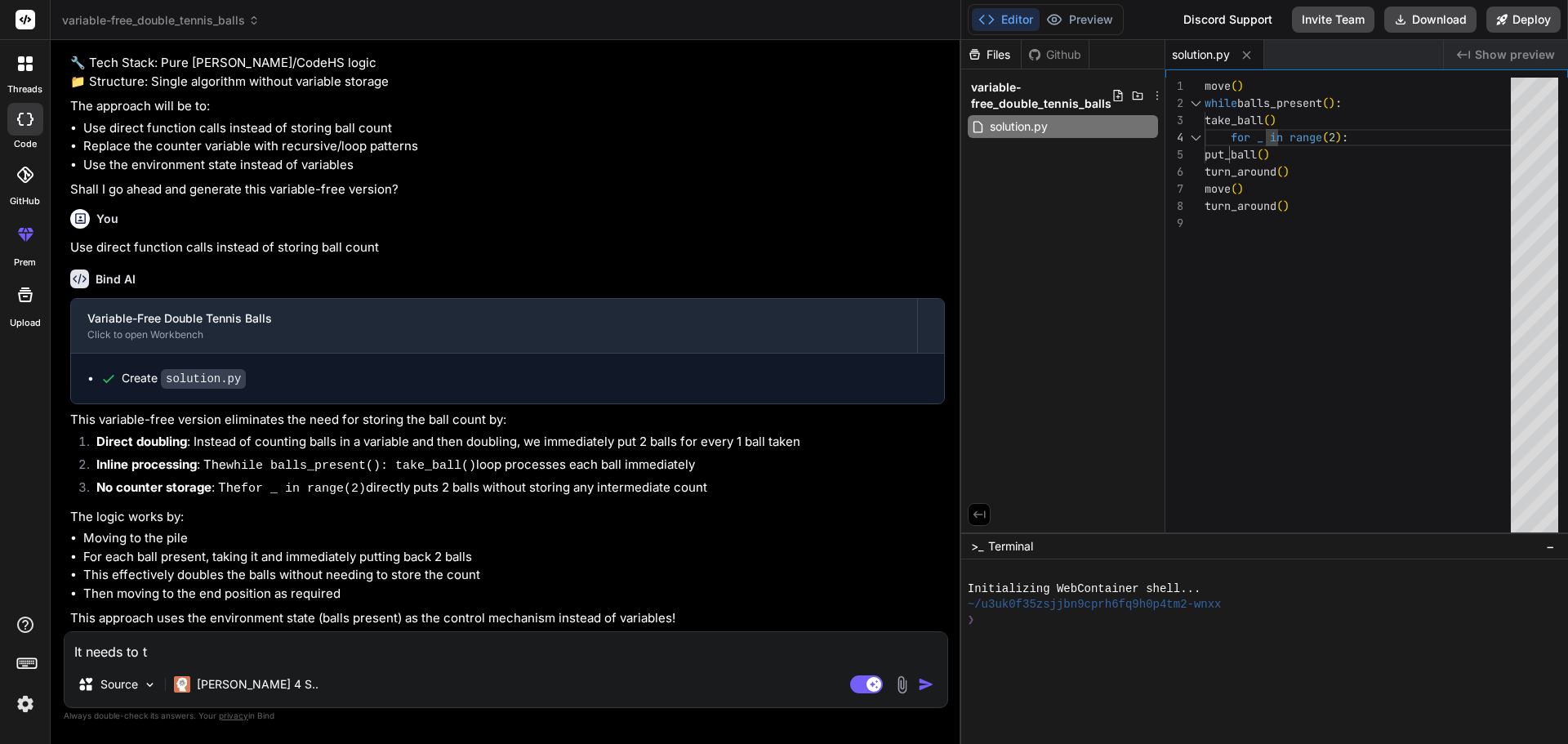
type textarea "x"
type textarea "It needs to tak"
type textarea "x"
type textarea "It needs to take"
type textarea "x"
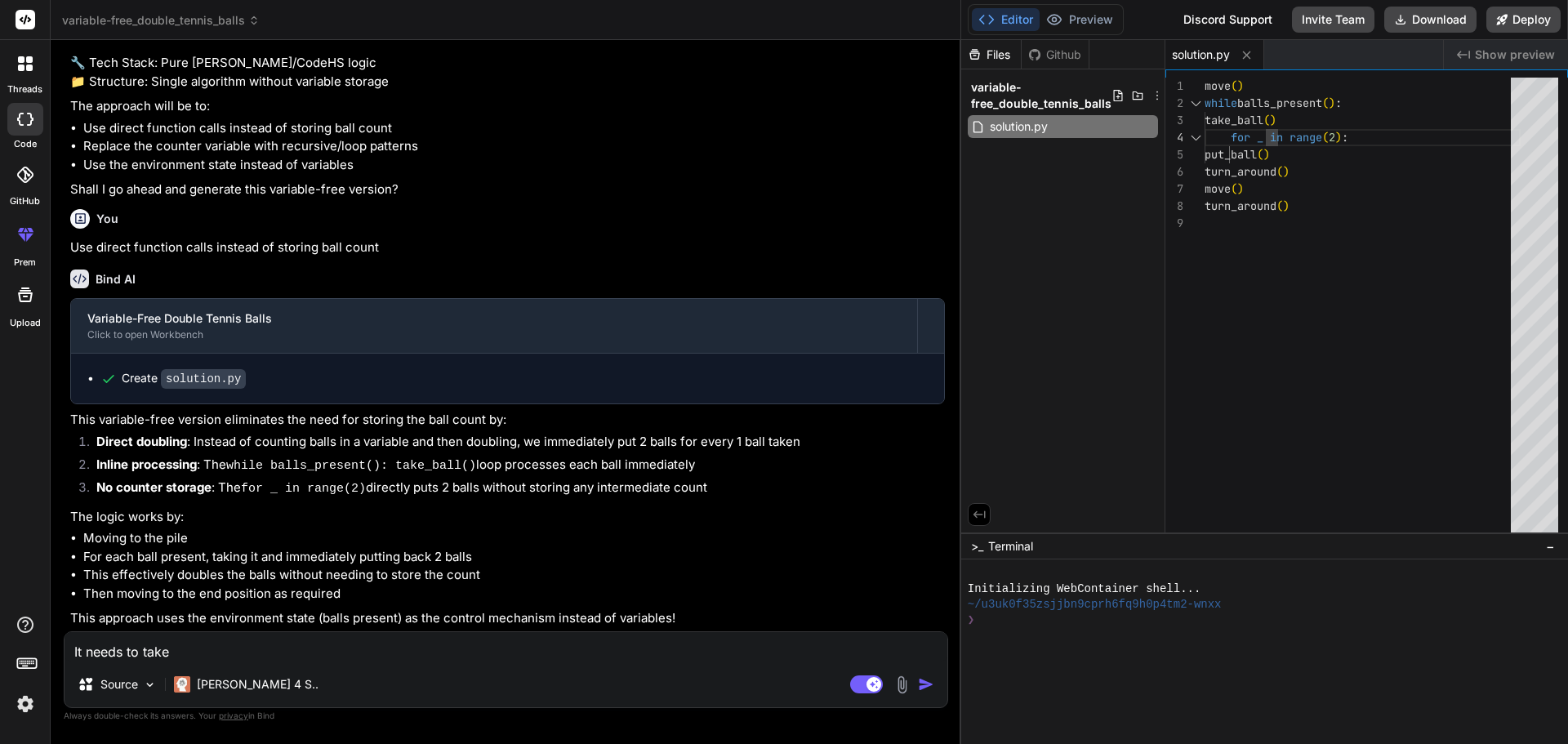
type textarea "It needs to take"
type textarea "x"
type textarea "It needs to take a"
type textarea "x"
type textarea "It needs to take al"
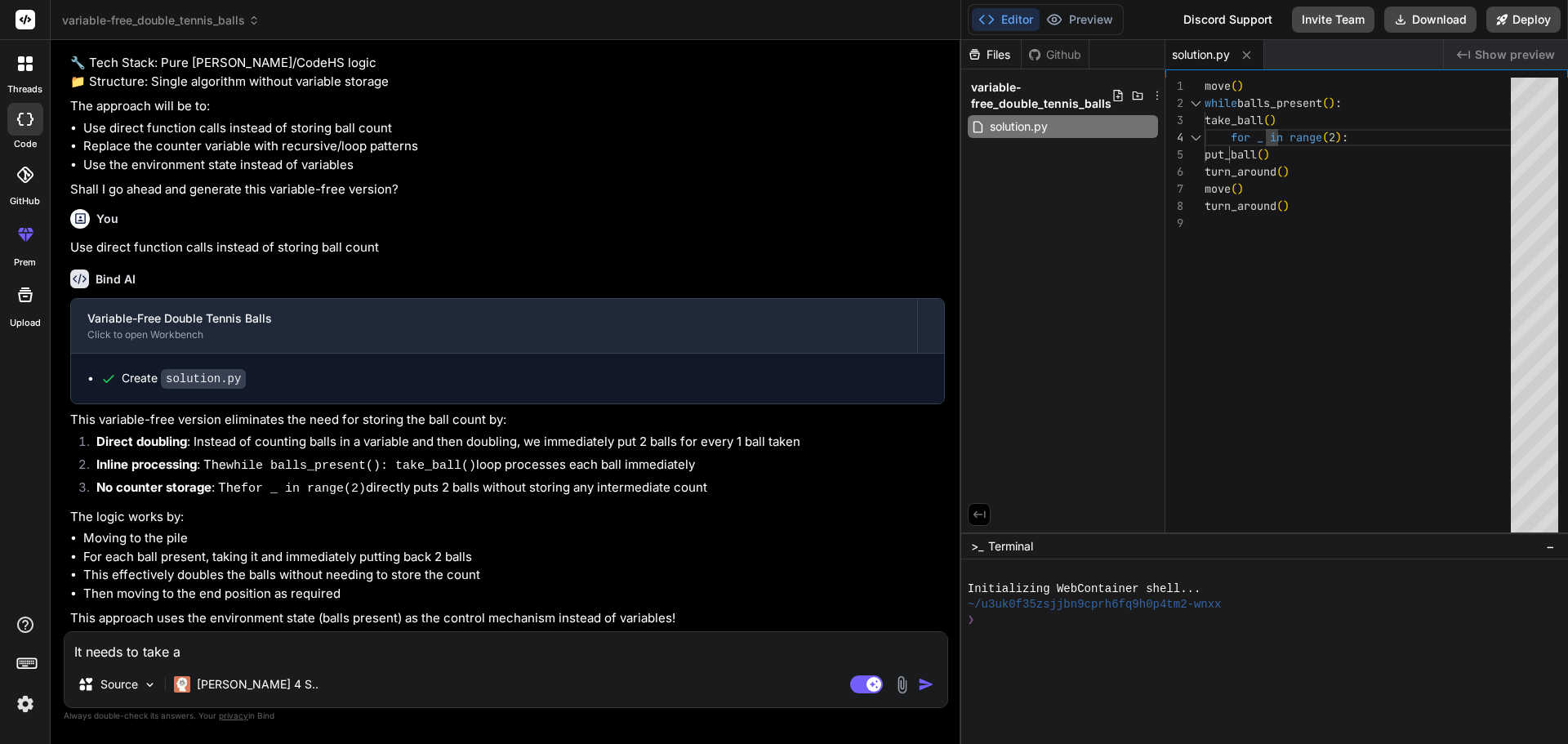
type textarea "x"
type textarea "It needs to take all"
type textarea "x"
type textarea "It needs to take all"
type textarea "x"
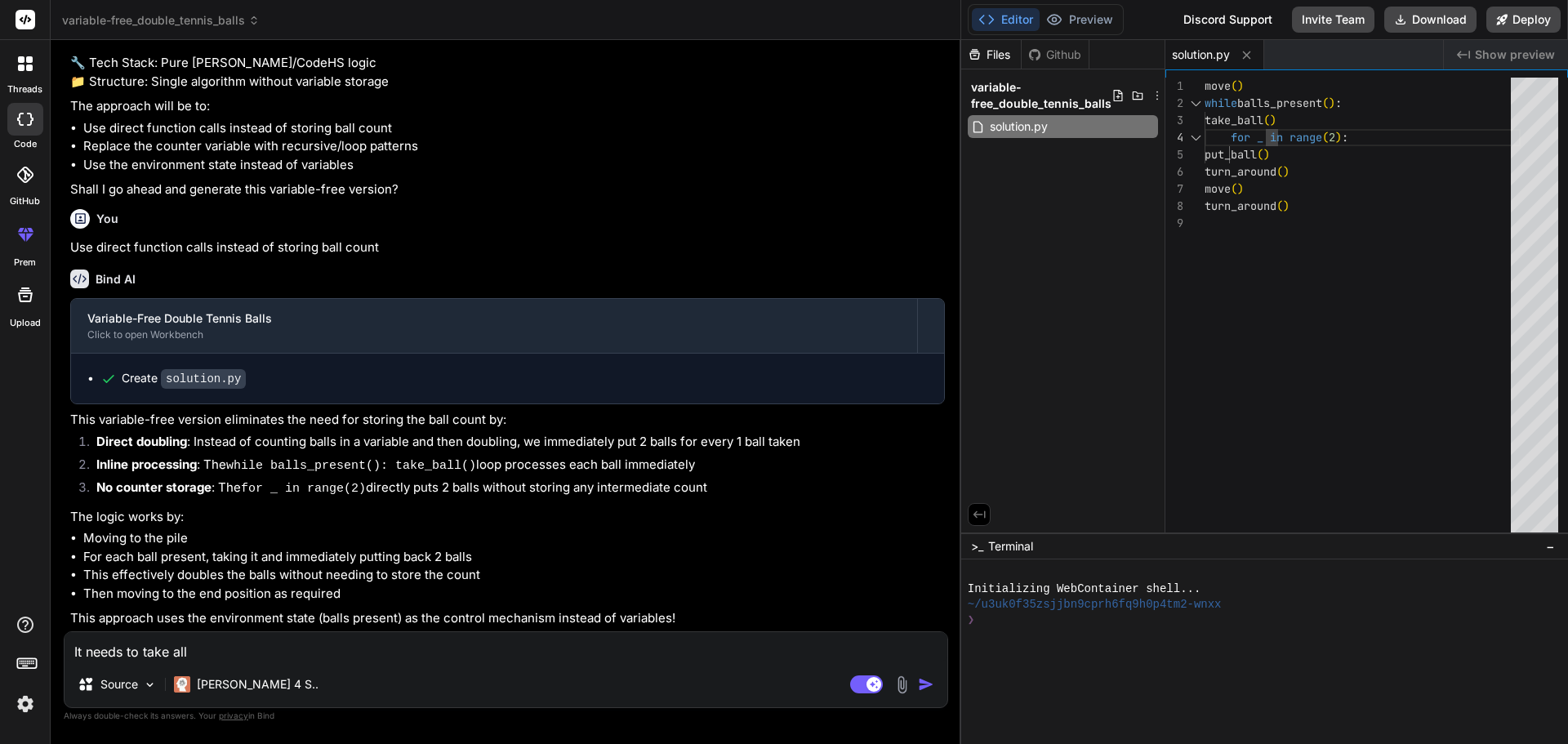
type textarea "It needs to take all t"
type textarea "x"
type textarea "It needs to take all th"
type textarea "x"
type textarea "It needs to take all the"
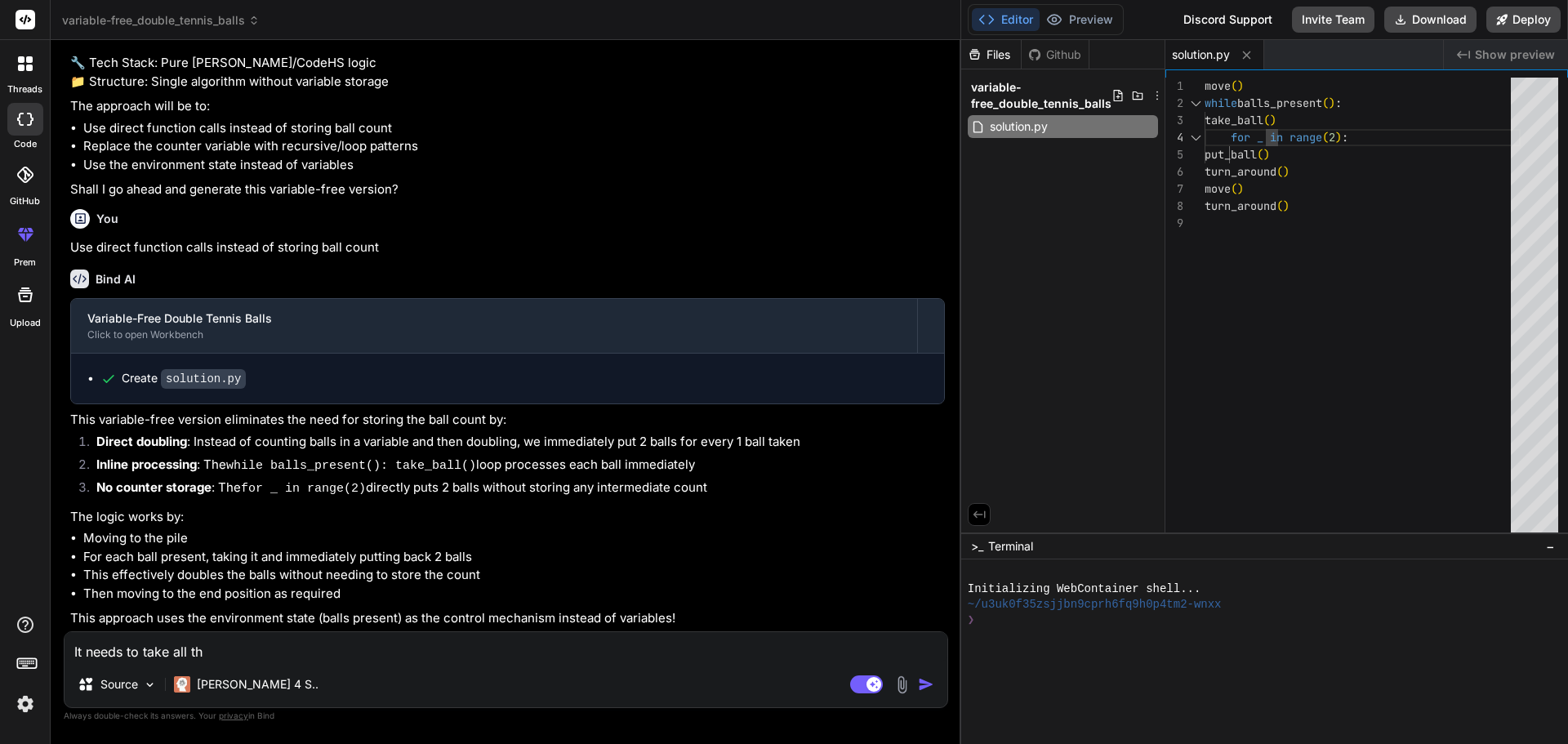
type textarea "x"
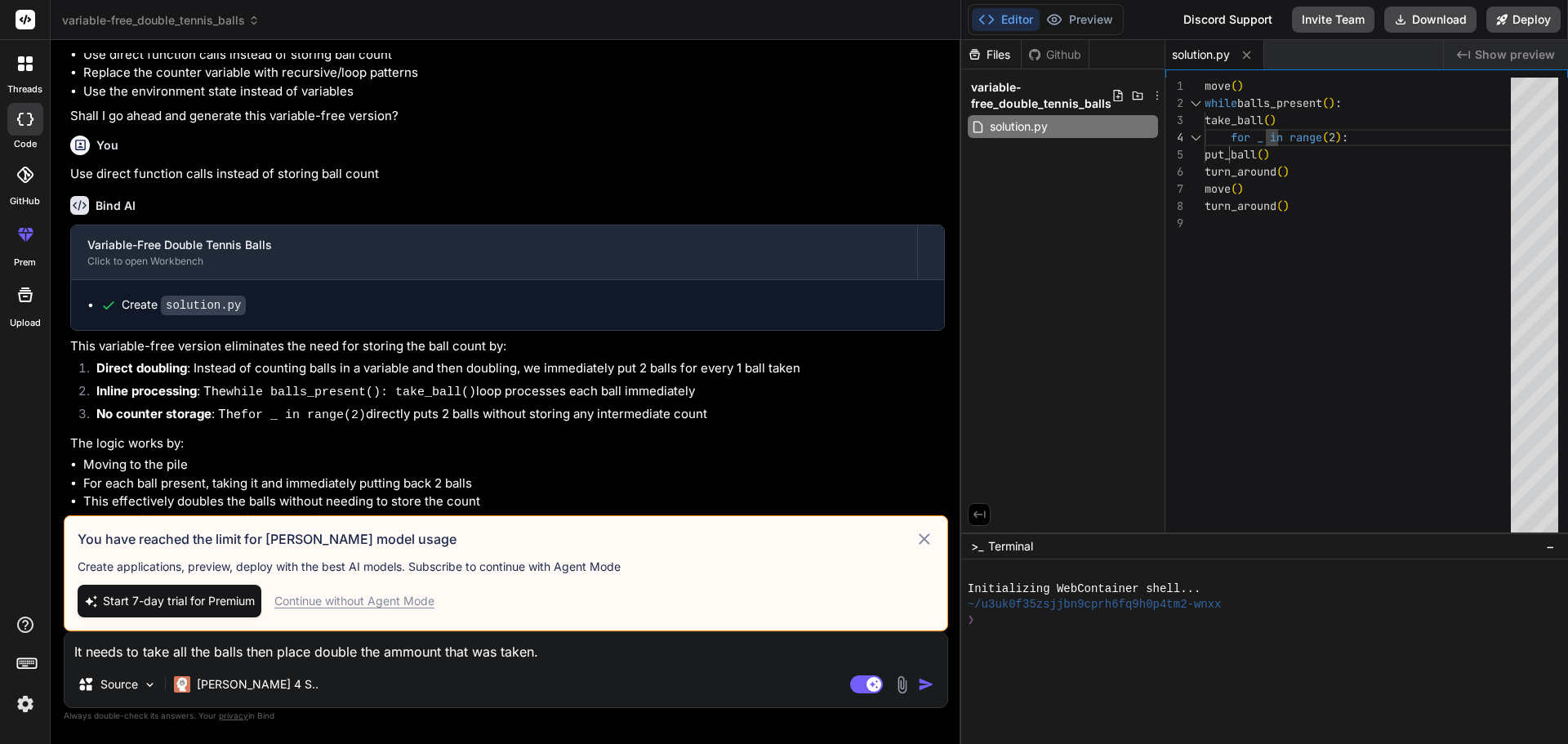
click at [584, 636] on textarea "It needs to take all the balls then place double the ammount that was taken." at bounding box center [506, 646] width 883 height 29
click at [918, 682] on img "button" at bounding box center [926, 685] width 16 height 16
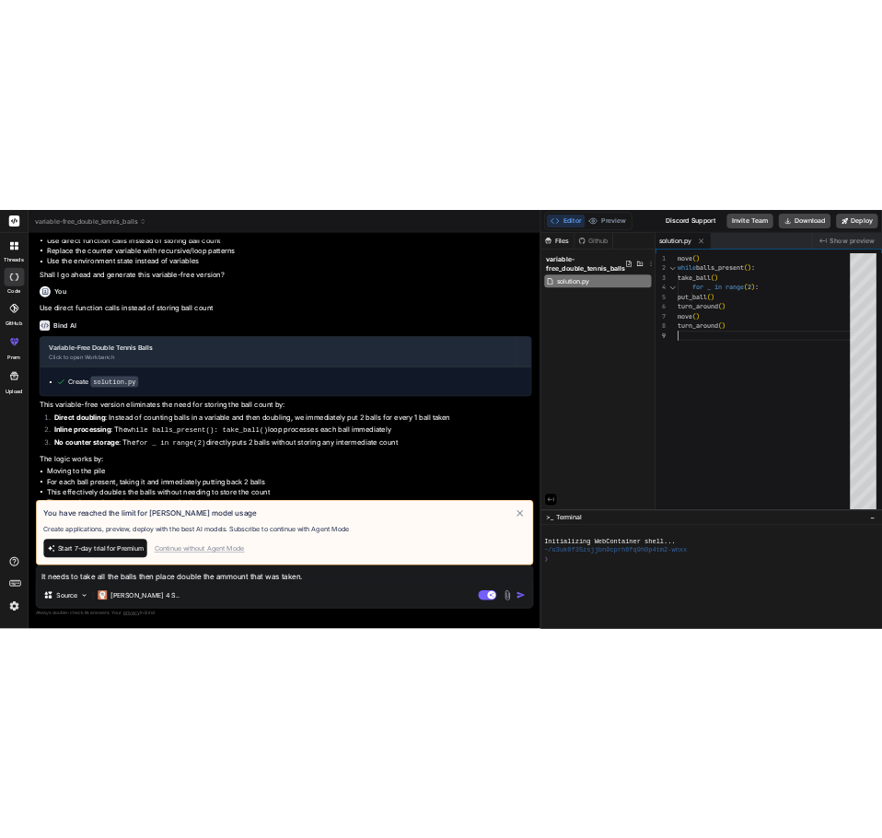
scroll to position [0, 0]
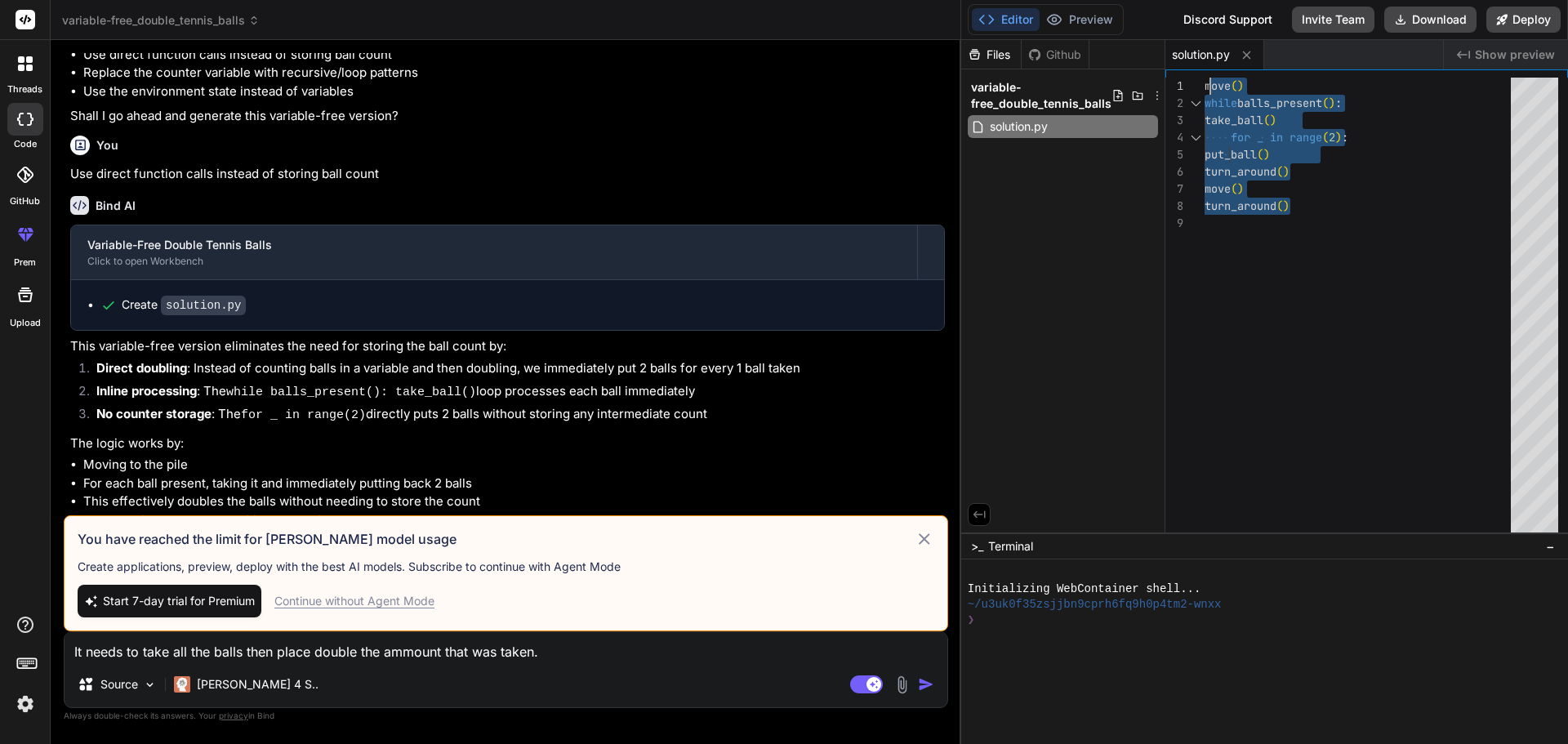
drag, startPoint x: 1294, startPoint y: 278, endPoint x: 1194, endPoint y: 63, distance: 237.1
click at [1205, 77] on div "move ( ) while balls_present ( ) : take_ball ( ) for _ in range ( 2 ) : put_bal…" at bounding box center [1363, 309] width 316 height 463
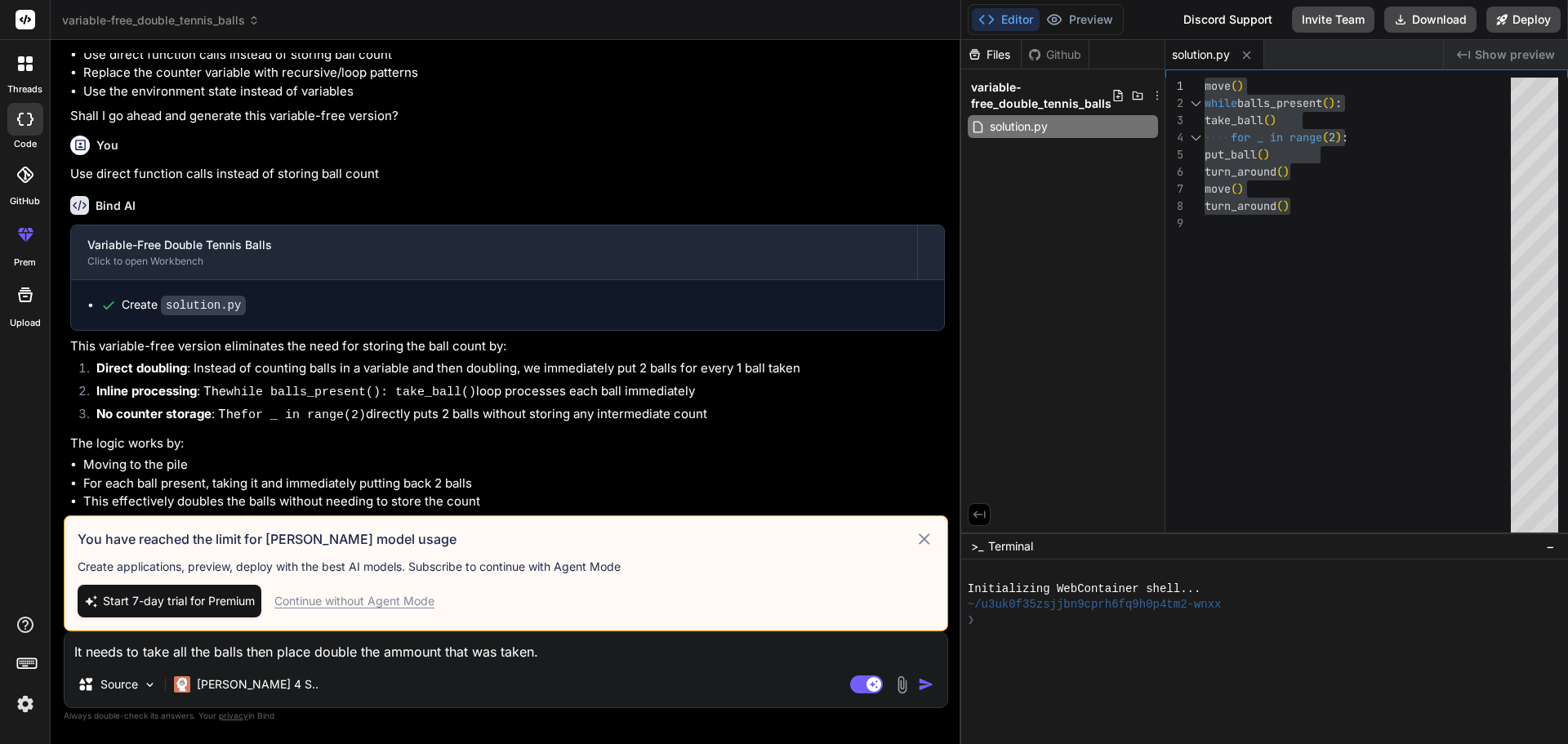
drag, startPoint x: 1199, startPoint y: 67, endPoint x: 1181, endPoint y: 254, distance: 187.9
click at [1205, 260] on div "move ( ) while balls_present ( ) : take_ball ( ) for _ in range ( 2 ) : put_bal…" at bounding box center [1363, 309] width 316 height 463
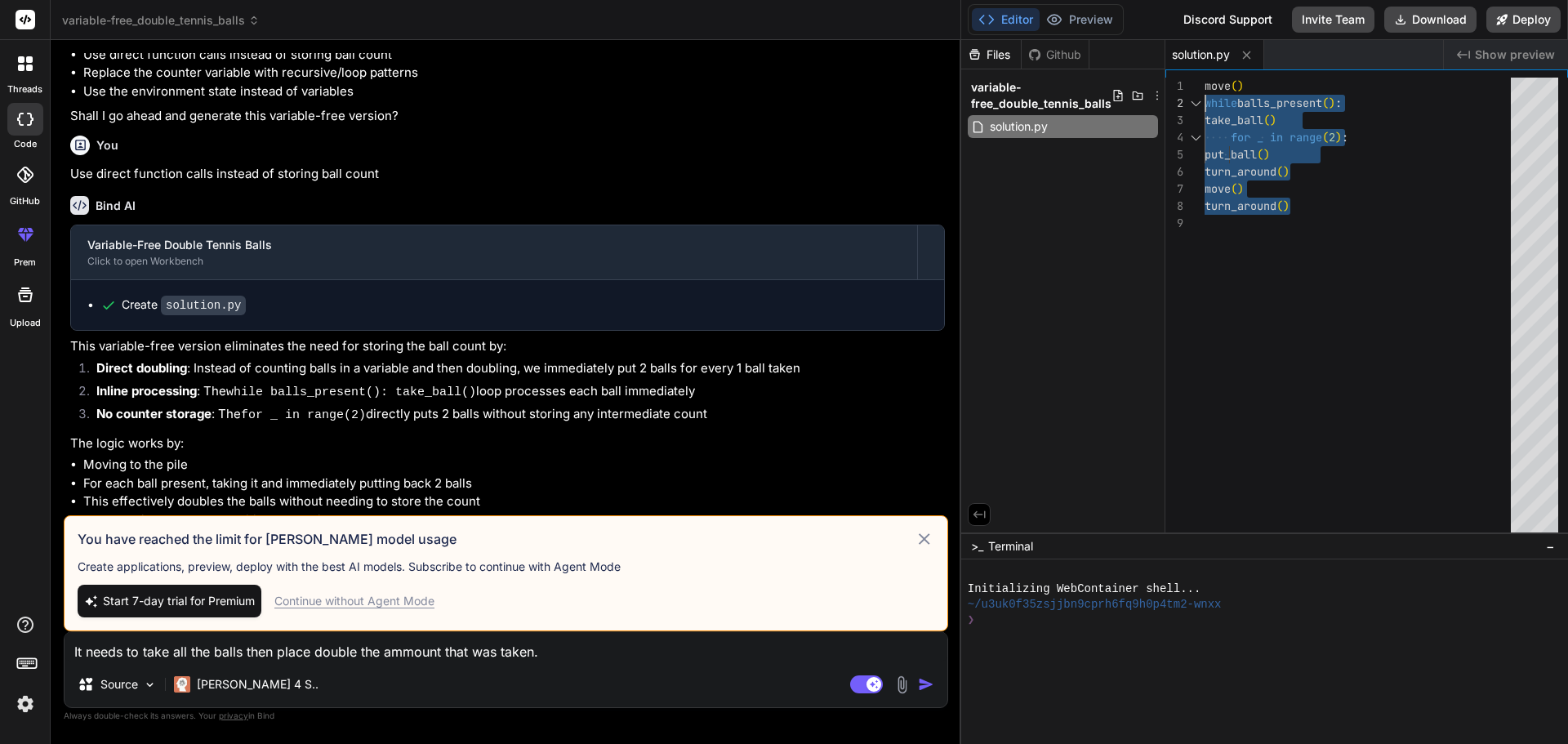
drag, startPoint x: 1244, startPoint y: 241, endPoint x: 1199, endPoint y: 84, distance: 163.3
click at [1205, 84] on div "move ( ) while balls_present ( ) : take_ball ( ) for _ in range ( 2 ) : put_bal…" at bounding box center [1363, 309] width 316 height 463
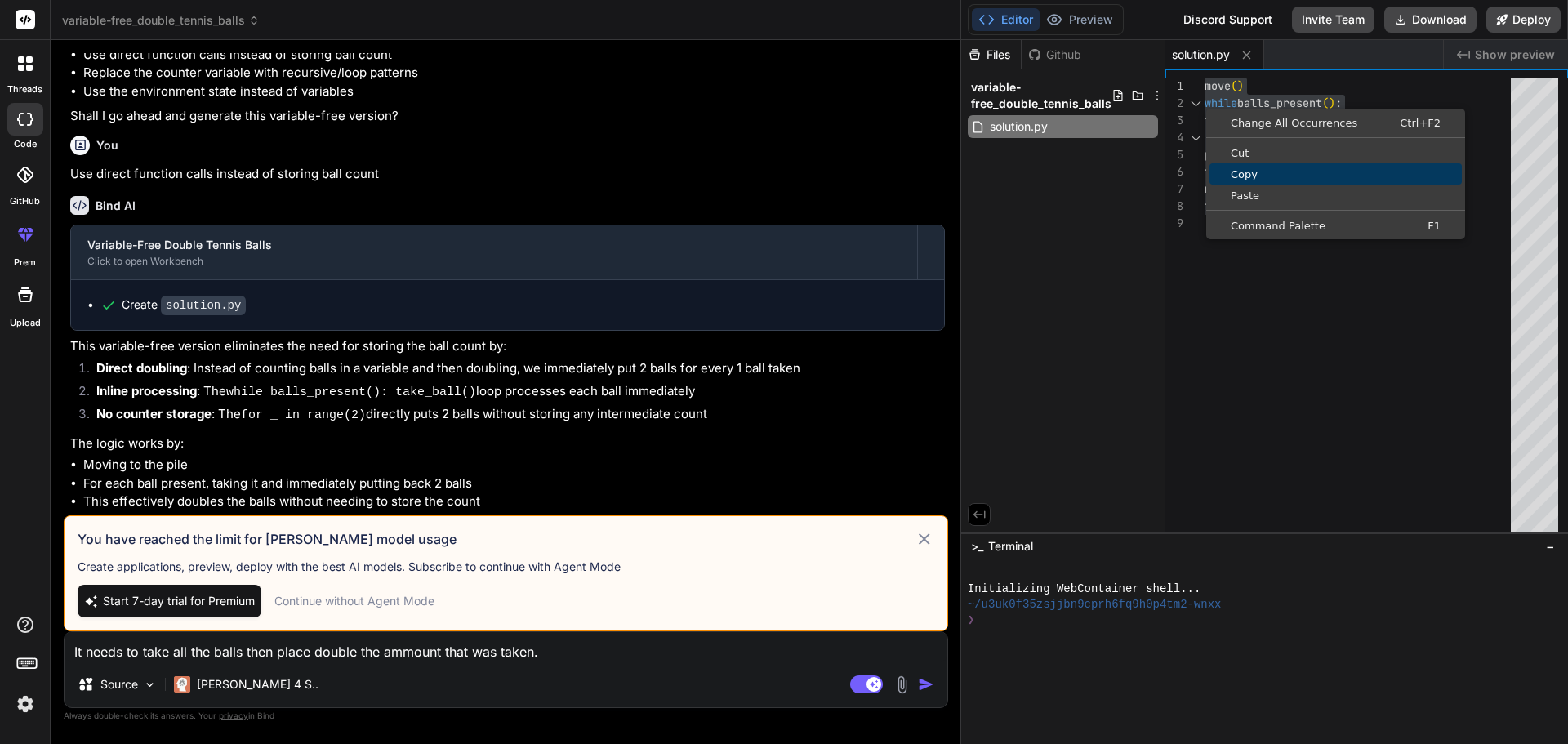
click at [1257, 170] on span "Copy" at bounding box center [1336, 175] width 253 height 11
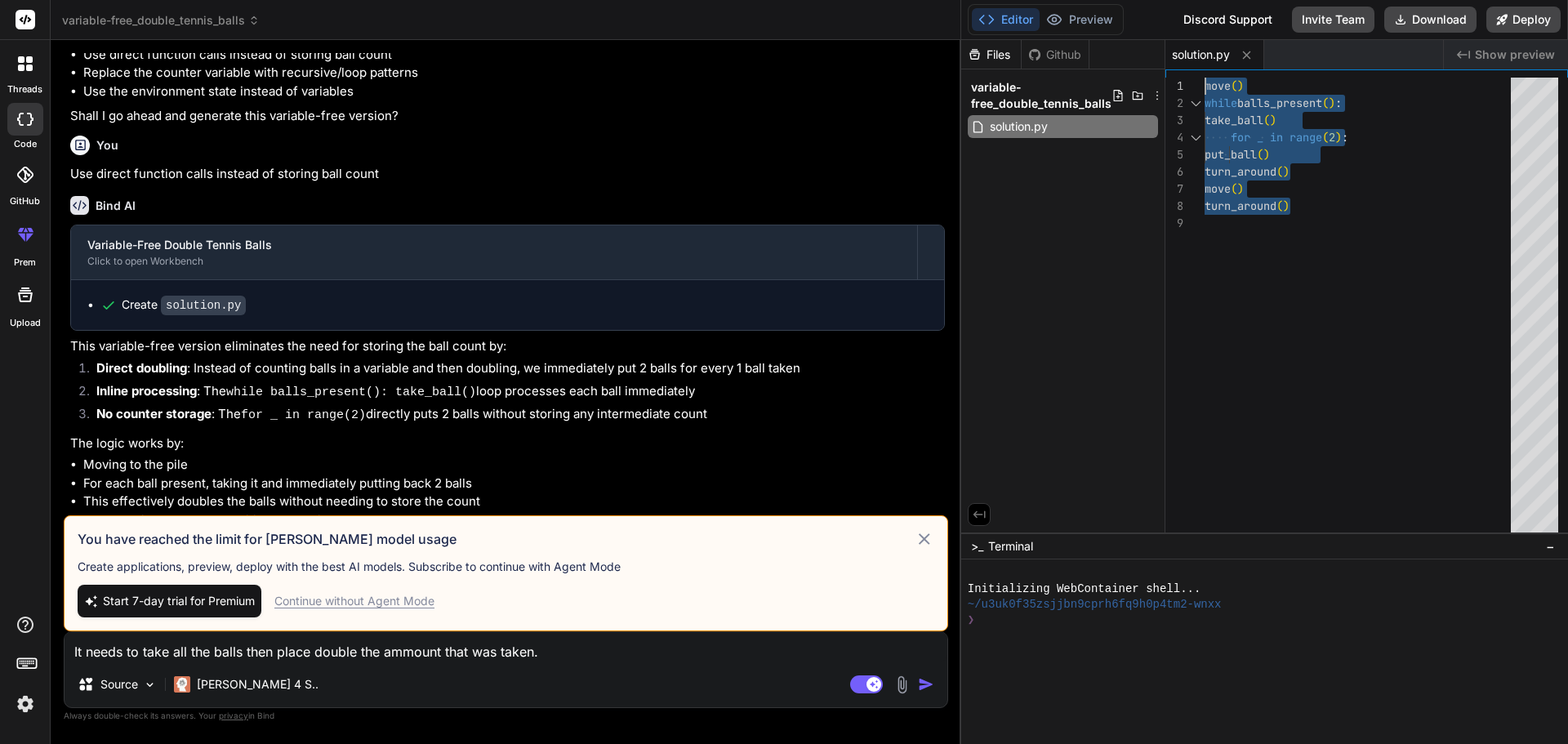
click at [1263, 155] on div "move ( ) while balls_present ( ) : take_ball ( ) for _ in range ( 2 ) : put_bal…" at bounding box center [1363, 309] width 316 height 463
click at [1274, 109] on div "move ( ) while balls_present ( ) : take_ball ( ) for _ in range ( 2 ) : put_bal…" at bounding box center [1363, 309] width 316 height 463
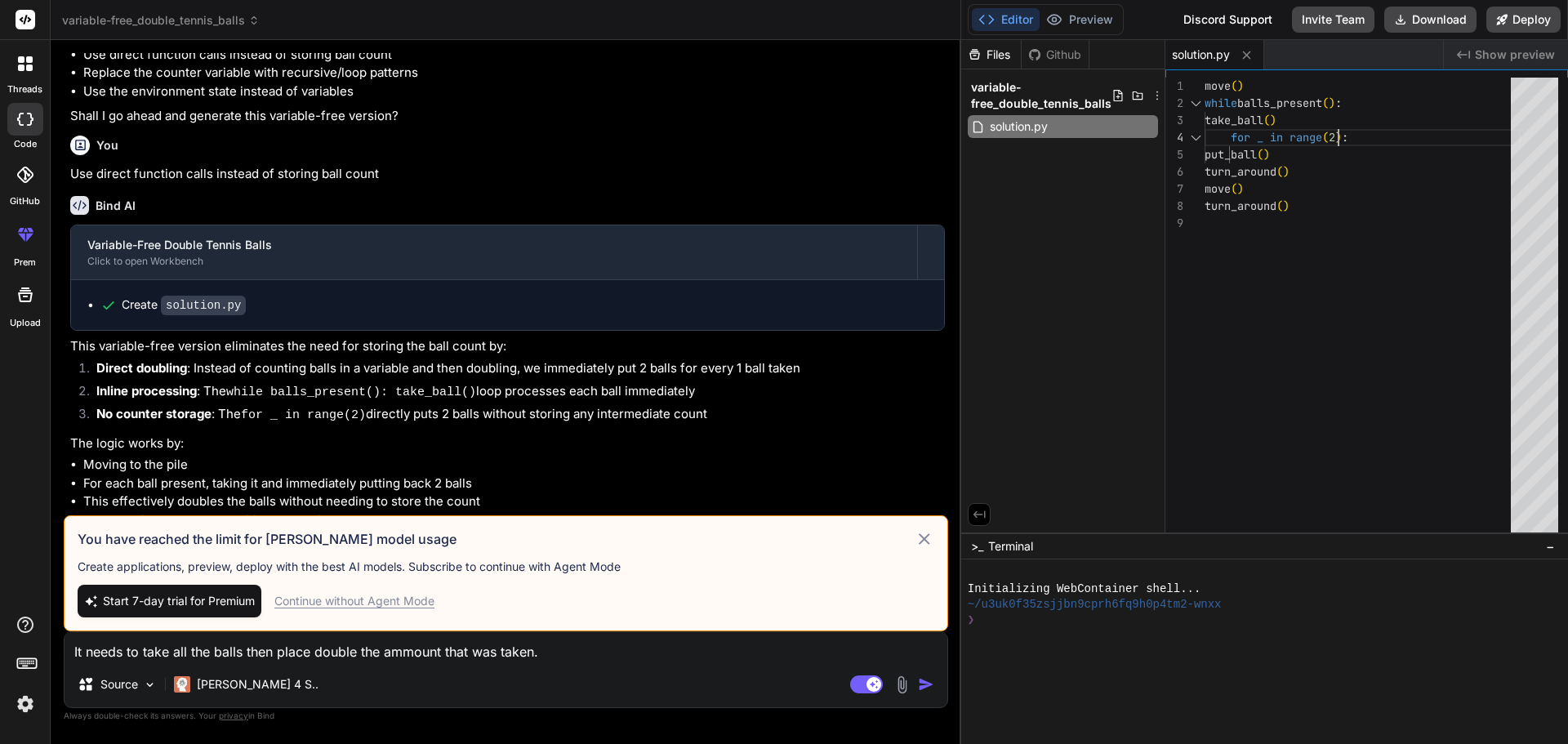
click at [1359, 137] on div "move ( ) while balls_present ( ) : take_ball ( ) for _ in range ( 2 ) : put_bal…" at bounding box center [1363, 309] width 316 height 463
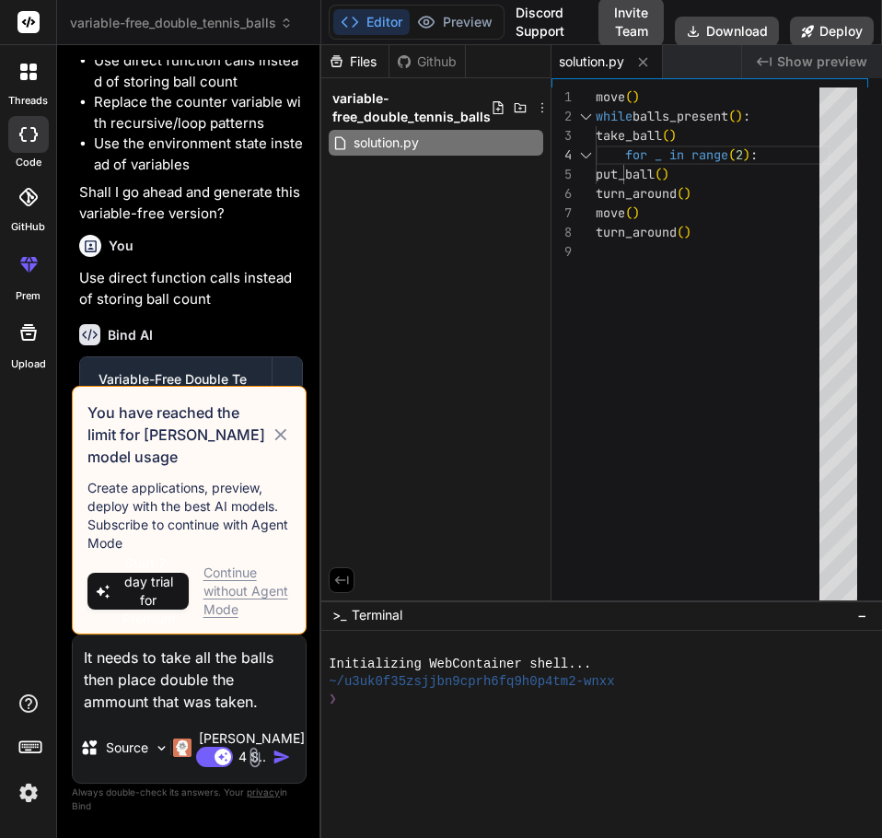
scroll to position [2549, 0]
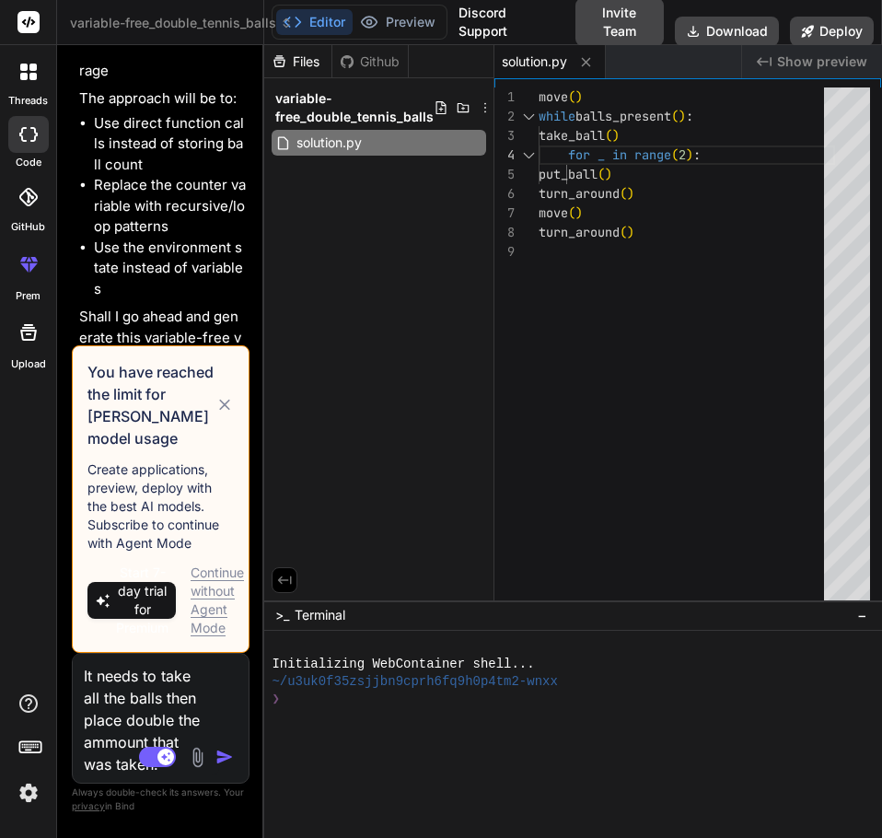
drag, startPoint x: 552, startPoint y: 125, endPoint x: 222, endPoint y: 127, distance: 329.7
click at [222, 127] on div "Bind AI Web Search Created with Pixso. Code Generator You hello Bind AI Hello! …" at bounding box center [160, 441] width 207 height 793
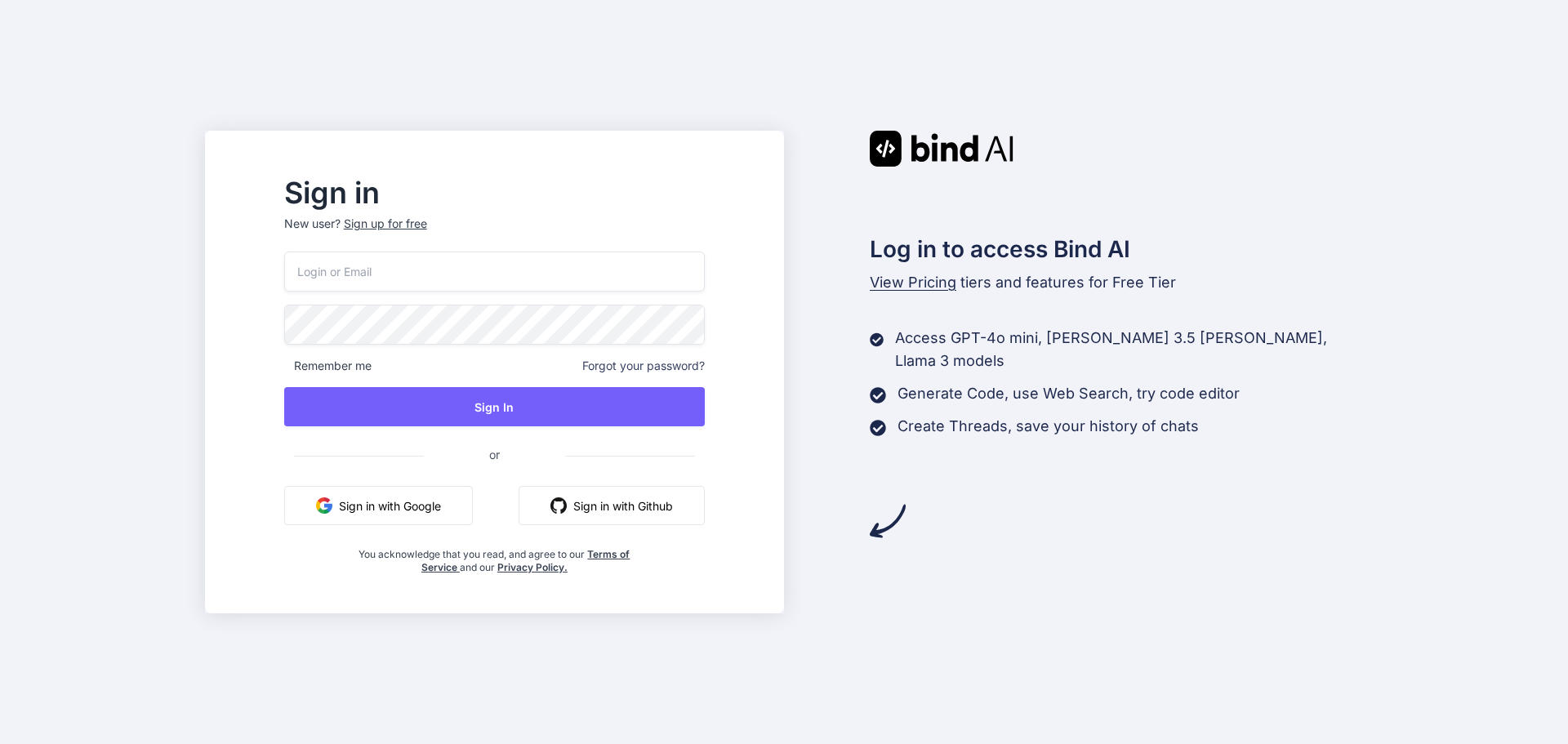
type input "297rdb27@students.olatheschools.com"
click at [368, 513] on button "Sign in with Google" at bounding box center [379, 505] width 189 height 39
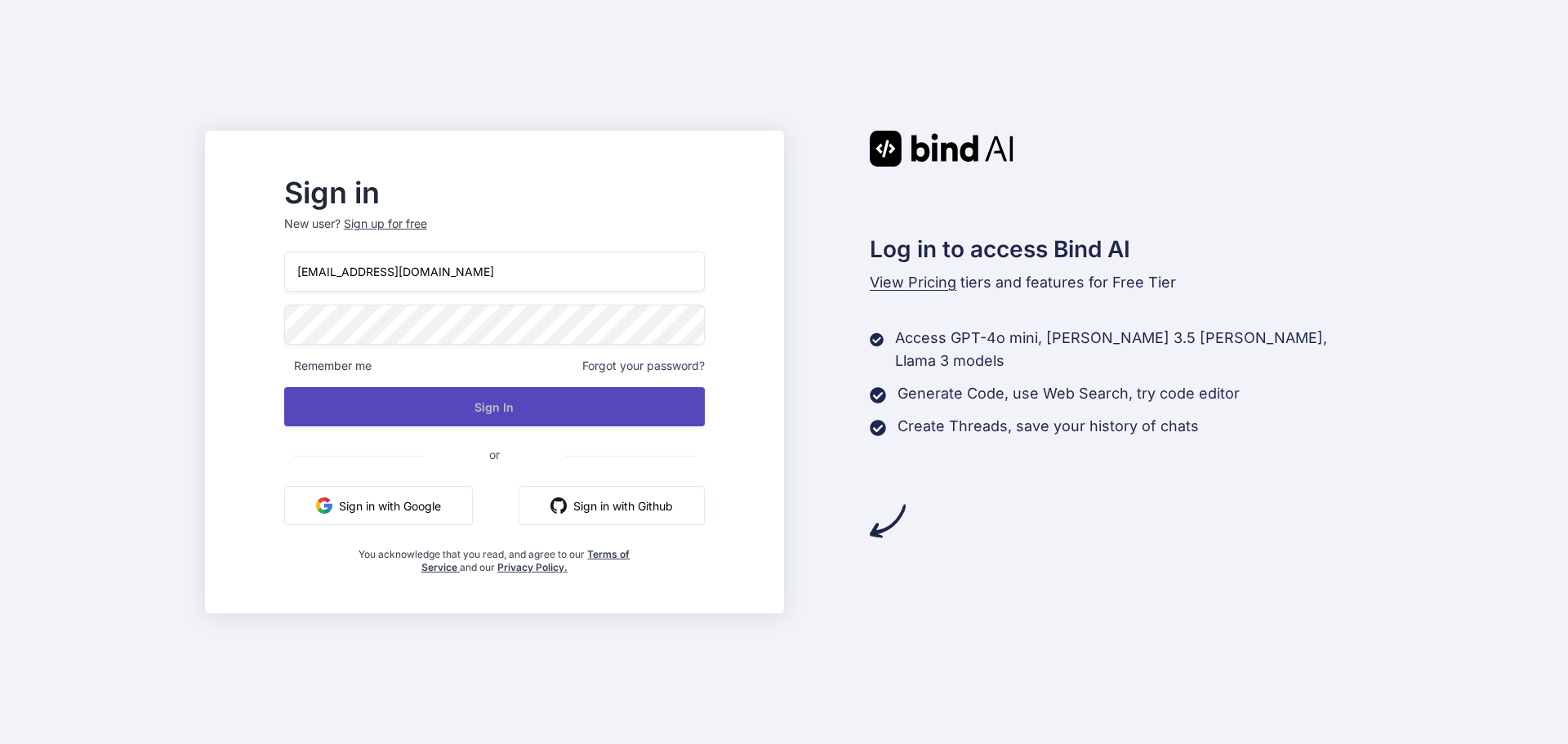
click at [512, 401] on button "Sign In" at bounding box center [495, 407] width 420 height 39
click at [507, 411] on button "Sign In" at bounding box center [495, 407] width 420 height 39
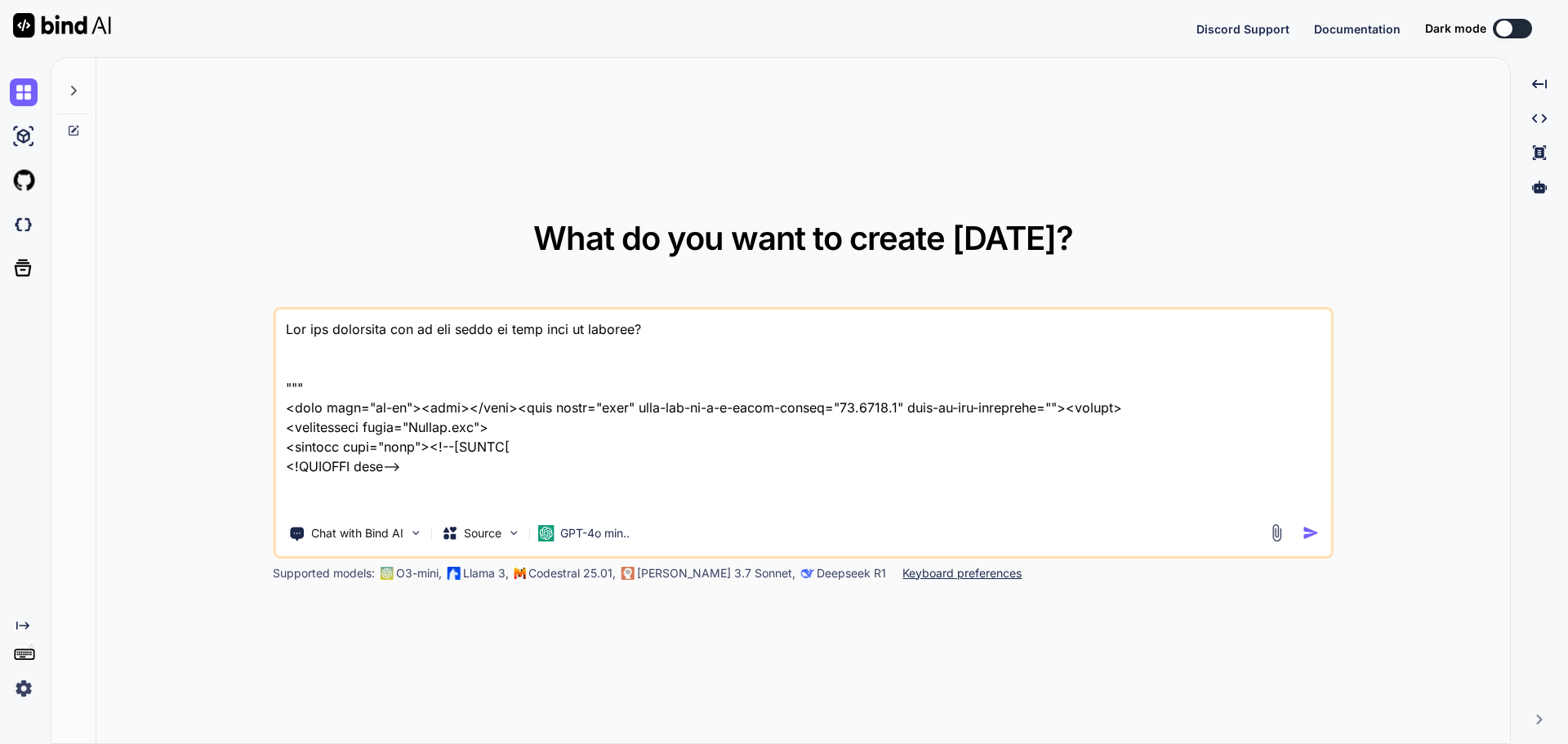
click at [795, 436] on textarea at bounding box center [803, 411] width 1056 height 202
type textarea "x"
click at [636, 387] on textarea at bounding box center [803, 411] width 1056 height 202
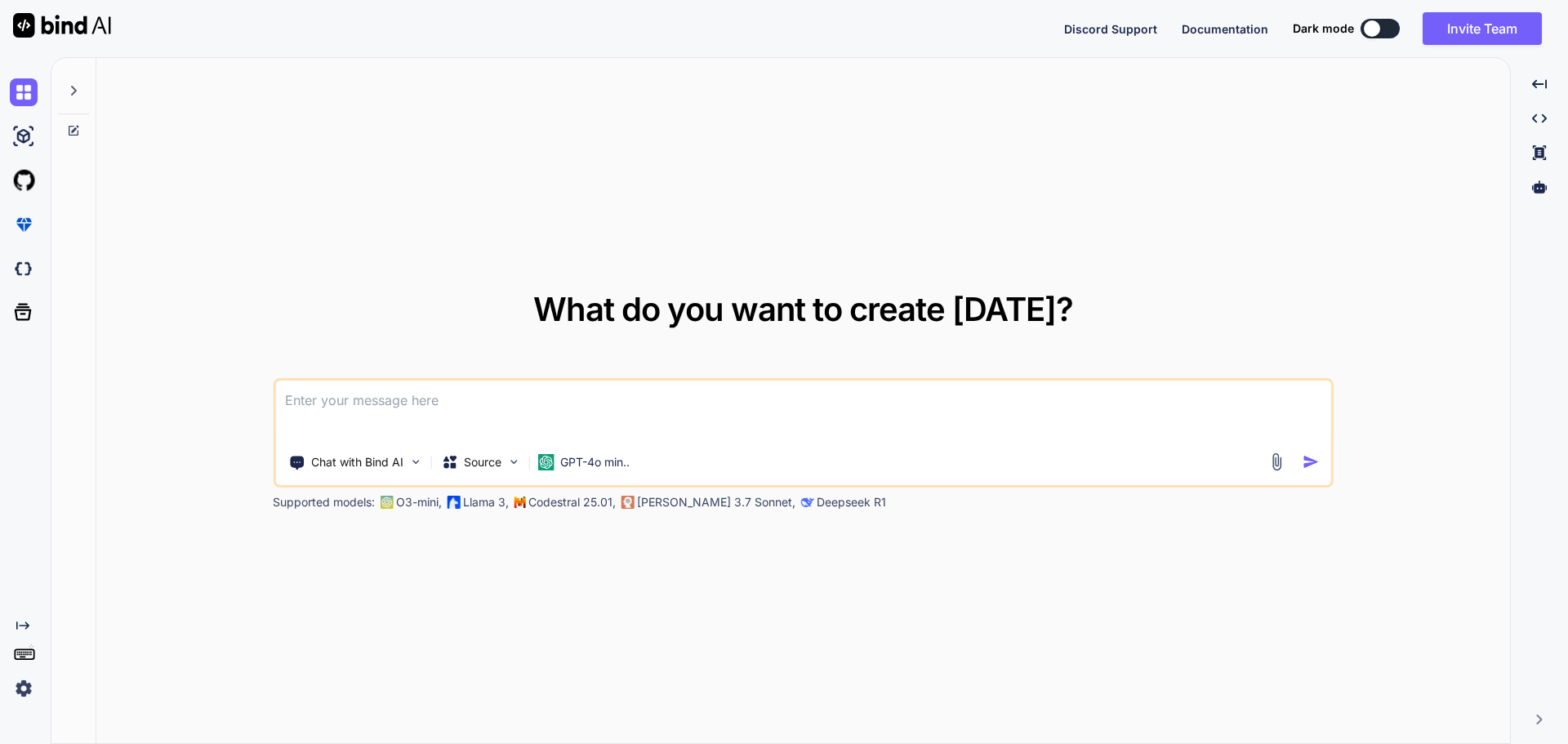
click at [67, 92] on icon at bounding box center [74, 90] width 13 height 13
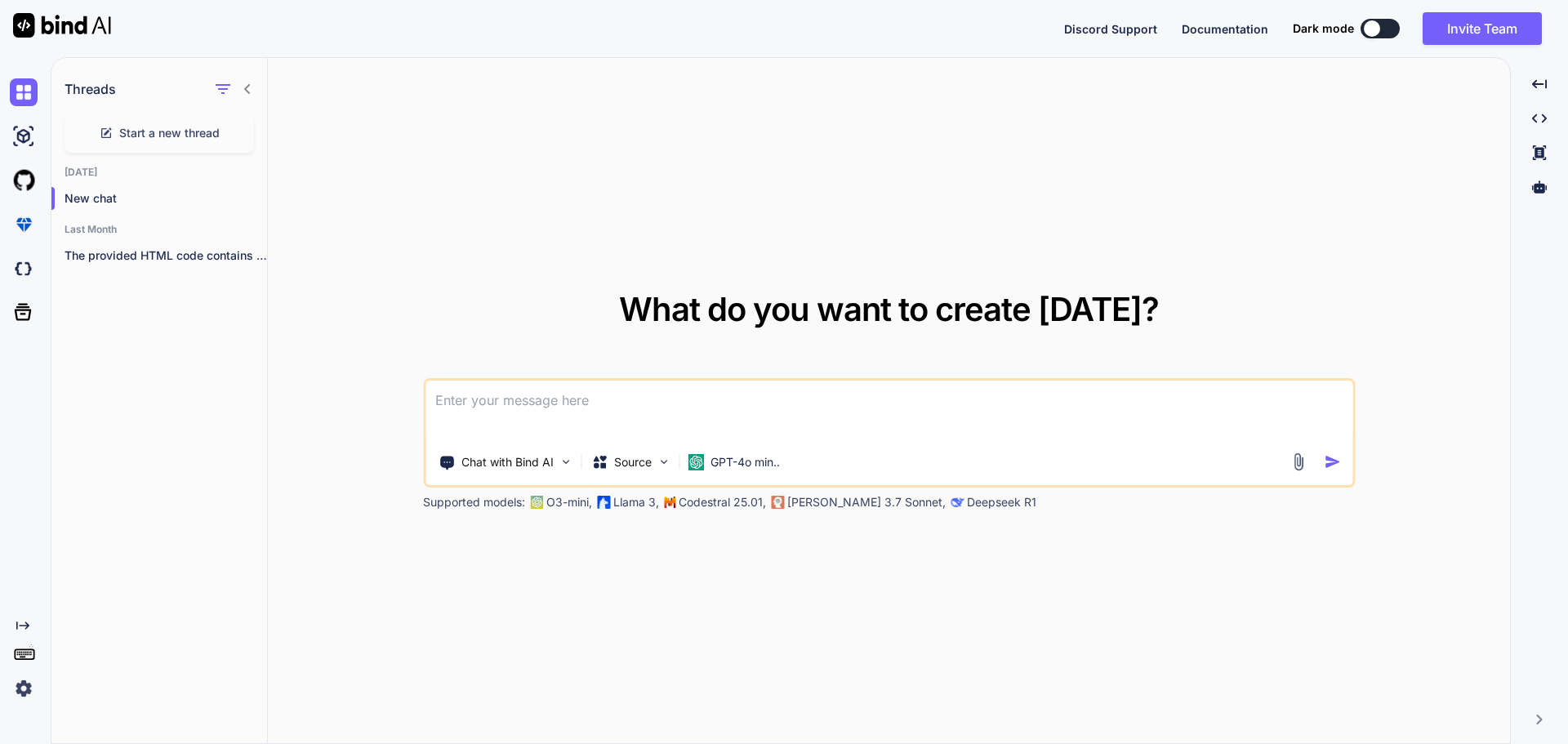
click at [1457, 46] on div "Discord Support Documentation Dark mode Invite Team Created with Pixso." at bounding box center [784, 28] width 1568 height 57
click at [1392, 27] on button at bounding box center [1380, 28] width 39 height 20
click at [1372, 24] on div at bounding box center [1372, 28] width 16 height 16
click at [1377, 32] on button at bounding box center [1380, 28] width 39 height 20
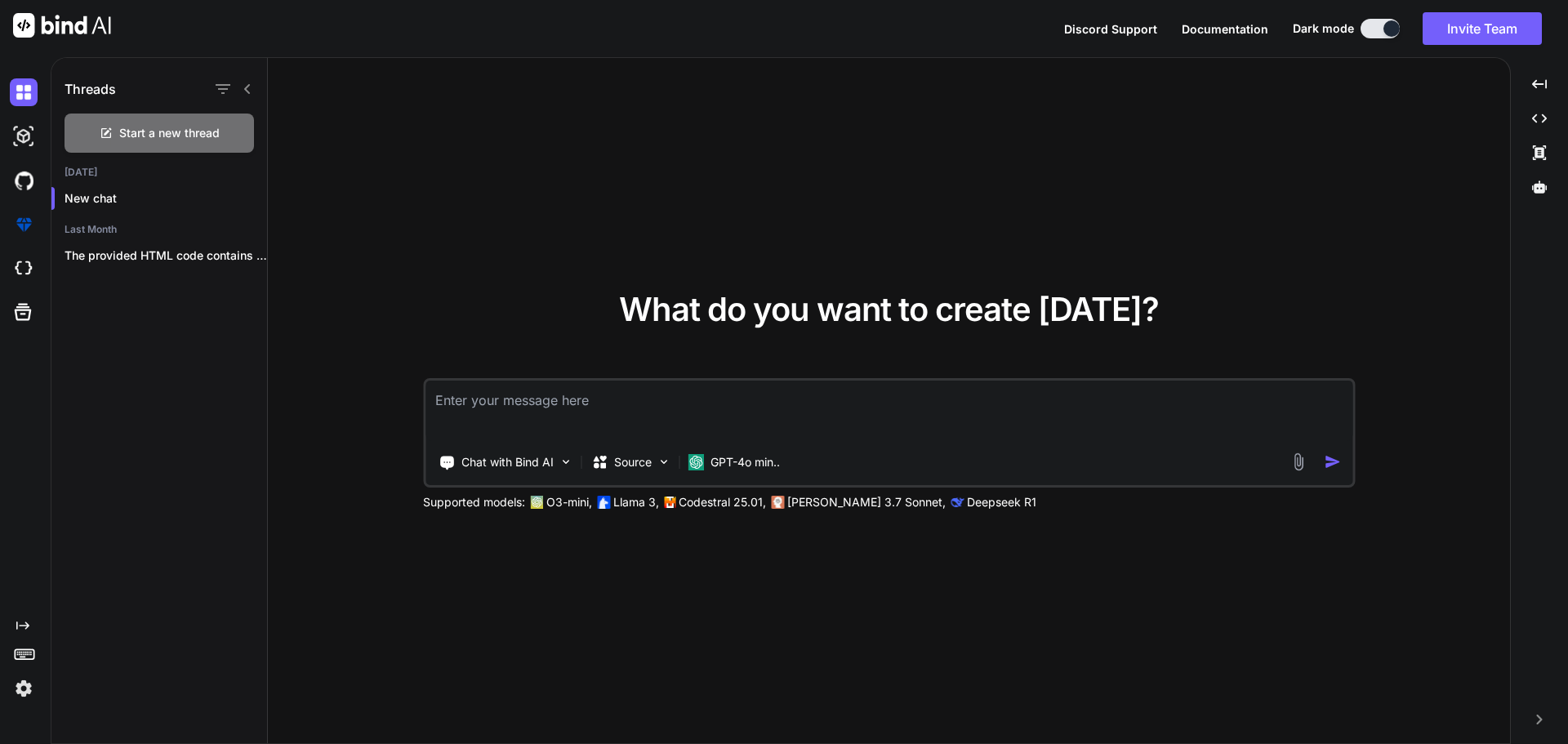
click at [244, 97] on div at bounding box center [233, 89] width 43 height 23
click at [628, 455] on p "Source" at bounding box center [633, 462] width 37 height 16
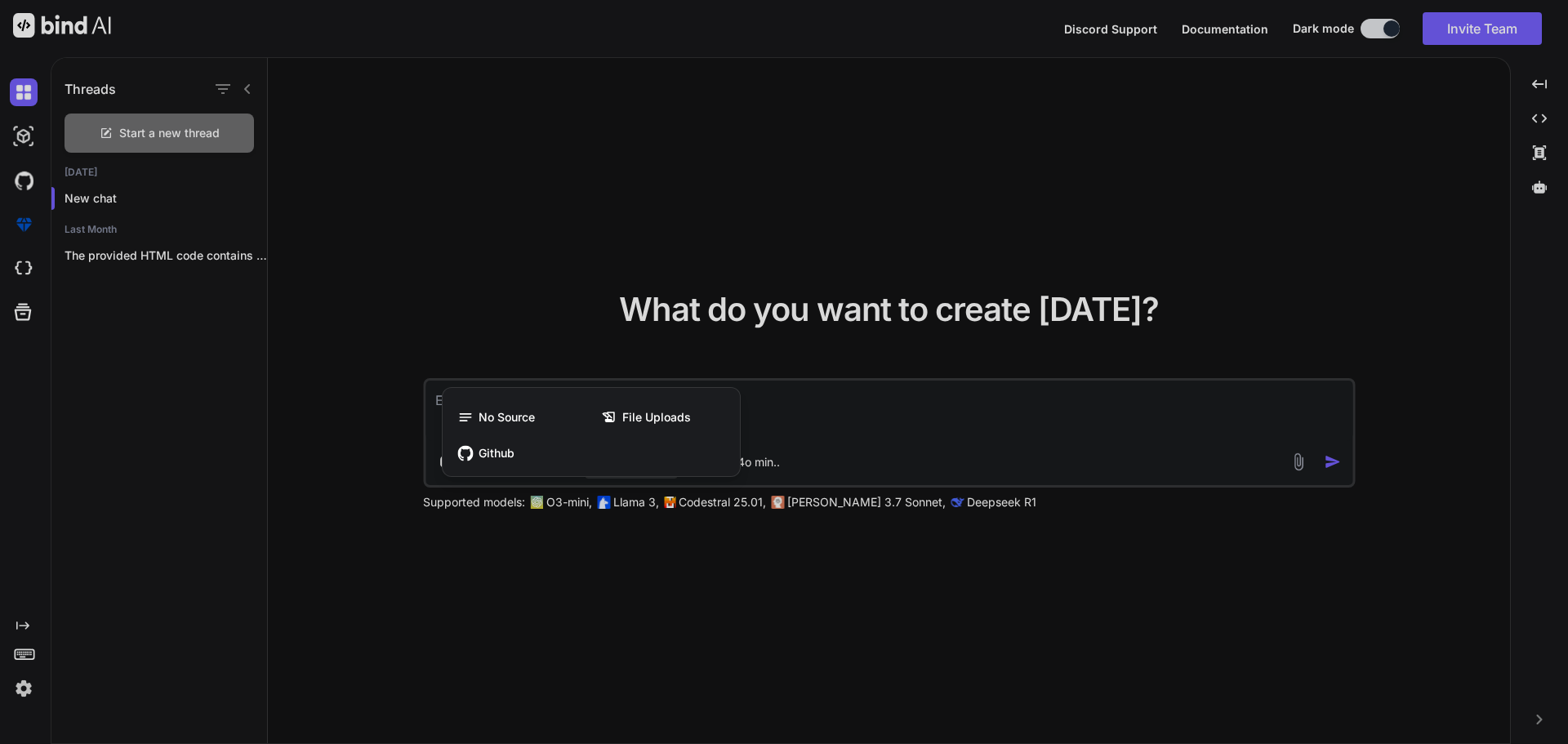
click at [871, 426] on div at bounding box center [784, 372] width 1568 height 744
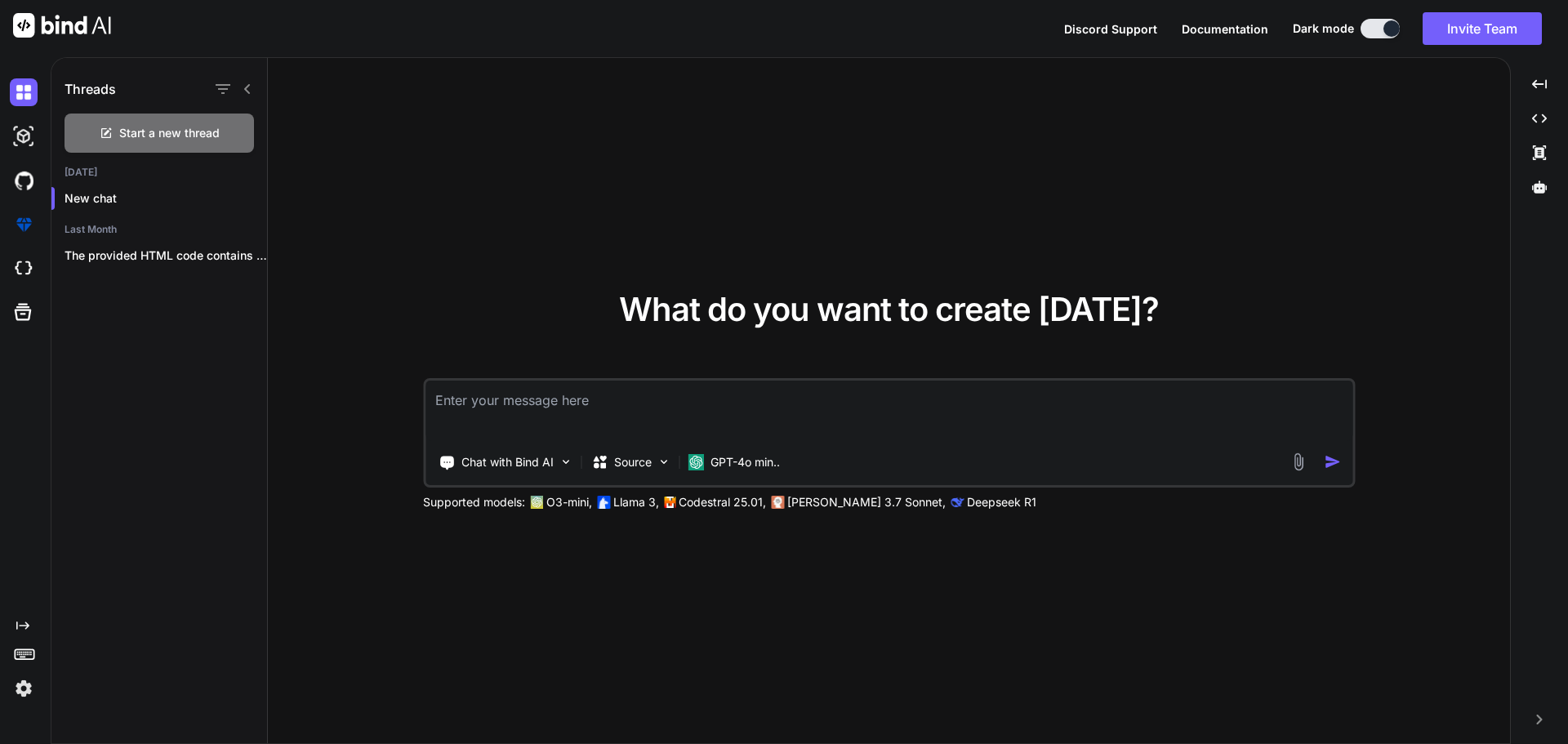
click at [843, 420] on textarea at bounding box center [889, 411] width 927 height 60
click at [674, 409] on textarea at bounding box center [889, 411] width 927 height 60
paste textarea "Loremips dolorsit am consecteturad el sed doeiusmod temporin. Utla etdolore? Ma…"
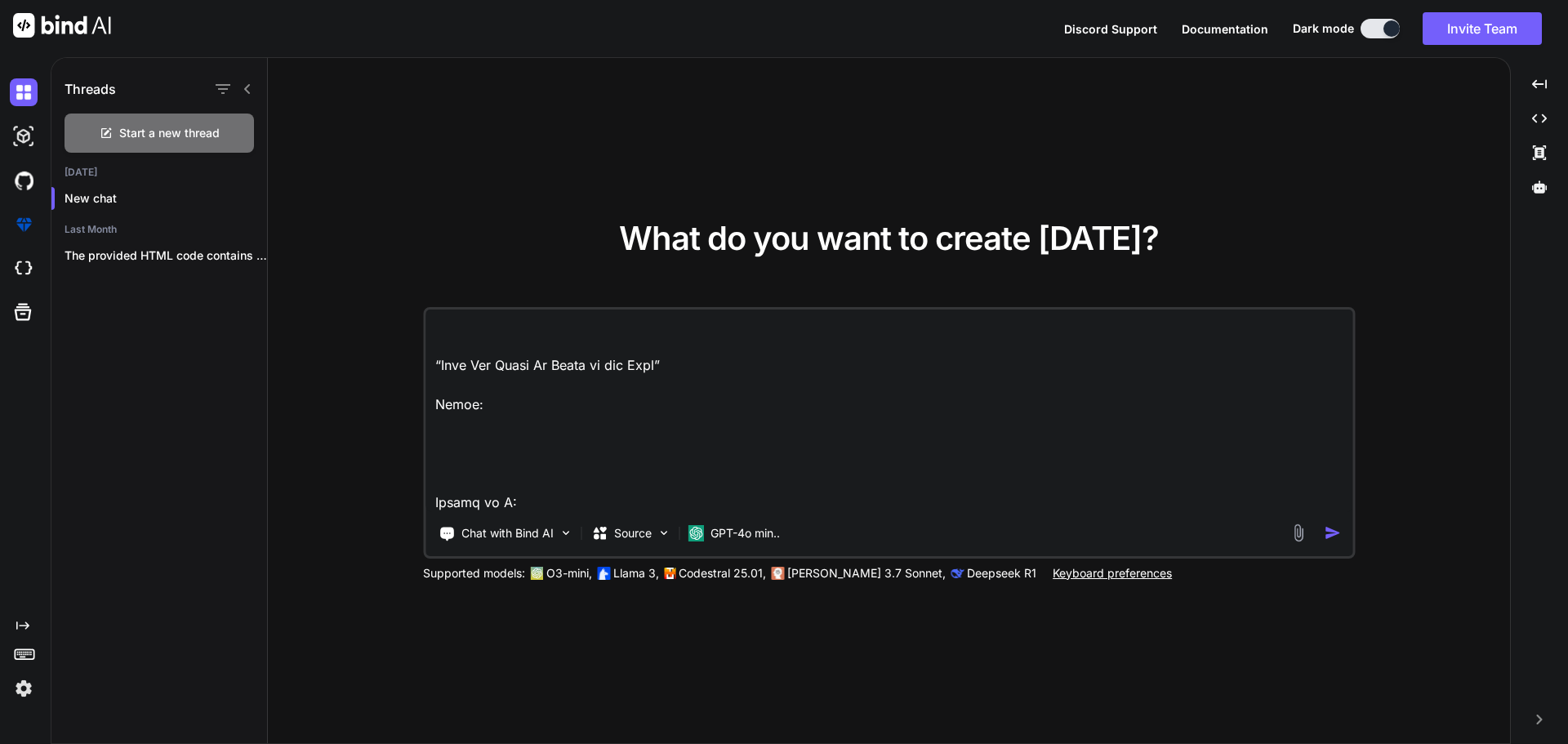
scroll to position [1101, 0]
click at [502, 462] on textarea at bounding box center [889, 411] width 927 height 202
paste textarea "“Chanclas”"
paste textarea "“[DEMOGRAPHIC_DATA] Who Wakes Up Tired in the Dark”"
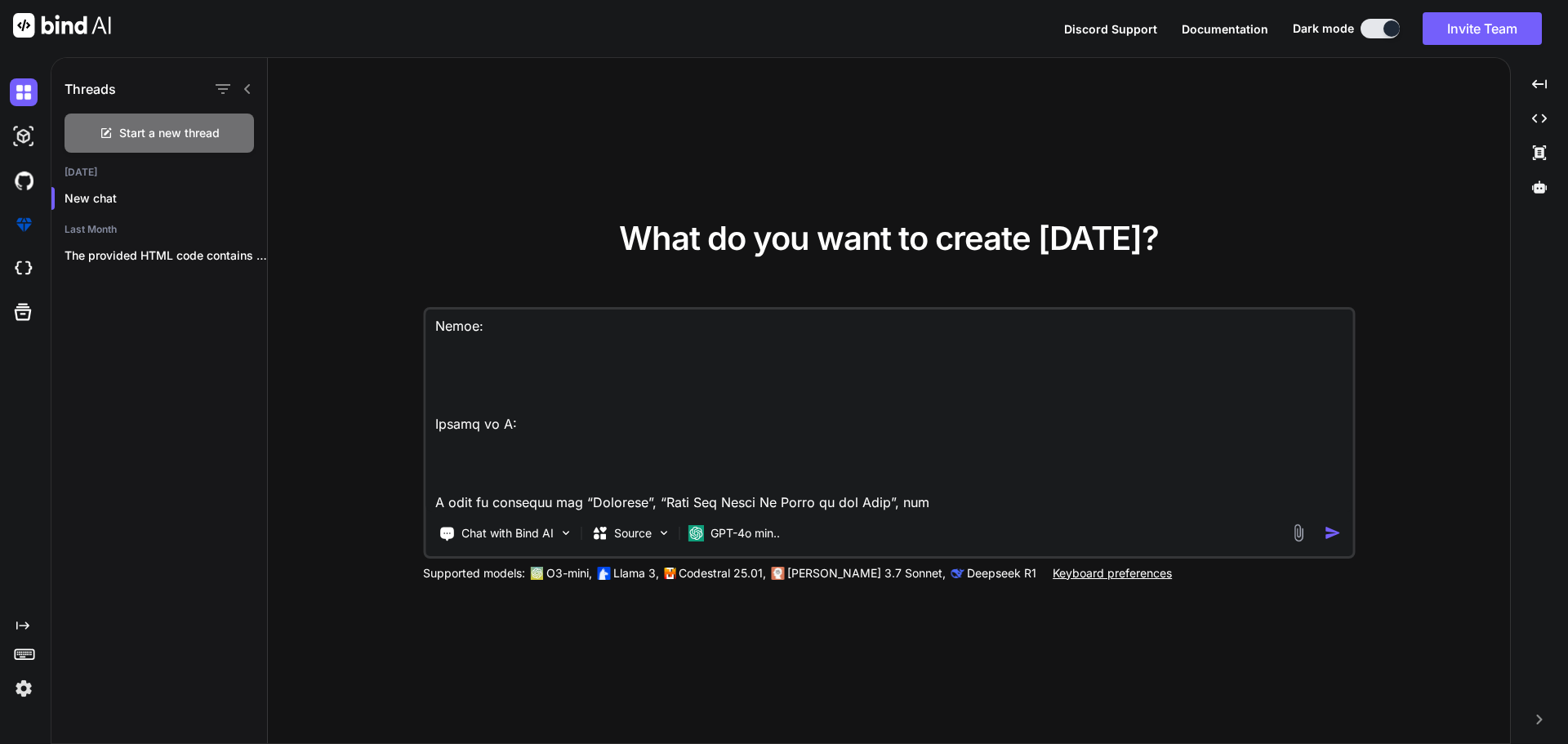
paste textarea "“The First Job”"
type textarea "Loremips dolorsit am consecteturad el sed doeiusmod temporin. Utla etdolore? Ma…"
click at [1327, 530] on img "button" at bounding box center [1332, 532] width 17 height 17
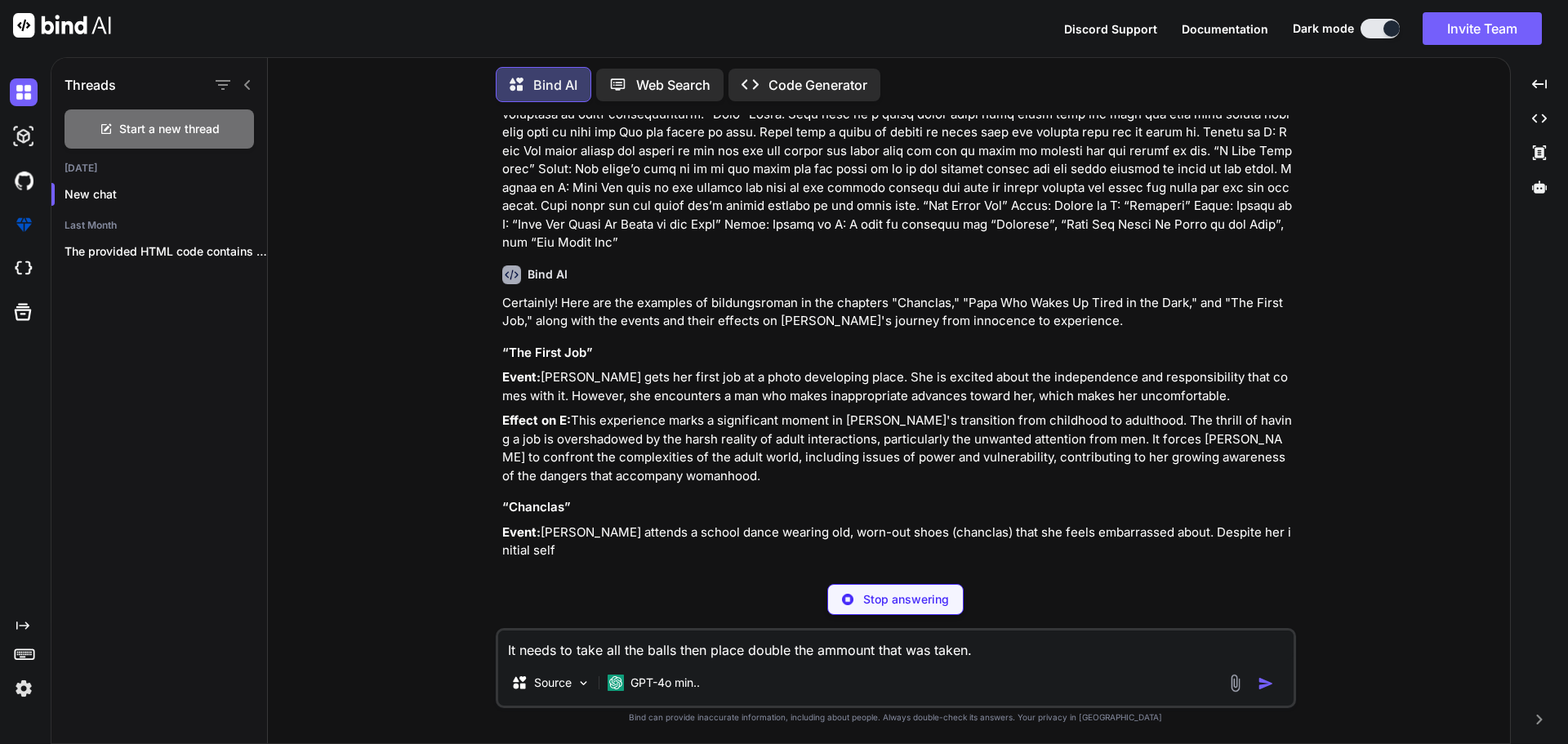
scroll to position [123, 0]
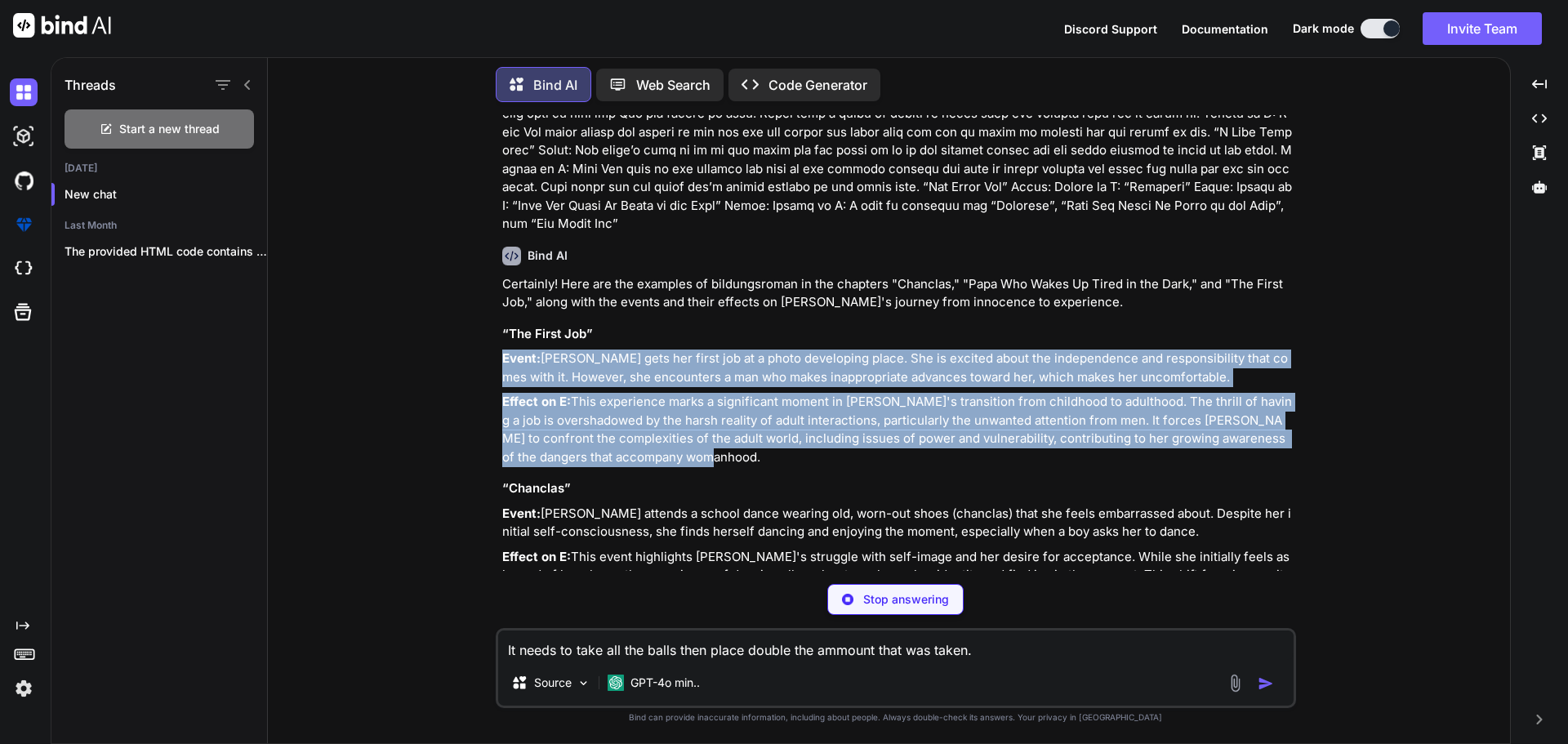
drag, startPoint x: 675, startPoint y: 461, endPoint x: 494, endPoint y: 356, distance: 209.3
click at [494, 356] on div "You Bind AI Certainly! Here are the examples of bildungsroman in the chapters "…" at bounding box center [896, 429] width 1229 height 628
copy div "Event: [PERSON_NAME] gets her first job at a photo developing place. She is exc…"
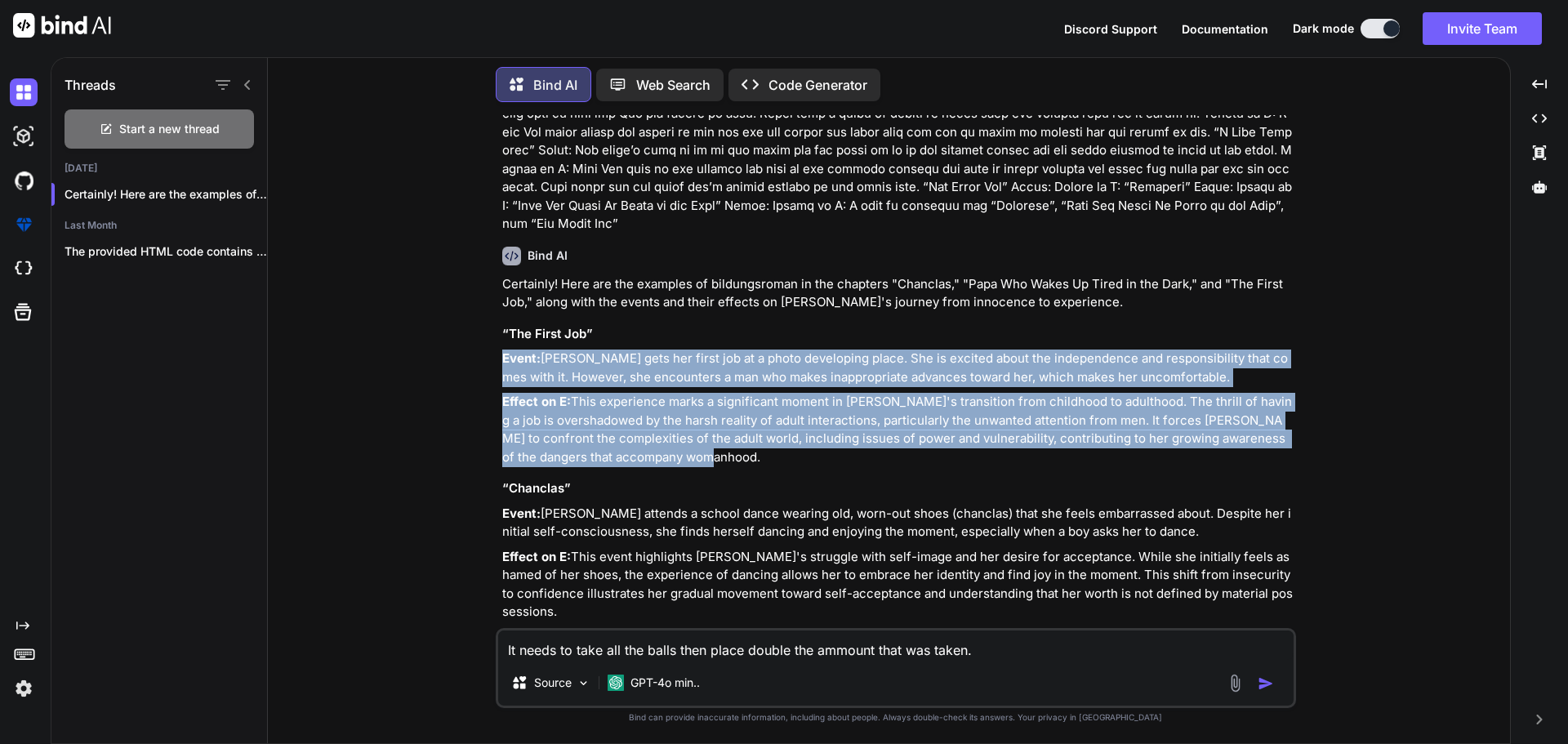
scroll to position [412, 0]
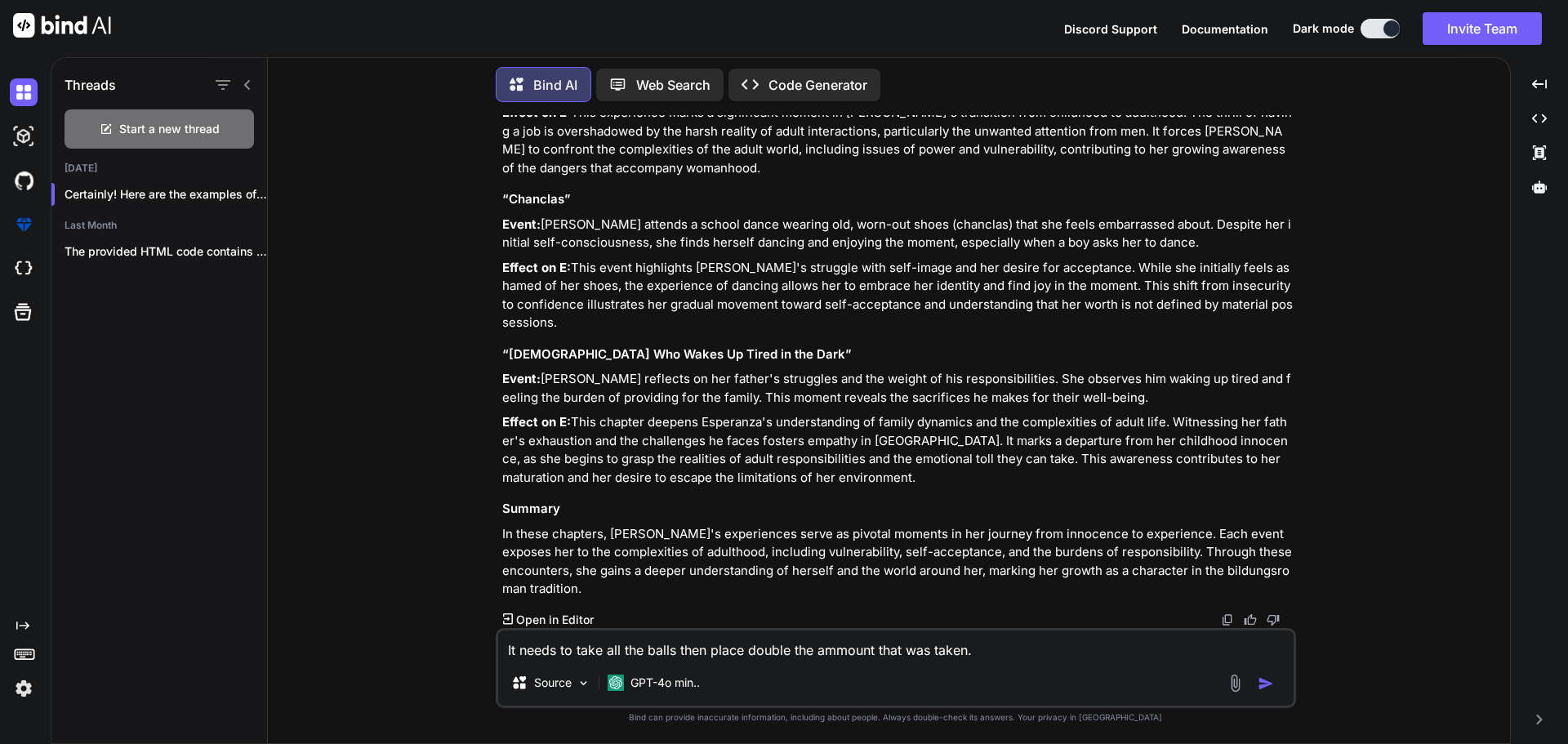
click at [971, 643] on textarea "It needs to take all the balls then place double the ammount that was taken." at bounding box center [896, 645] width 796 height 29
type textarea "Less words and make the words very simple"
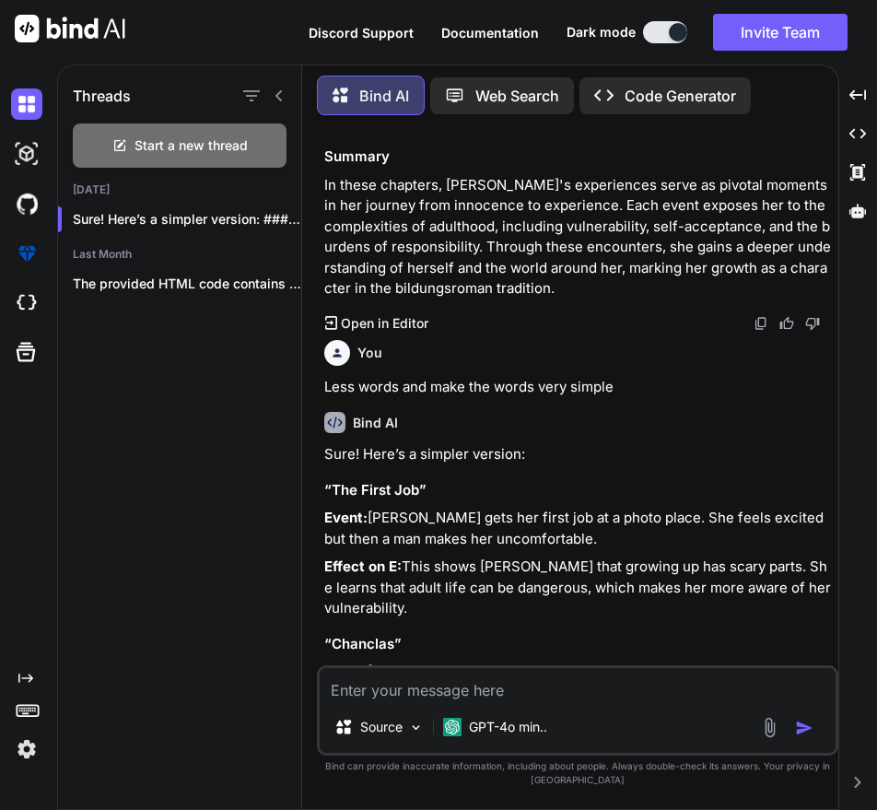
scroll to position [1430, 0]
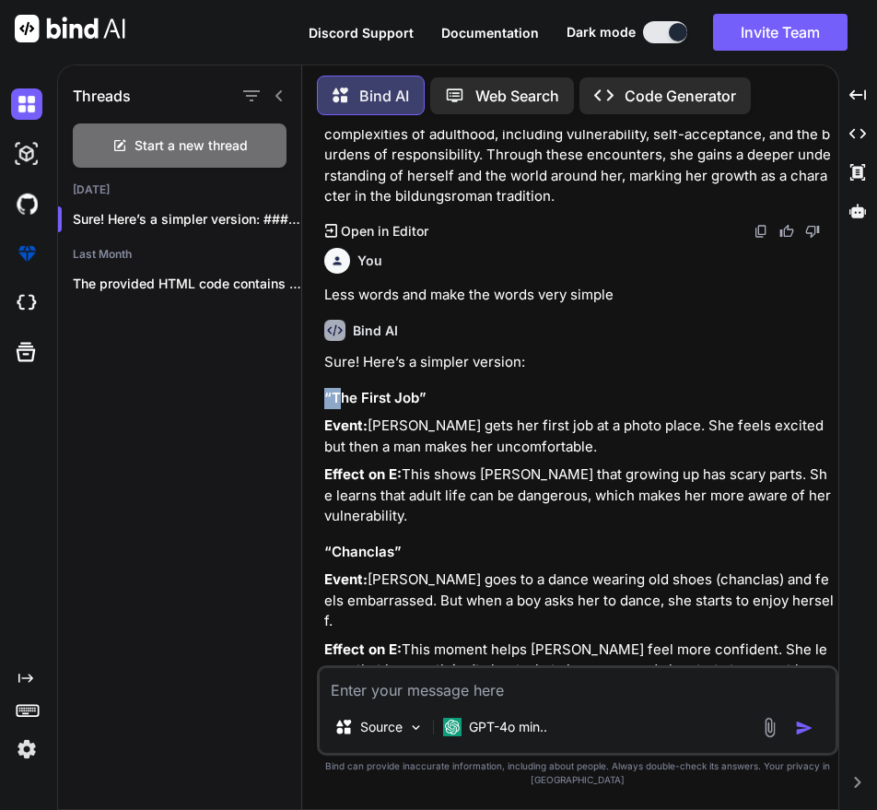
drag, startPoint x: 322, startPoint y: 370, endPoint x: 344, endPoint y: 377, distance: 22.1
click at [342, 375] on div "You Bind AI Certainly! Here are the examples of bildungsroman in the chapters "…" at bounding box center [580, 397] width 518 height 535
click at [365, 430] on p "Event: [PERSON_NAME] gets her first job at a photo place. She feels excited but…" at bounding box center [579, 435] width 510 height 41
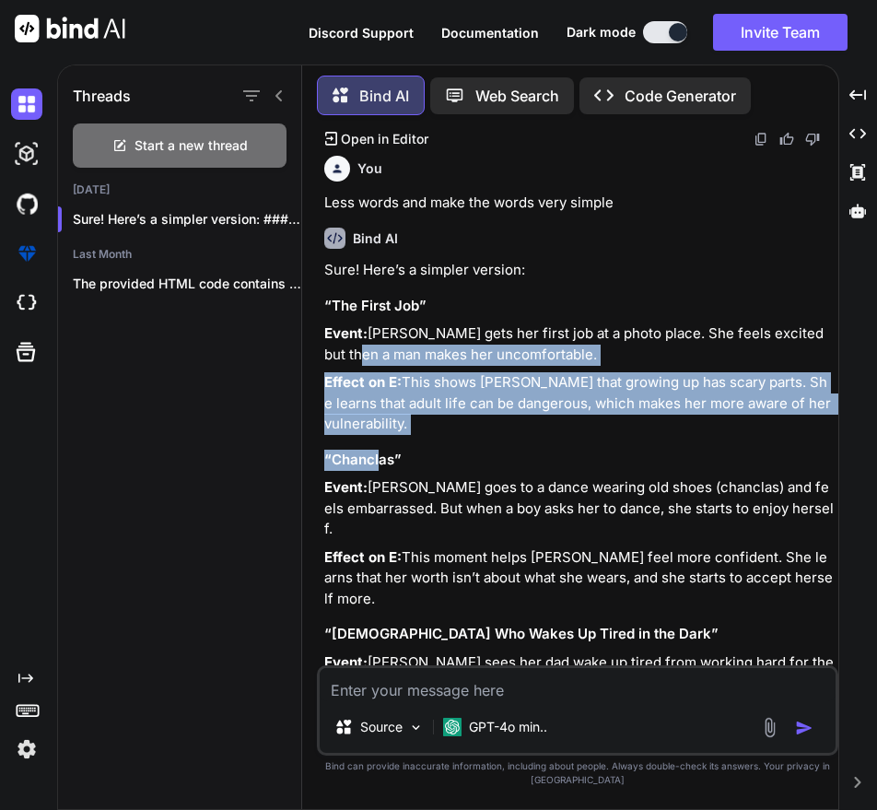
drag, startPoint x: 376, startPoint y: 409, endPoint x: 361, endPoint y: 358, distance: 52.8
click at [338, 324] on div "Sure! Here’s a simpler version: “The First Job” Event: [PERSON_NAME] gets her f…" at bounding box center [579, 564] width 510 height 608
click at [391, 402] on p "Effect on E: This shows [PERSON_NAME] that growing up has scary parts. She lear…" at bounding box center [579, 403] width 510 height 63
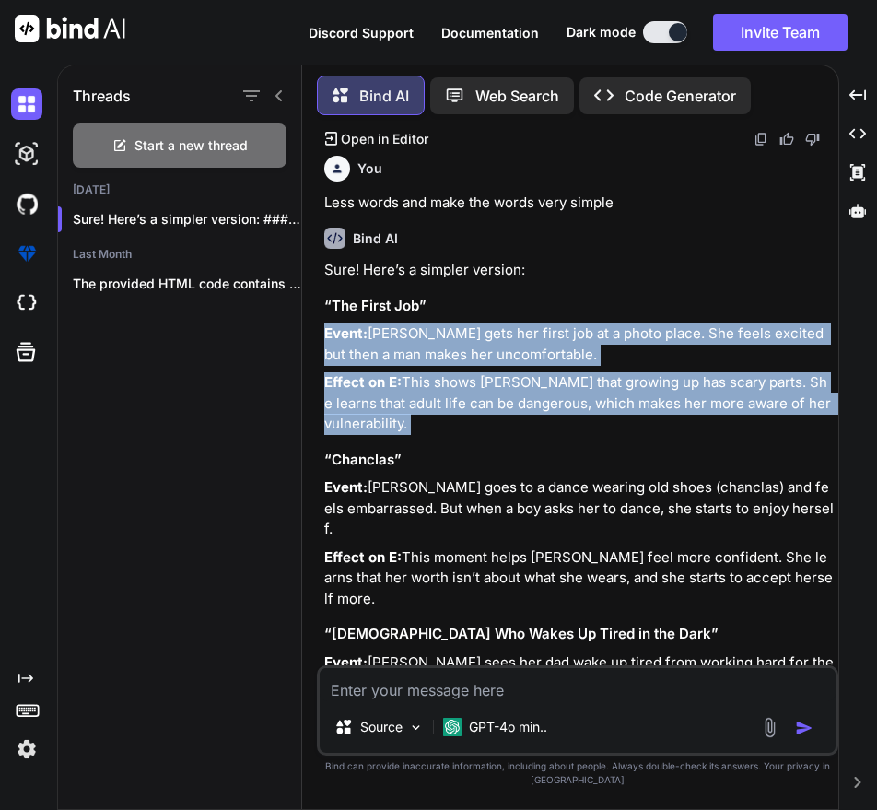
drag, startPoint x: 391, startPoint y: 402, endPoint x: 453, endPoint y: 113, distance: 295.7
click at [319, 309] on div "You Bind AI Certainly! Here are the examples of bildungsroman in the chapters "…" at bounding box center [577, 469] width 521 height 679
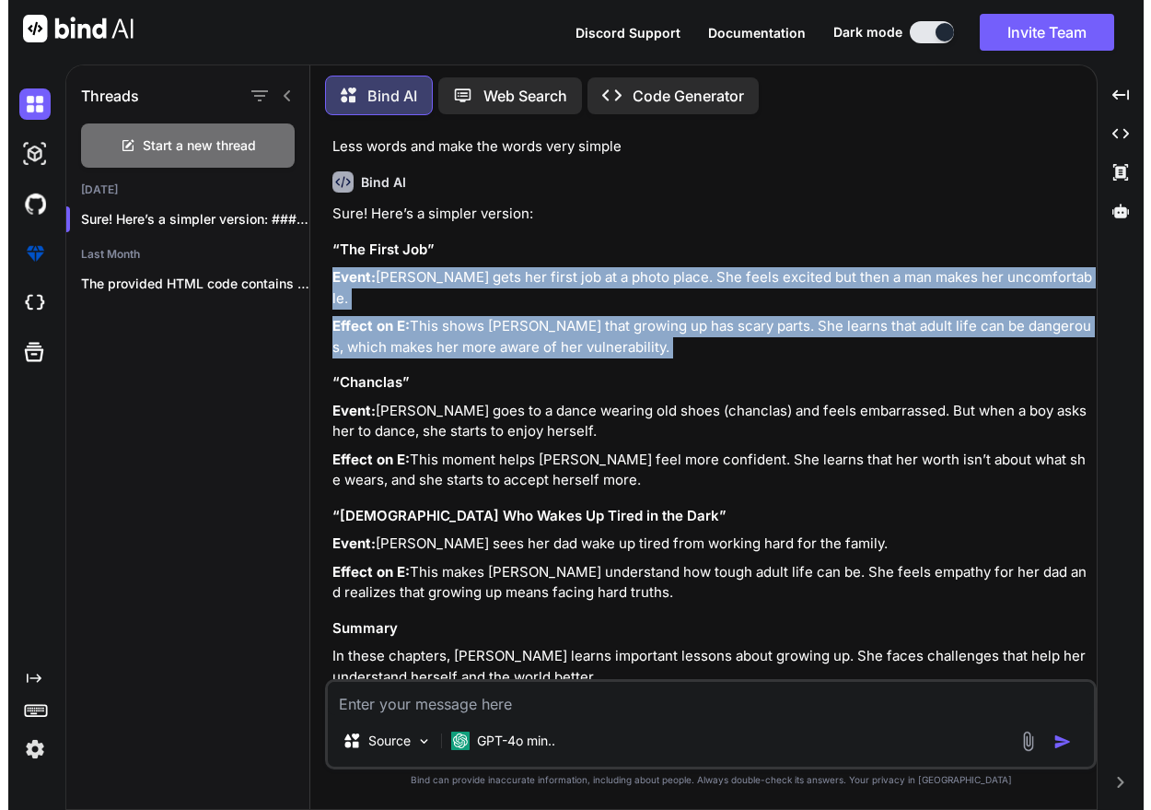
scroll to position [1185, 0]
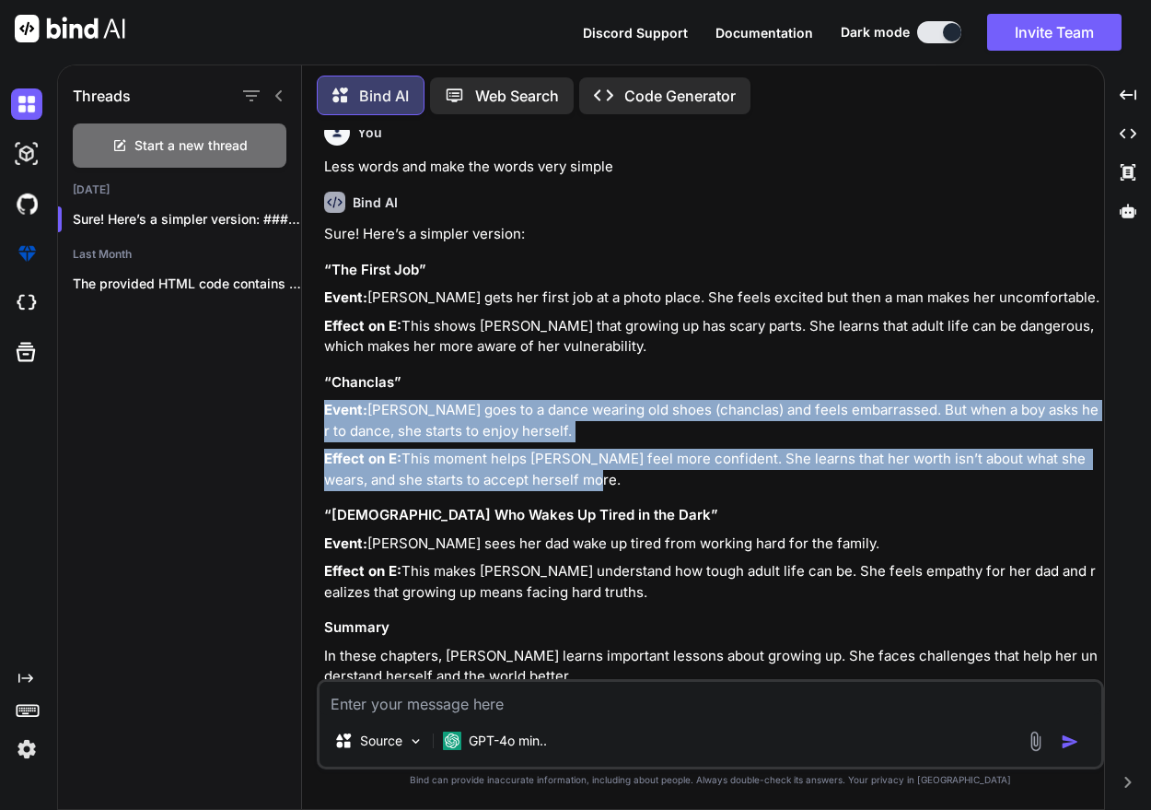
drag, startPoint x: 574, startPoint y: 443, endPoint x: 354, endPoint y: 366, distance: 233.3
click at [324, 371] on div "Sure! Here’s a simpler version: “The First Job” Event: [PERSON_NAME] gets her f…" at bounding box center [712, 455] width 776 height 463
copy div "Event: [PERSON_NAME] goes to a dance wearing old shoes (chanclas) and feels emb…"
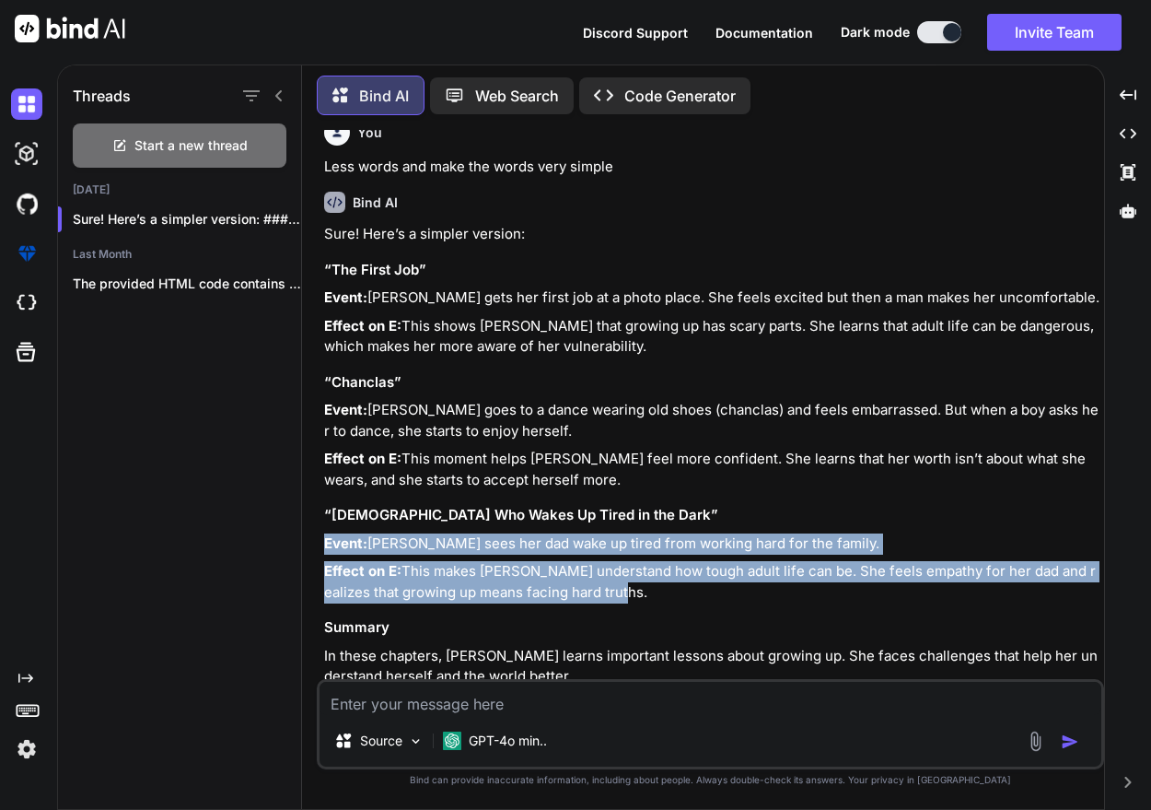
drag, startPoint x: 609, startPoint y: 552, endPoint x: 322, endPoint y: 504, distance: 290.4
click at [322, 504] on div "You Bind AI Certainly! Here are the examples of bildungsroman in the chapters "…" at bounding box center [713, 404] width 784 height 549
copy div "Event: [PERSON_NAME] sees her dad wake up tired from working hard for the famil…"
